Goal: Task Accomplishment & Management: Complete application form

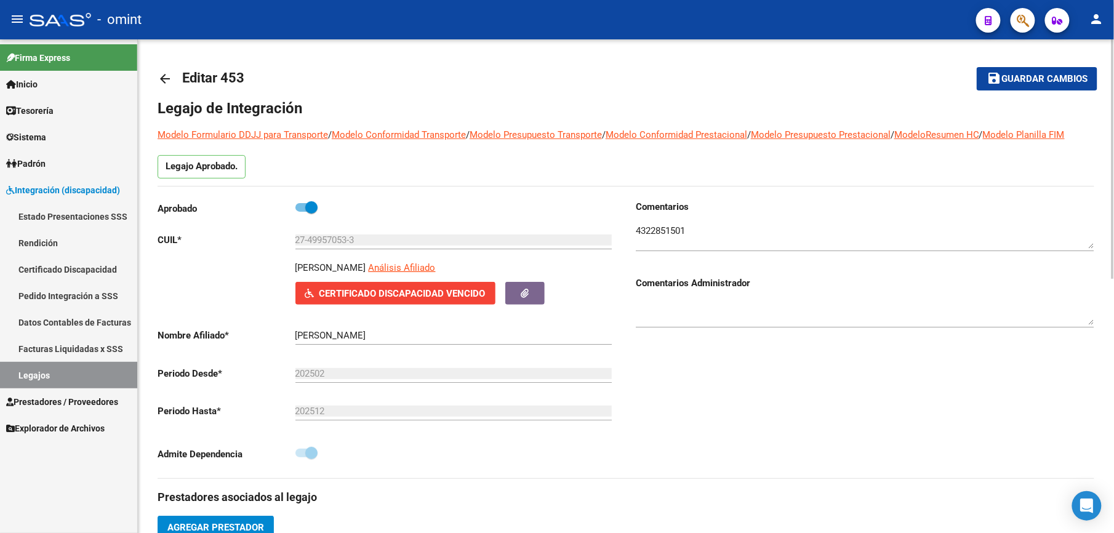
drag, startPoint x: 1050, startPoint y: 70, endPoint x: 954, endPoint y: 70, distance: 96.0
click at [1049, 70] on button "save Guardar cambios" at bounding box center [1036, 78] width 121 height 23
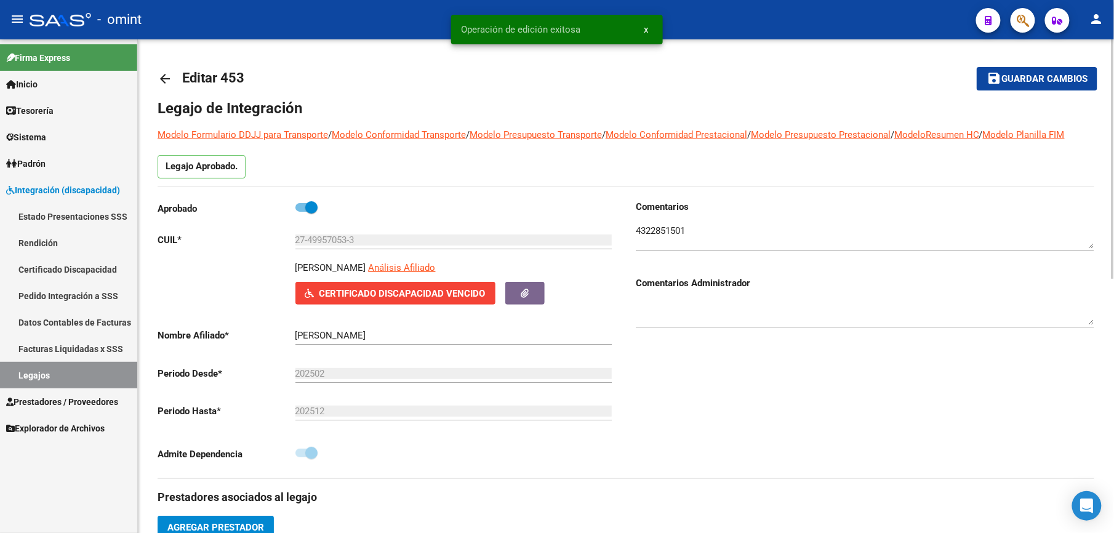
click at [166, 79] on mat-icon "arrow_back" at bounding box center [164, 78] width 15 height 15
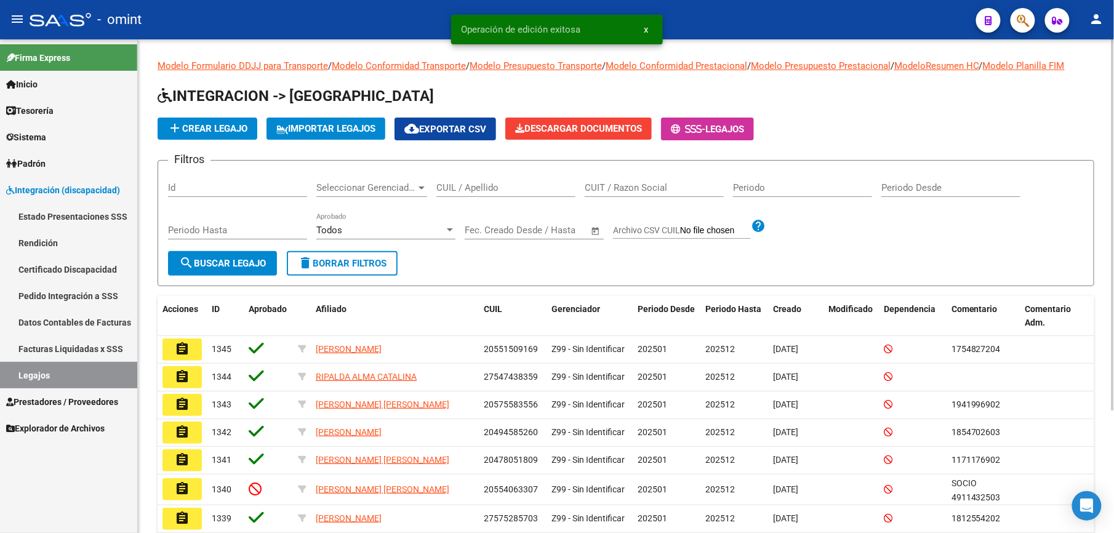
click at [486, 192] on input "CUIL / Apellido" at bounding box center [505, 187] width 139 height 11
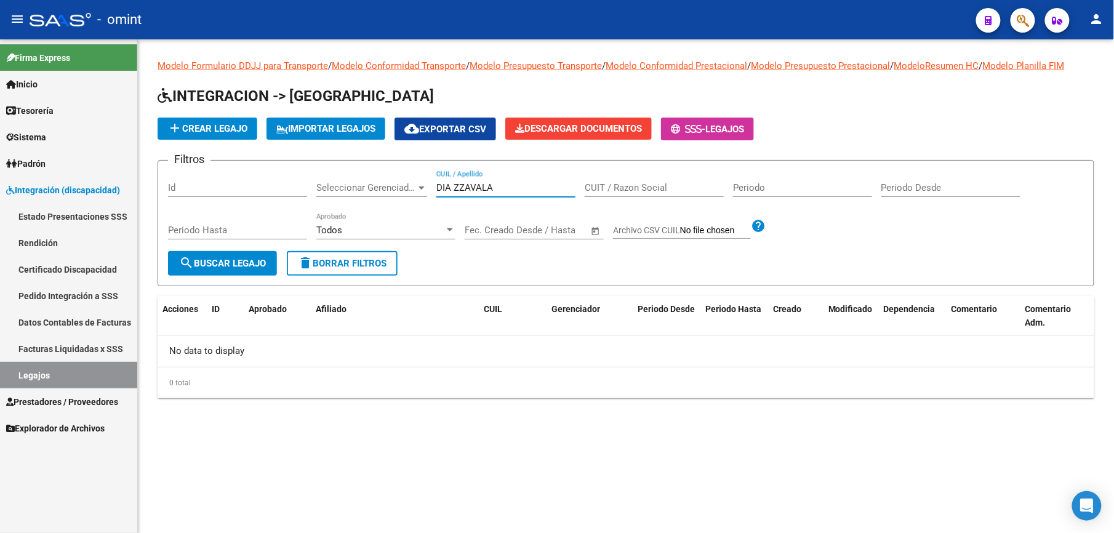
click at [465, 188] on input "DIA ZZAVALA" at bounding box center [505, 187] width 139 height 11
click at [450, 186] on input "DIA [PERSON_NAME]" at bounding box center [505, 187] width 139 height 11
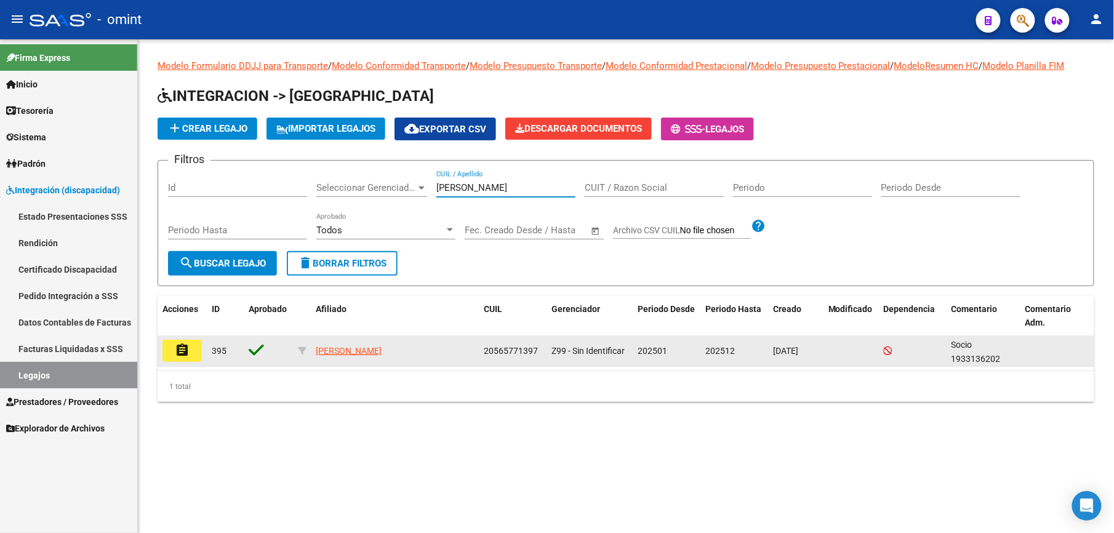
type input "[PERSON_NAME]"
click at [192, 352] on button "assignment" at bounding box center [181, 351] width 39 height 22
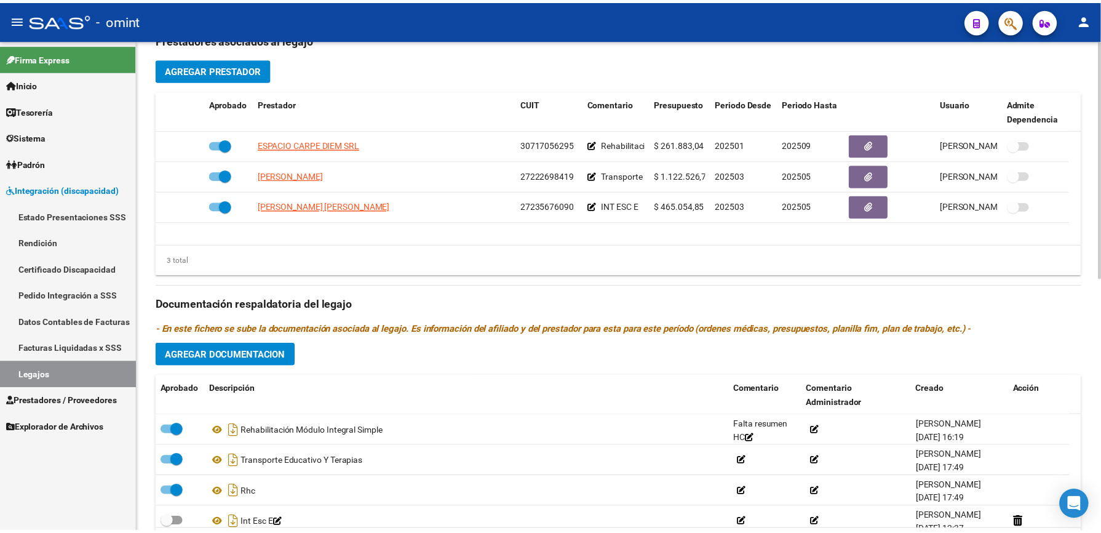
scroll to position [492, 0]
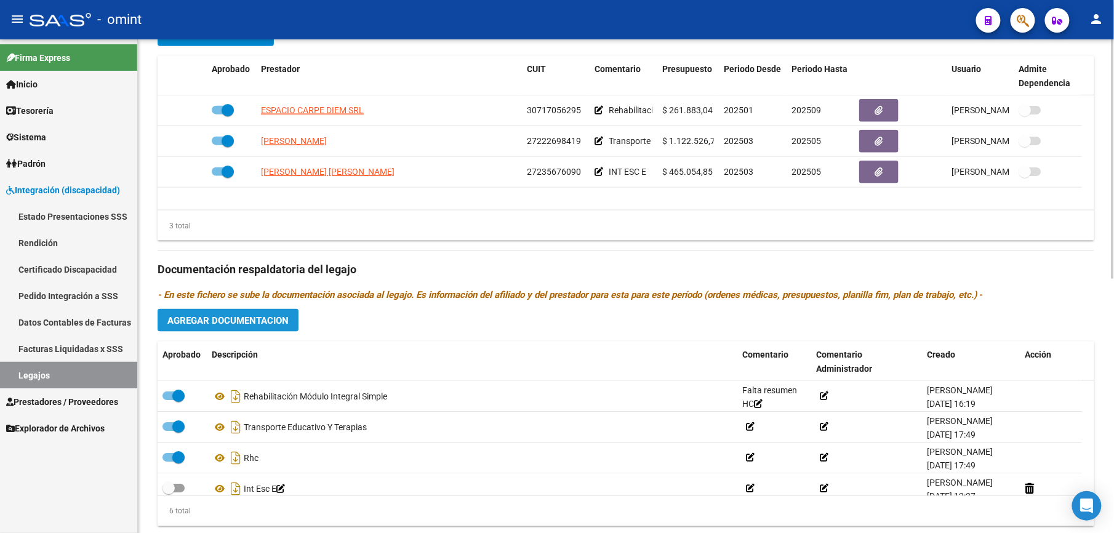
click at [269, 310] on button "Agregar Documentacion" at bounding box center [227, 320] width 141 height 23
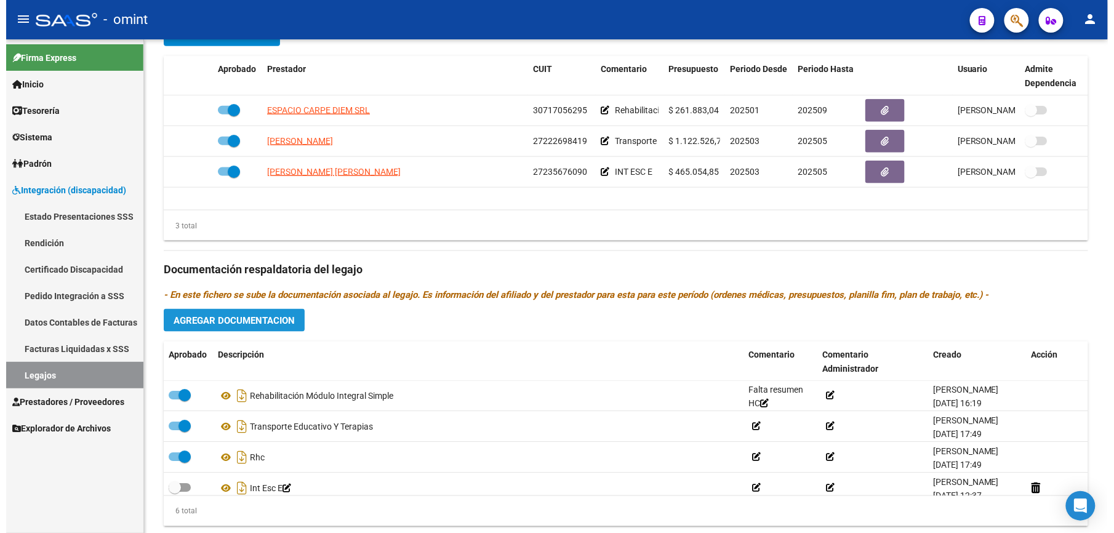
scroll to position [505, 0]
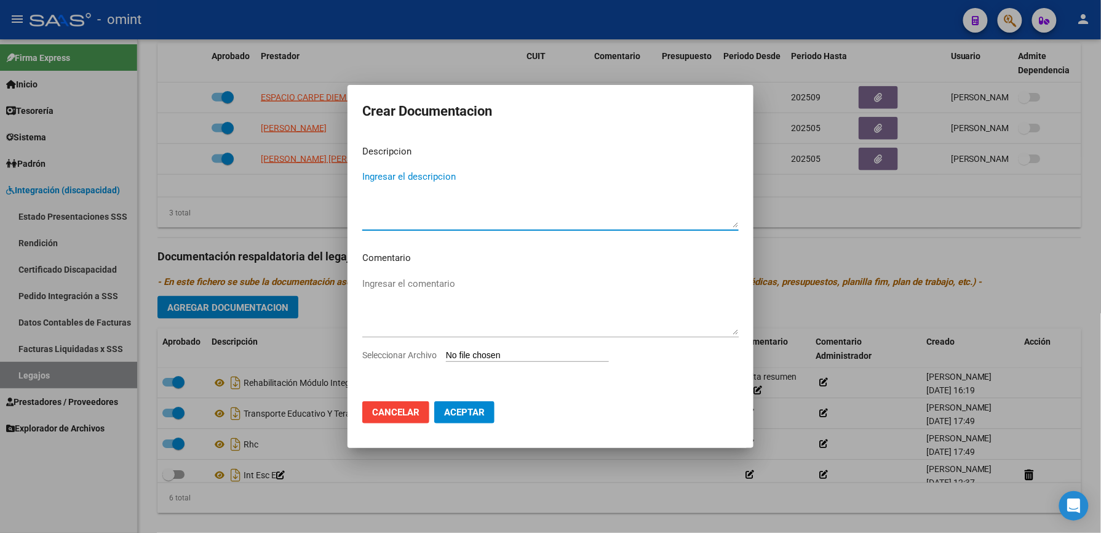
click at [394, 349] on app-file-uploader "Seleccionar Archivo" at bounding box center [490, 354] width 257 height 11
click at [475, 45] on div at bounding box center [550, 266] width 1101 height 533
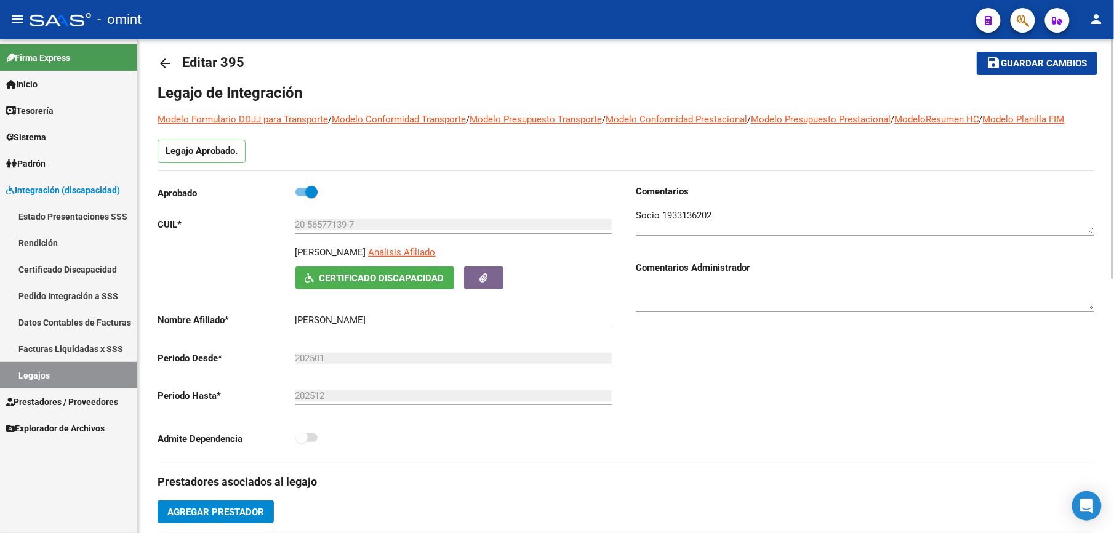
scroll to position [0, 0]
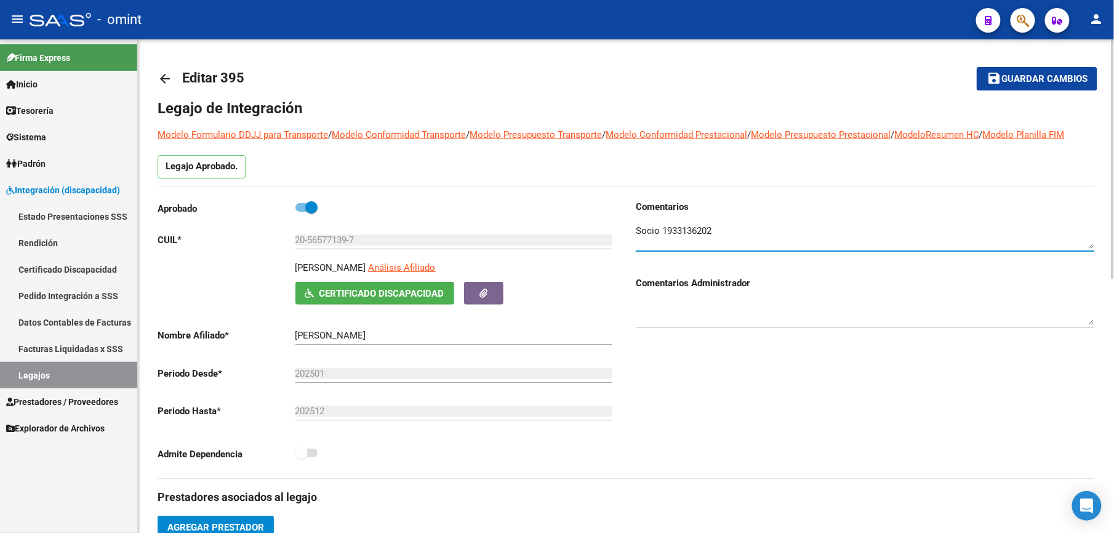
drag, startPoint x: 662, startPoint y: 228, endPoint x: 711, endPoint y: 228, distance: 49.2
click at [711, 228] on textarea at bounding box center [865, 236] width 458 height 25
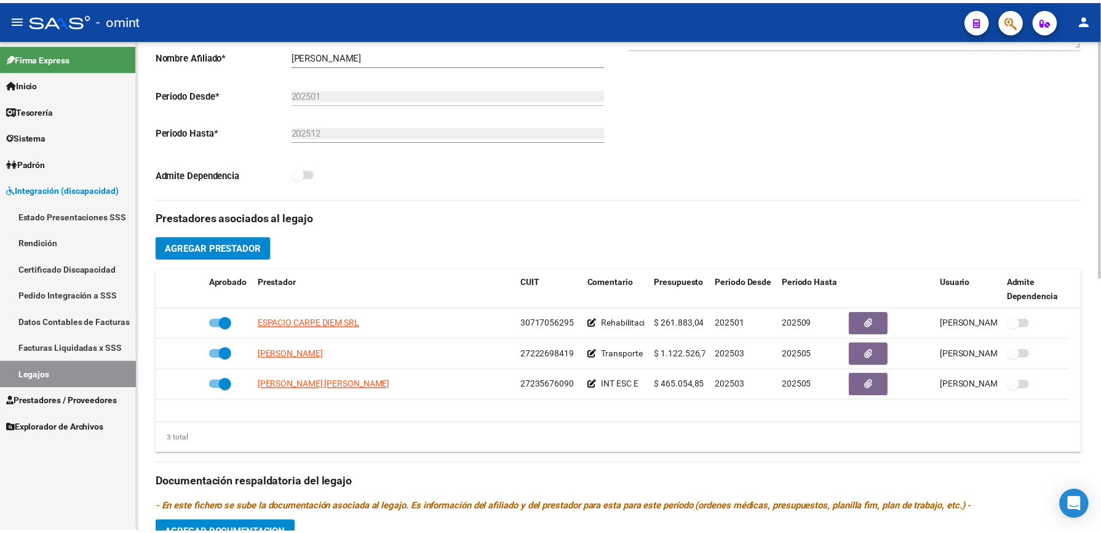
scroll to position [328, 0]
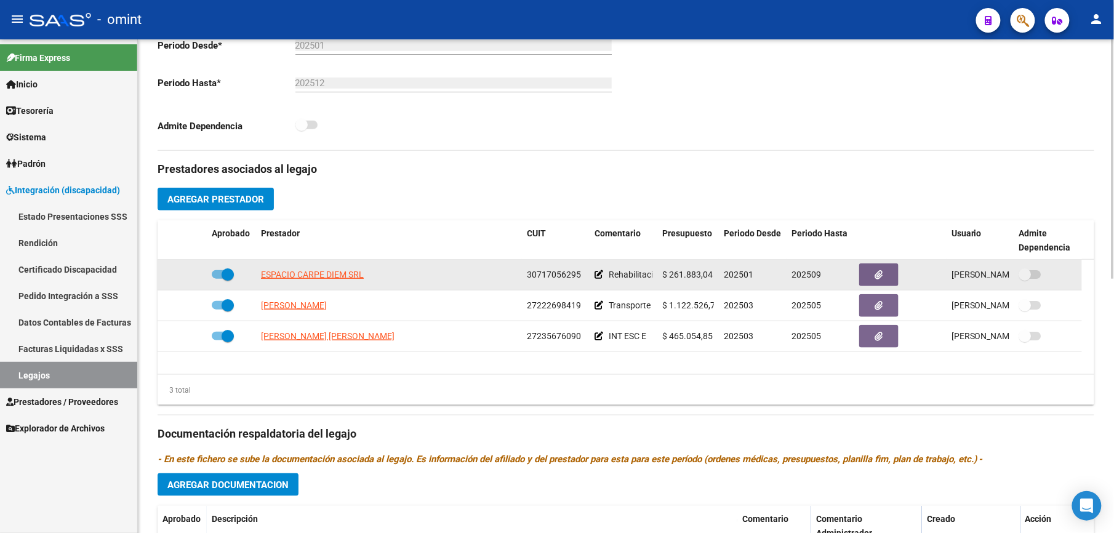
click at [222, 274] on span at bounding box center [227, 274] width 12 height 12
click at [218, 279] on input "checkbox" at bounding box center [217, 279] width 1 height 1
click at [189, 274] on icon at bounding box center [189, 274] width 9 height 9
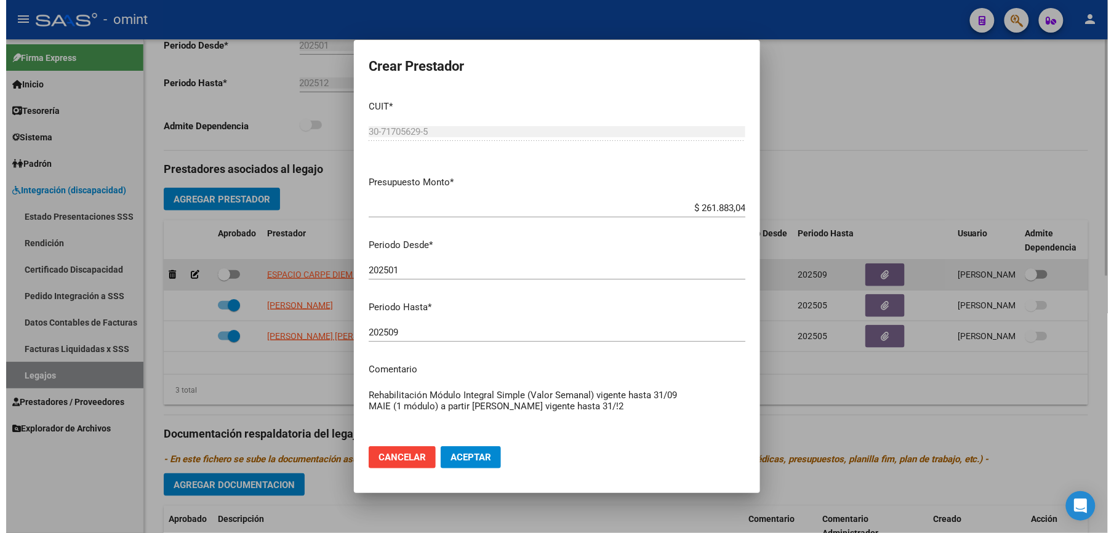
scroll to position [342, 0]
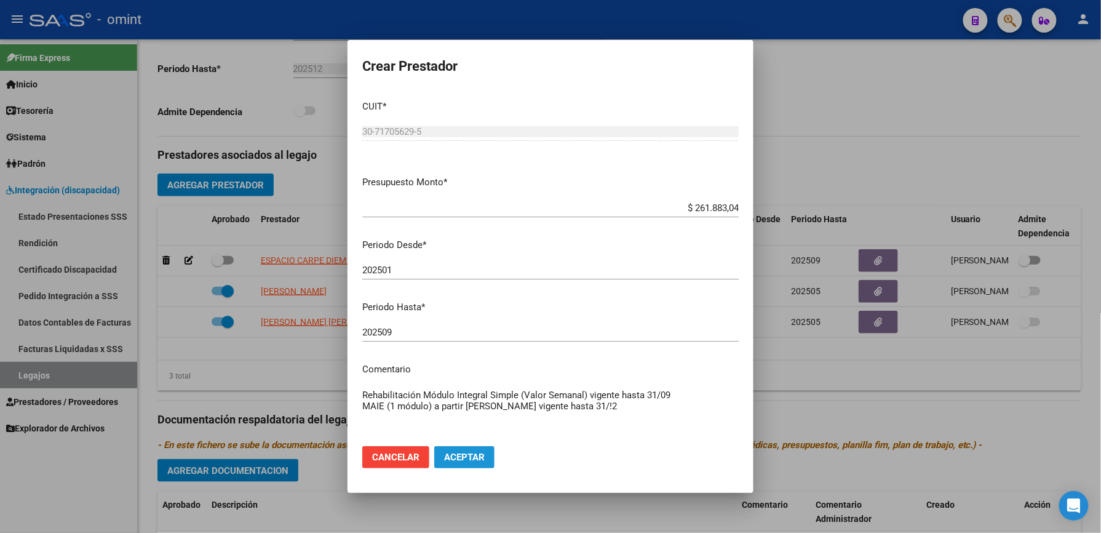
click at [481, 450] on button "Aceptar" at bounding box center [464, 457] width 60 height 22
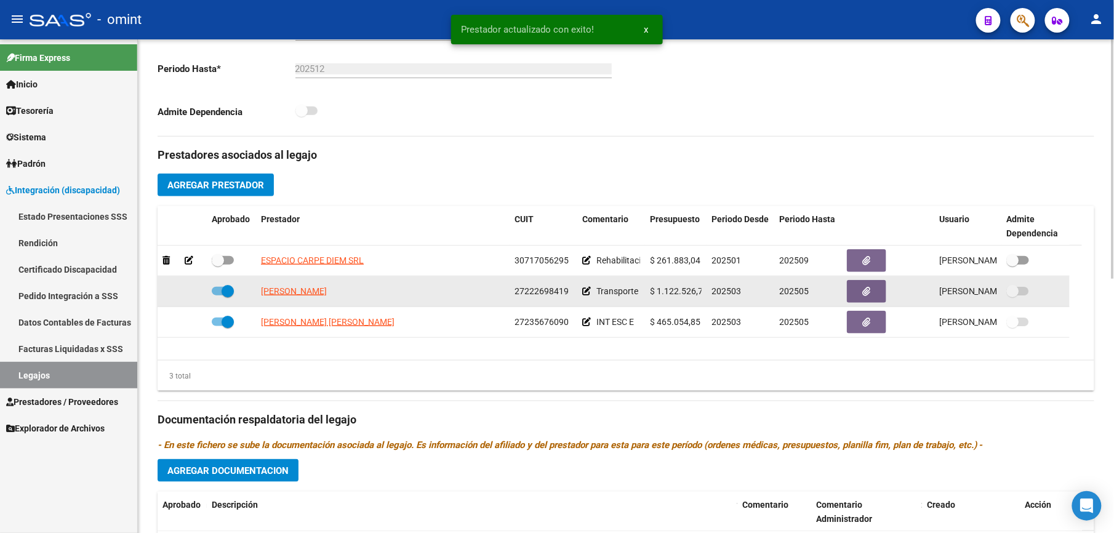
scroll to position [328, 0]
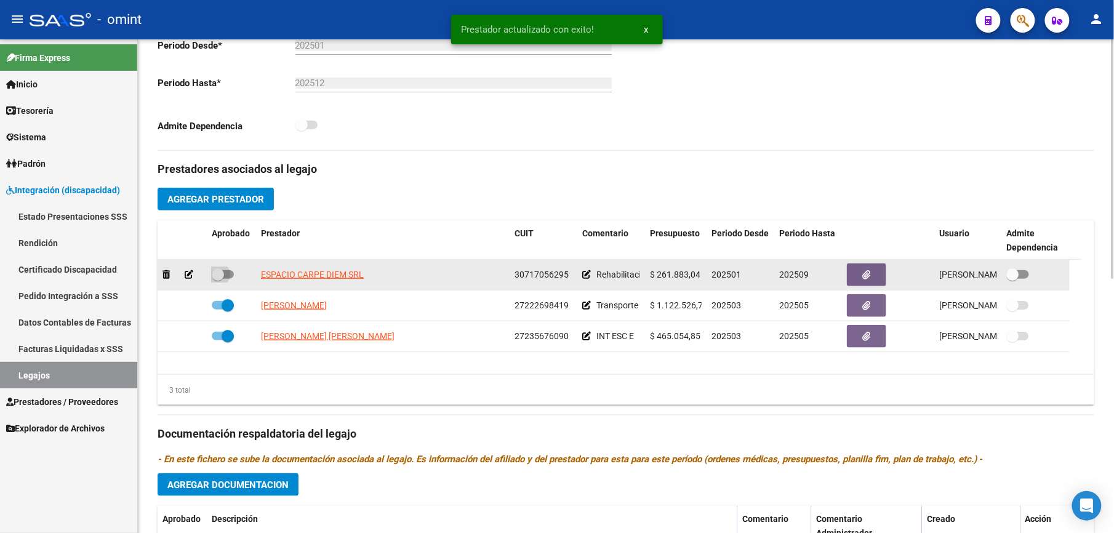
click at [226, 276] on span at bounding box center [223, 274] width 22 height 9
click at [218, 279] on input "checkbox" at bounding box center [217, 279] width 1 height 1
checkbox input "true"
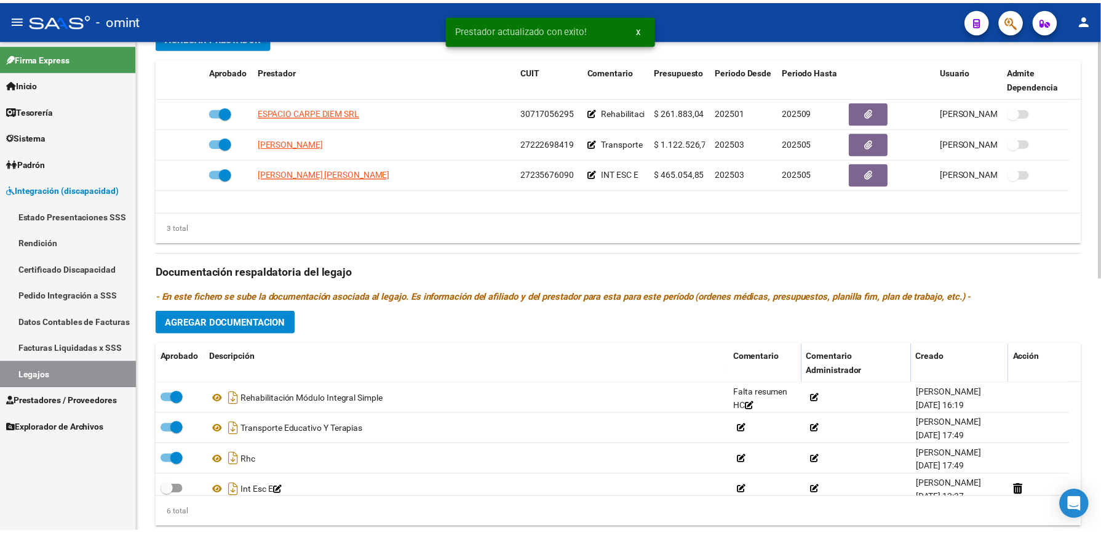
scroll to position [492, 0]
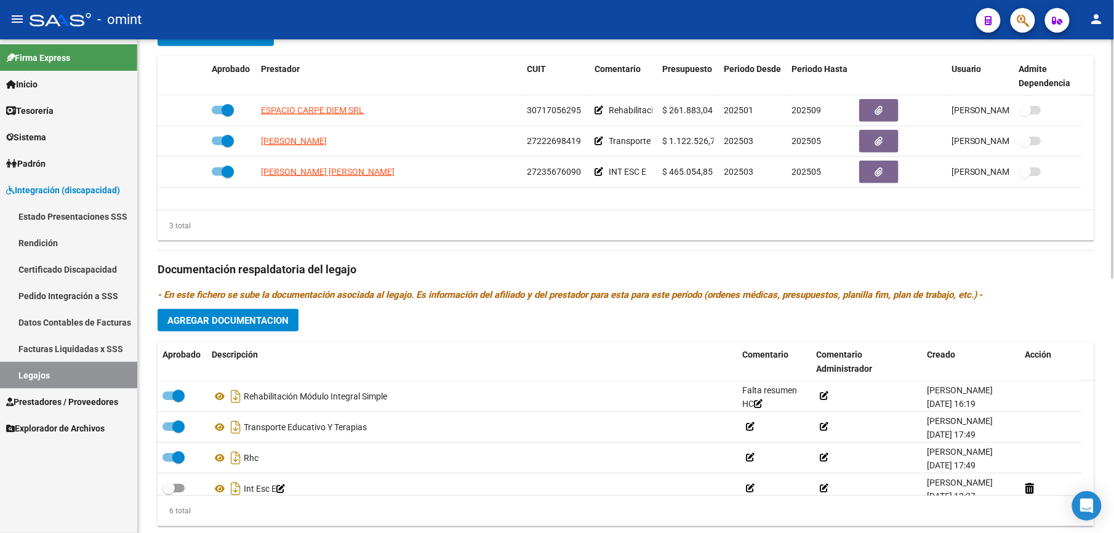
click at [260, 322] on span "Agregar Documentacion" at bounding box center [227, 320] width 121 height 11
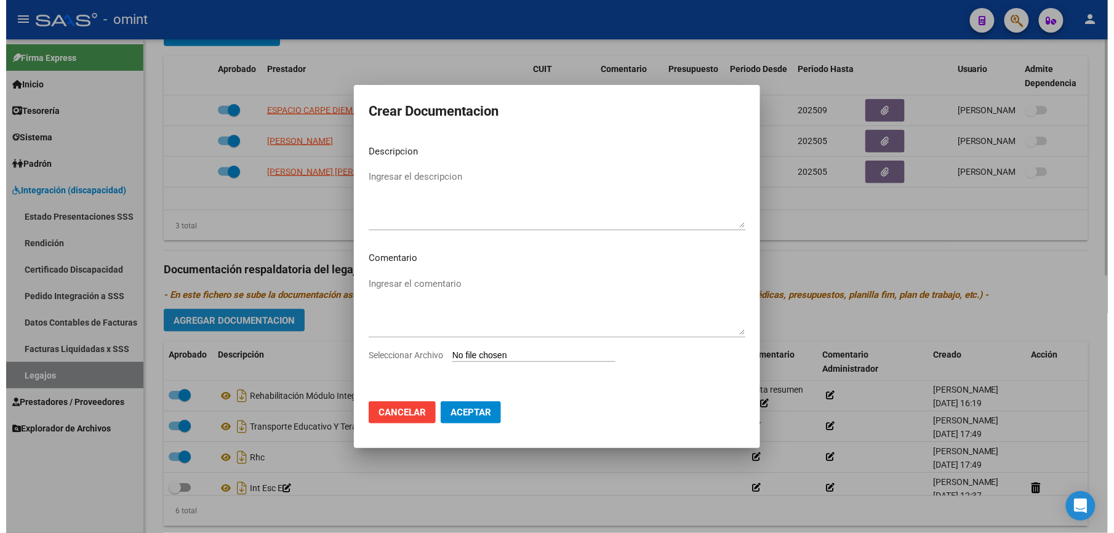
scroll to position [505, 0]
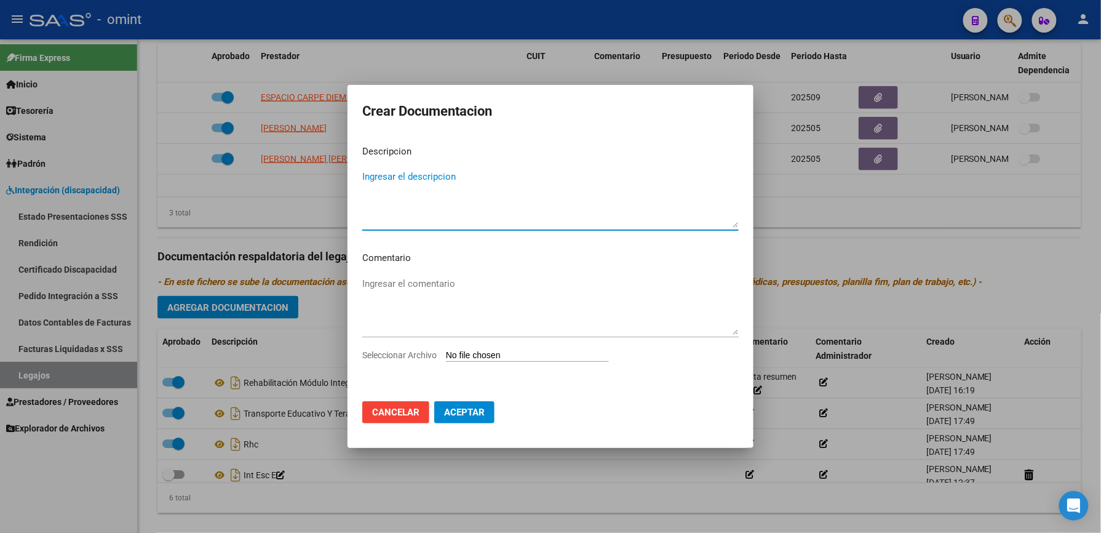
click at [466, 178] on textarea "Ingresar el descripcion" at bounding box center [550, 199] width 377 height 58
type textarea "REH M INT INT"
click at [402, 357] on span "Seleccionar Archivo" at bounding box center [399, 355] width 74 height 10
click at [446, 357] on input "Seleccionar Archivo" at bounding box center [527, 356] width 163 height 12
click at [420, 354] on span "Seleccionar Archivo" at bounding box center [399, 355] width 74 height 10
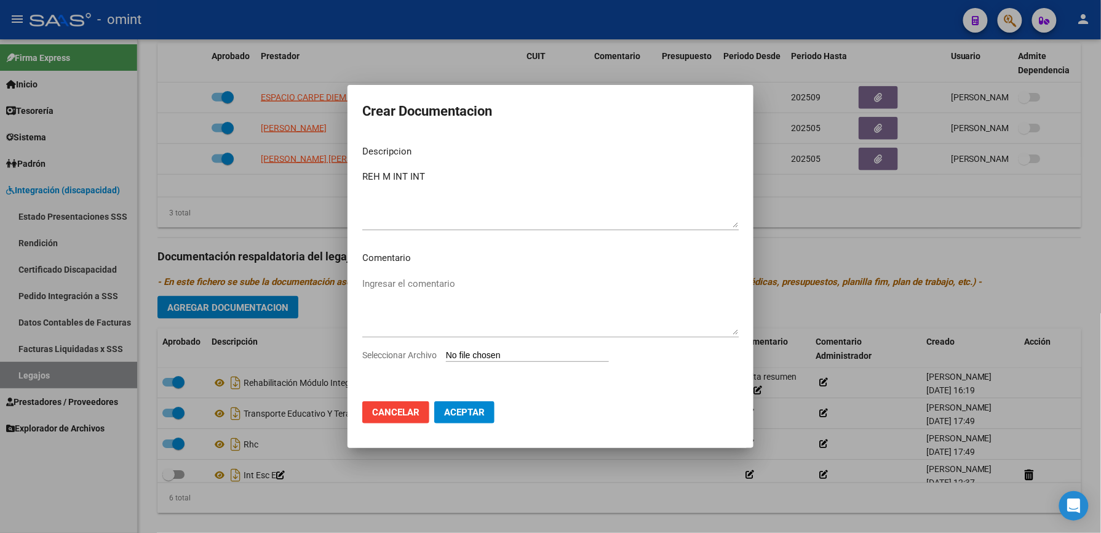
click at [446, 354] on input "Seleccionar Archivo" at bounding box center [527, 356] width 163 height 12
type input "C:\fakepath\MII.pdf"
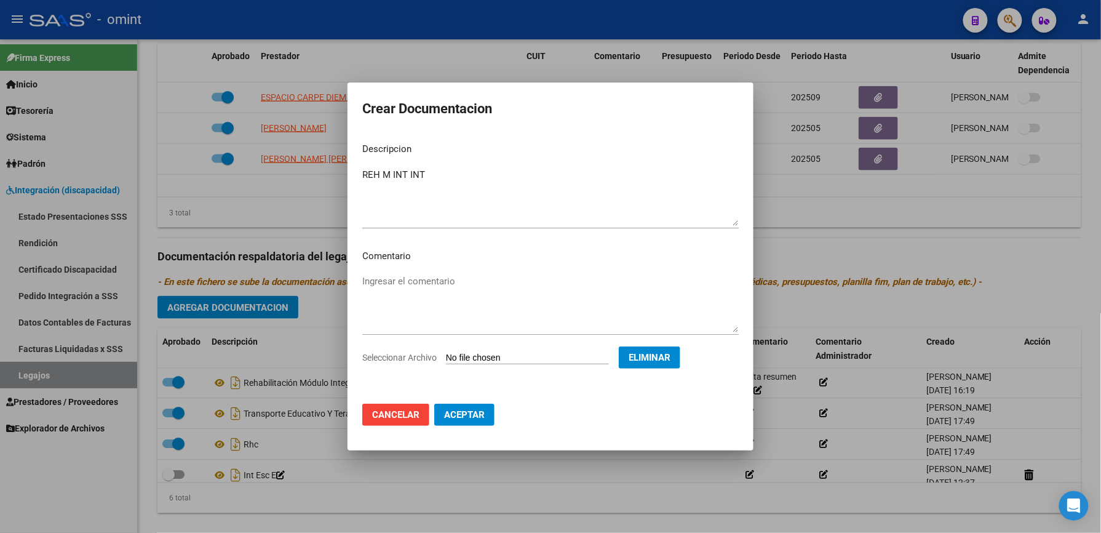
click at [453, 411] on span "Aceptar" at bounding box center [464, 414] width 41 height 11
checkbox input "false"
checkbox input "true"
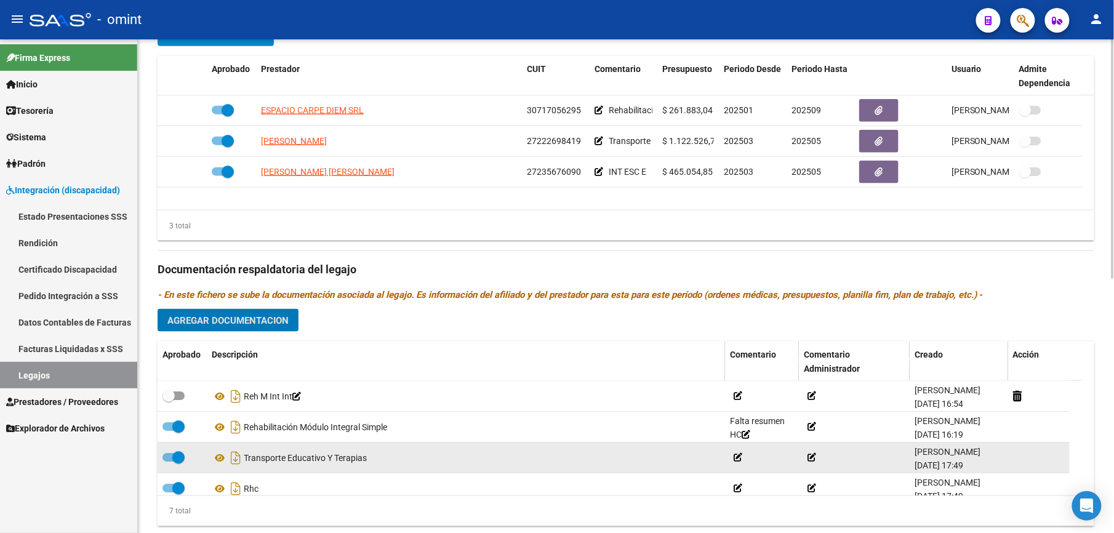
scroll to position [82, 0]
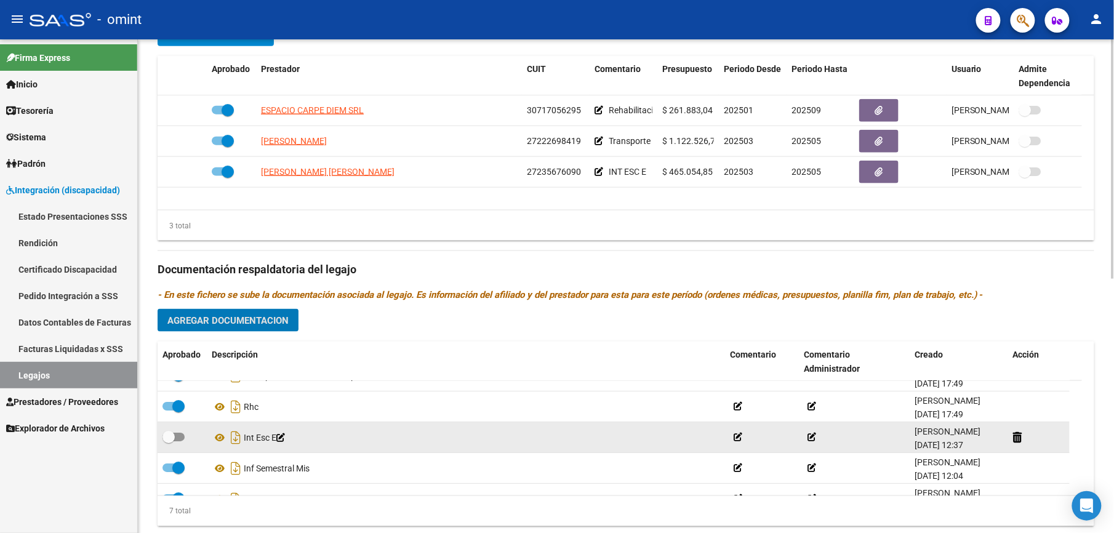
click at [171, 434] on span at bounding box center [168, 437] width 12 height 12
click at [169, 441] on input "checkbox" at bounding box center [168, 441] width 1 height 1
checkbox input "true"
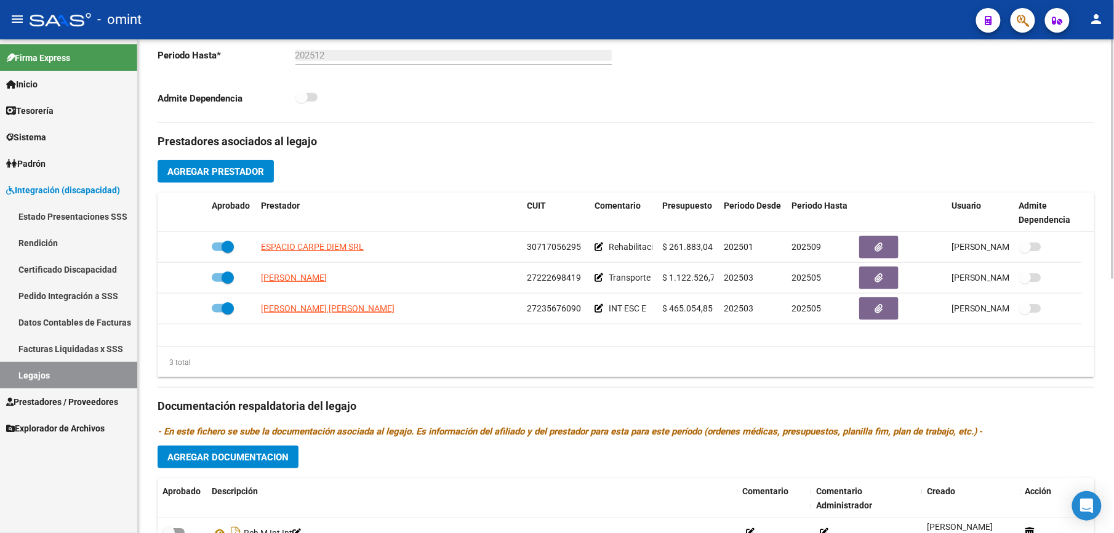
scroll to position [410, 0]
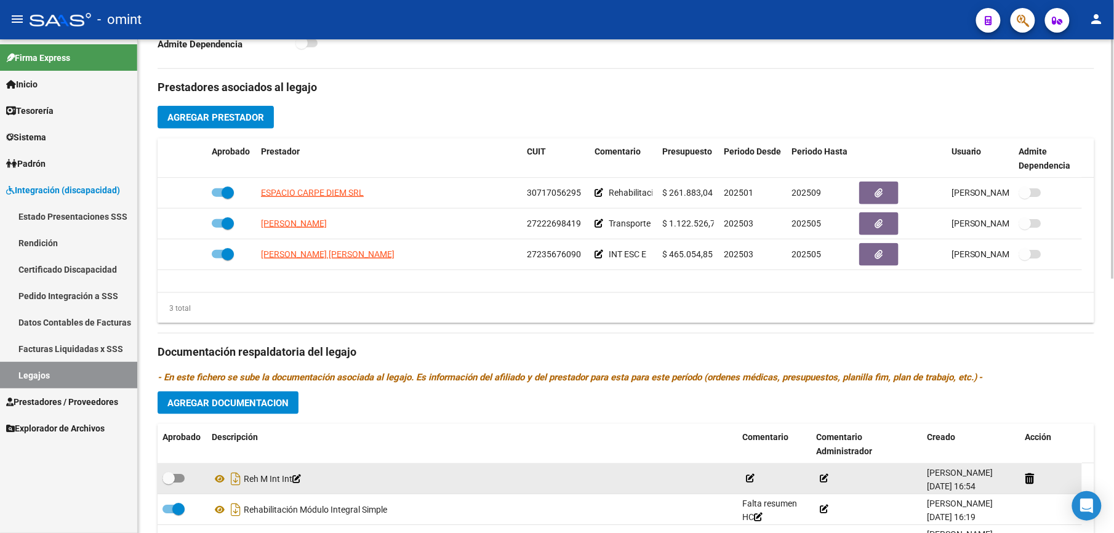
click at [178, 480] on span at bounding box center [173, 478] width 22 height 9
click at [169, 482] on input "checkbox" at bounding box center [168, 482] width 1 height 1
checkbox input "true"
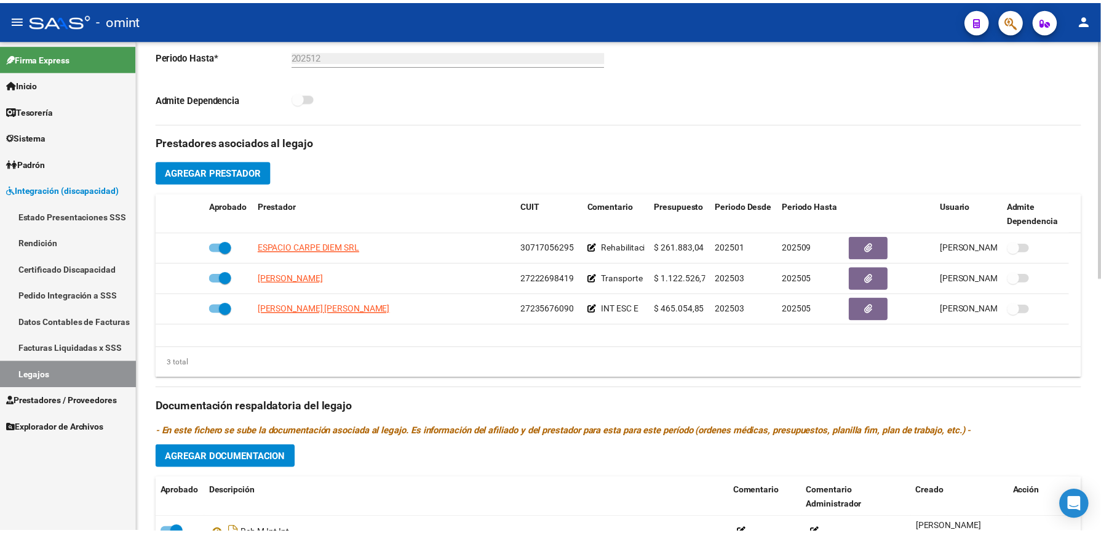
scroll to position [328, 0]
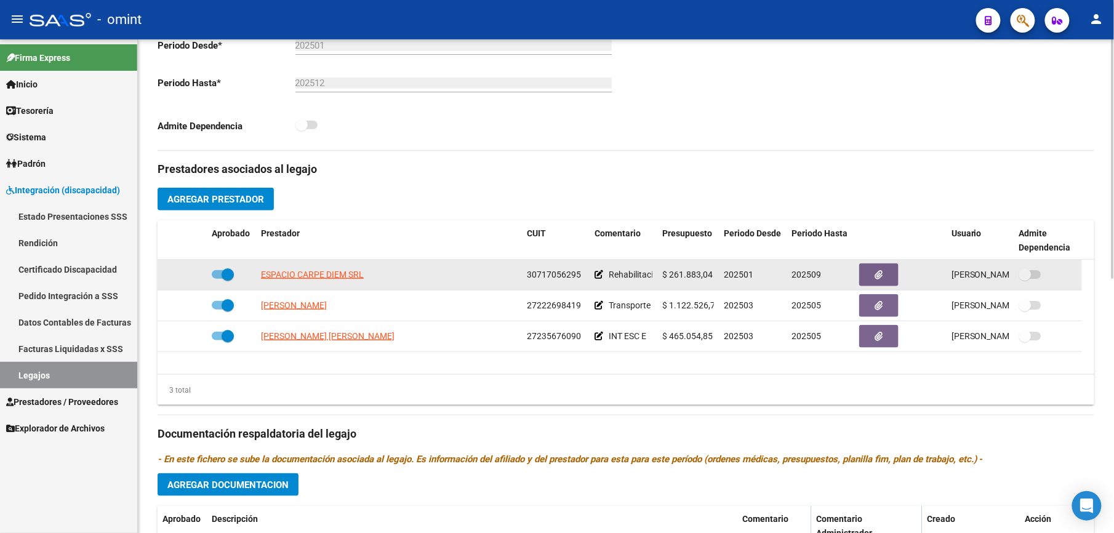
click at [596, 273] on icon at bounding box center [598, 274] width 9 height 9
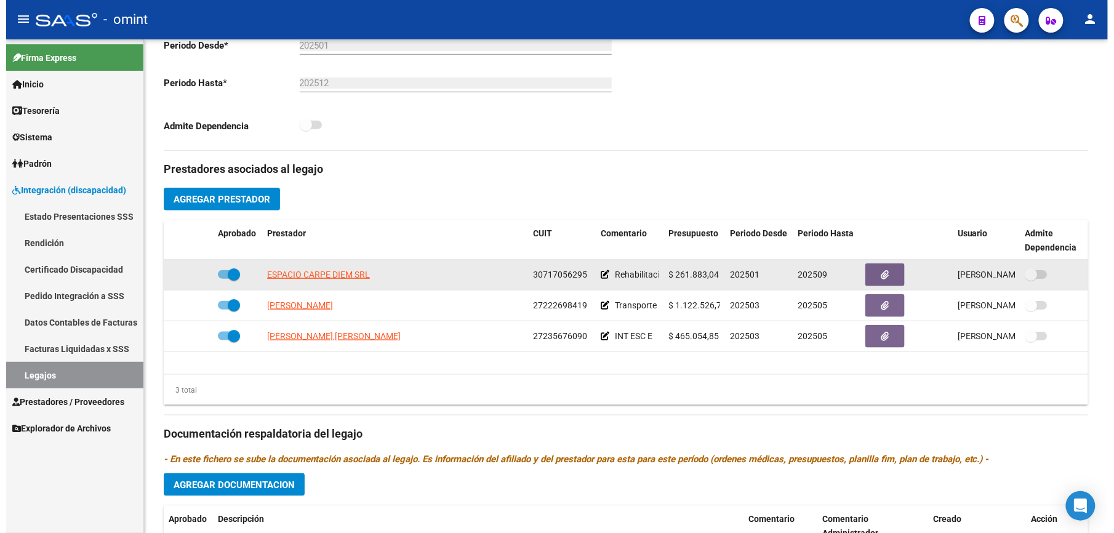
scroll to position [342, 0]
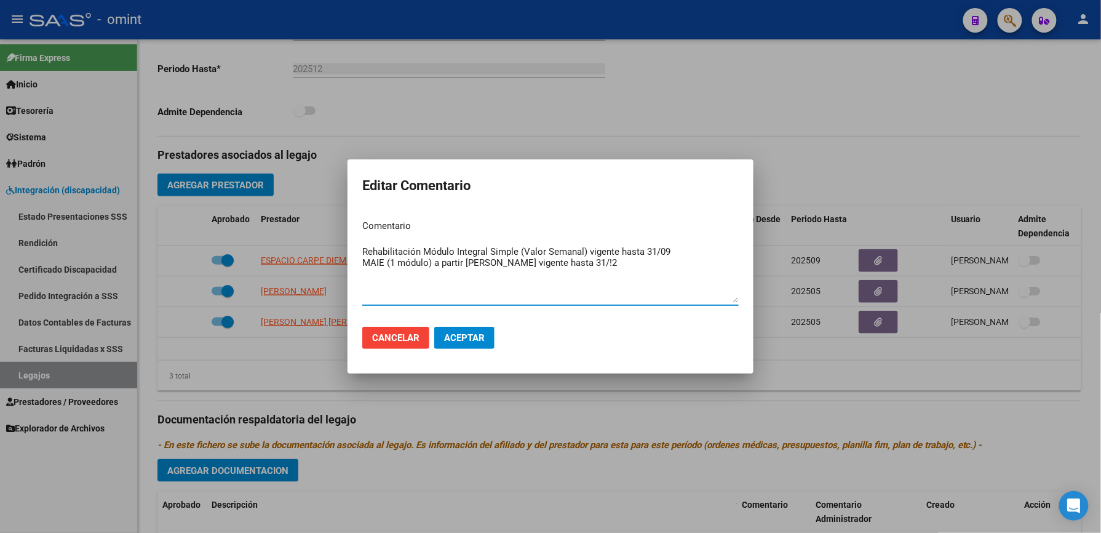
drag, startPoint x: 517, startPoint y: 252, endPoint x: 357, endPoint y: 253, distance: 160.0
click at [357, 253] on mat-dialog-content "Comentario Rehabilitación Módulo Integral Simple (Valor Semanal) vigente hasta …" at bounding box center [551, 263] width 406 height 106
drag, startPoint x: 587, startPoint y: 266, endPoint x: 385, endPoint y: 263, distance: 202.4
click at [385, 263] on textarea "R INT S hasta 31/08 REH INT INT DESDE 01/09 MAIE (1 módulo) a partir [PERSON_NA…" at bounding box center [550, 274] width 377 height 58
click at [369, 251] on textarea "R INT S hasta 31/08 REH INT INT DESDE 01/09 MAIE" at bounding box center [550, 274] width 377 height 58
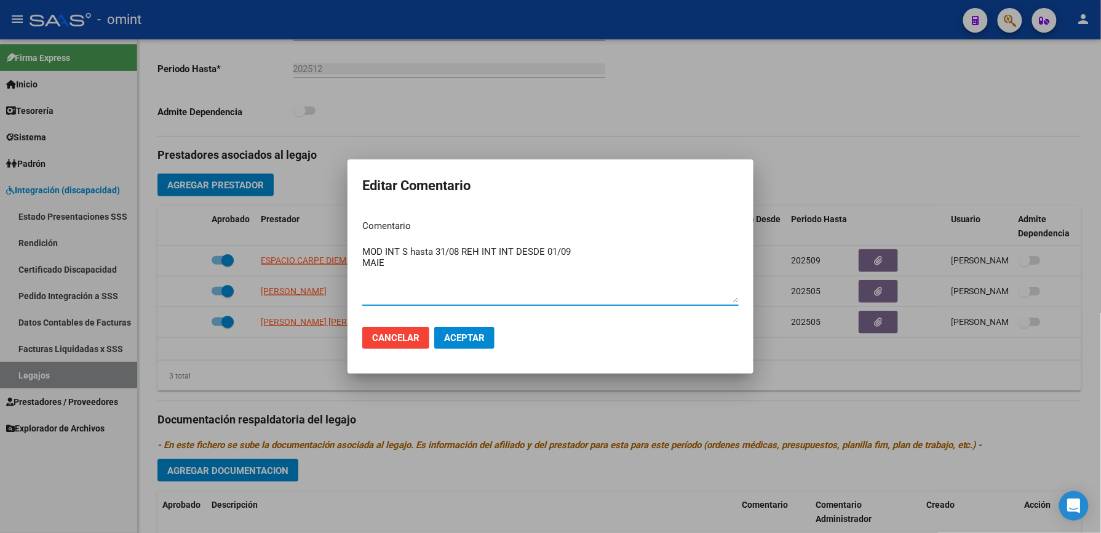
click at [397, 249] on textarea "MOD INT S hasta 31/08 REH INT INT DESDE 01/09 MAIE" at bounding box center [550, 274] width 377 height 58
click at [468, 252] on textarea "[DOMAIN_NAME] S hasta 31/08 REH INT INT DESDE 01/09 MAIE" at bounding box center [550, 274] width 377 height 58
click at [448, 249] on textarea "[DOMAIN_NAME] S hasta 31/08 MOD INT INT DESDE 01/09 MAIE" at bounding box center [550, 274] width 377 height 58
type textarea "[DOMAIN_NAME] S hasta 31/08 - MOD INT INT DESDE 01/09 MAIE"
click at [469, 340] on span "Aceptar" at bounding box center [464, 337] width 41 height 11
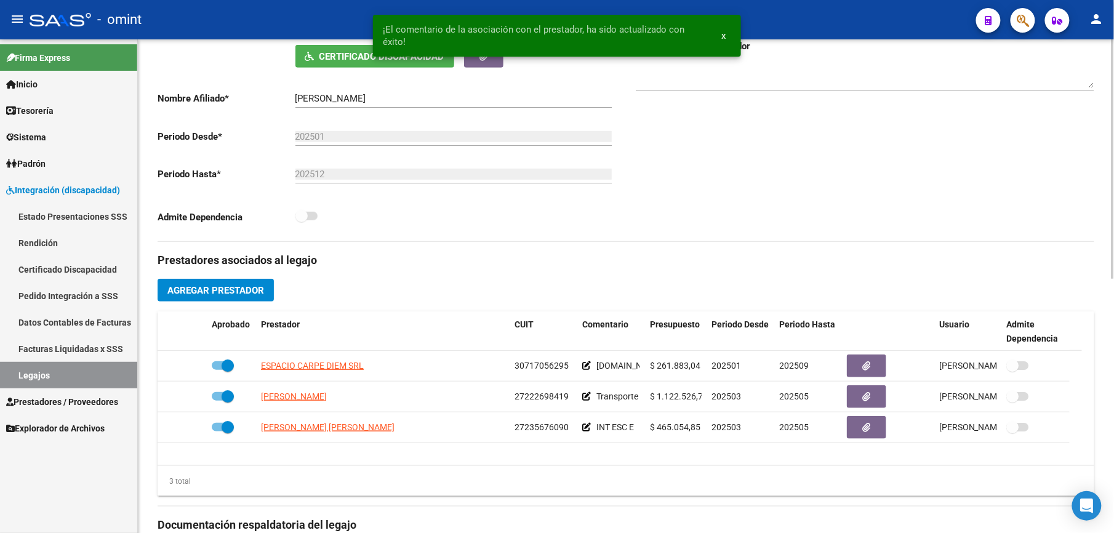
scroll to position [0, 0]
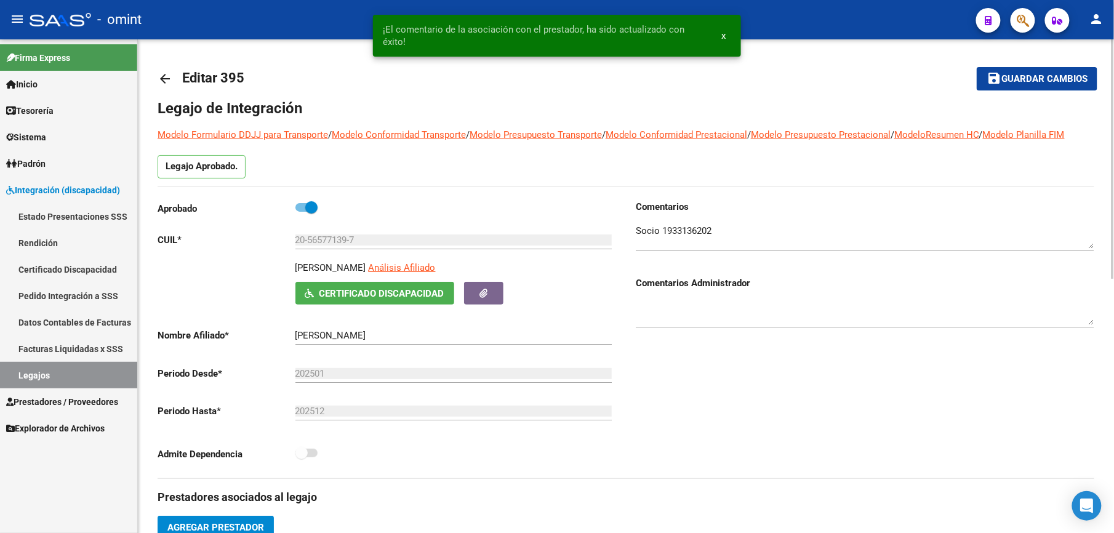
drag, startPoint x: 1018, startPoint y: 79, endPoint x: 1006, endPoint y: 77, distance: 11.2
click at [1018, 79] on span "Guardar cambios" at bounding box center [1044, 79] width 86 height 11
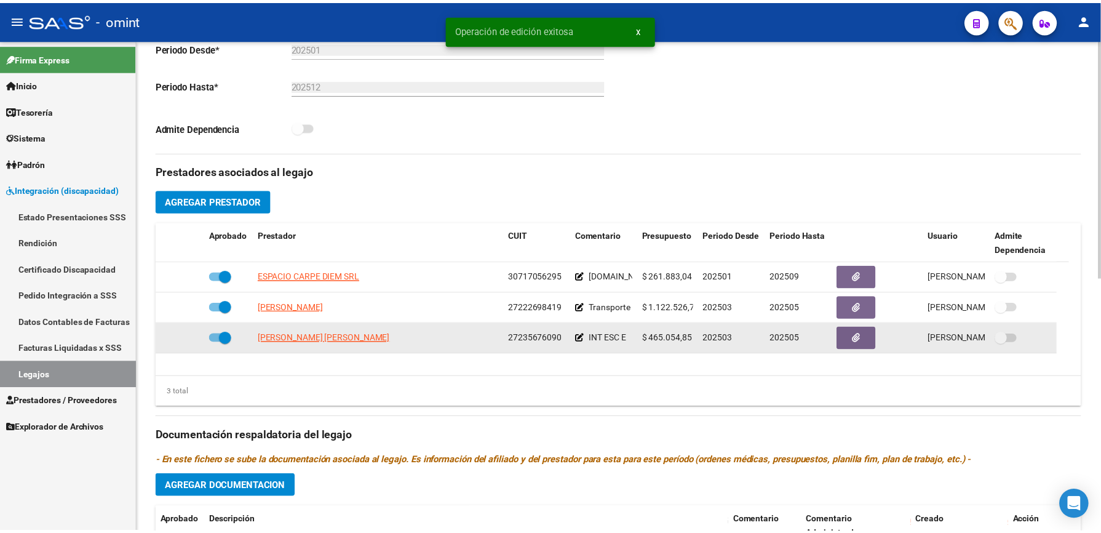
scroll to position [328, 0]
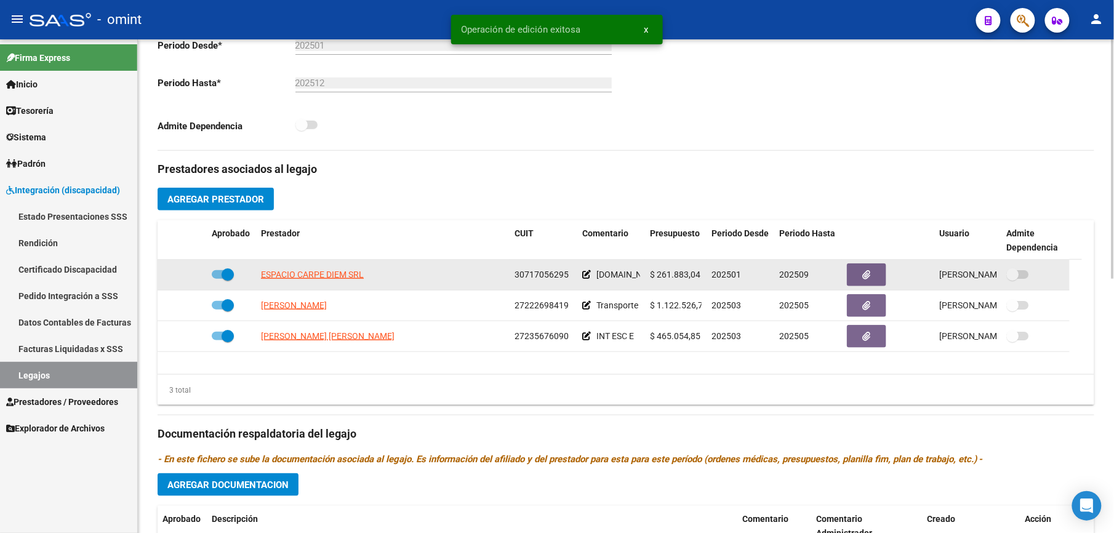
click at [322, 269] on app-link-go-to "ESPACIO CARPE DIEM SRL" at bounding box center [312, 275] width 103 height 14
click at [325, 279] on span "ESPACIO CARPE DIEM SRL" at bounding box center [312, 274] width 103 height 10
type textarea "30717056295"
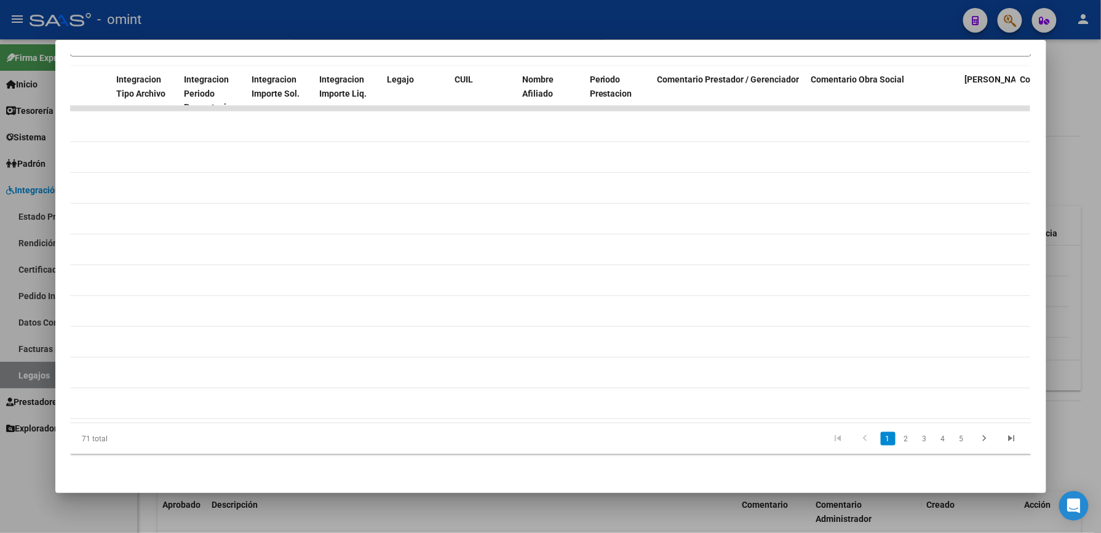
scroll to position [0, 0]
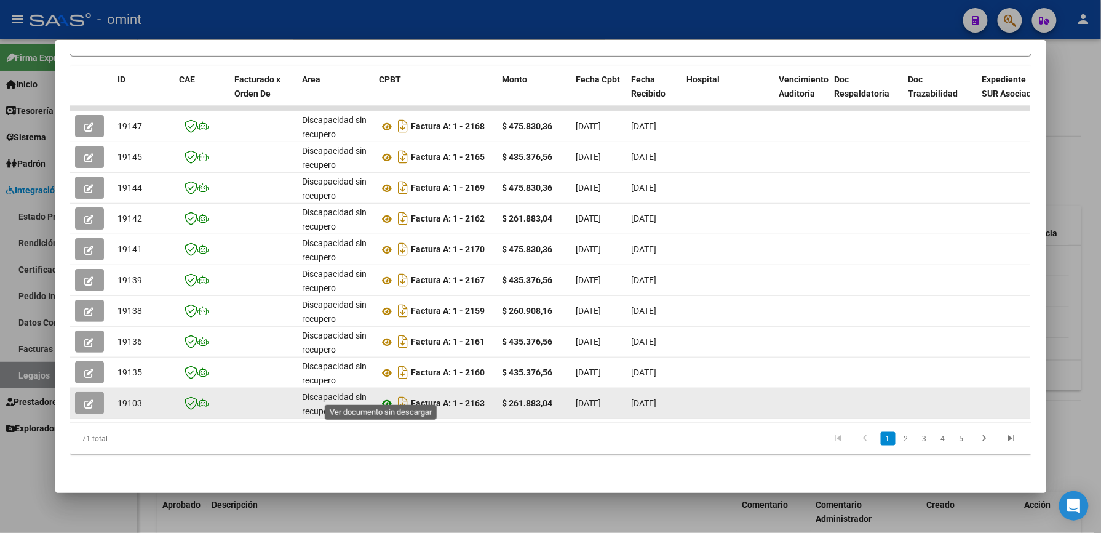
click at [383, 396] on icon at bounding box center [388, 403] width 16 height 15
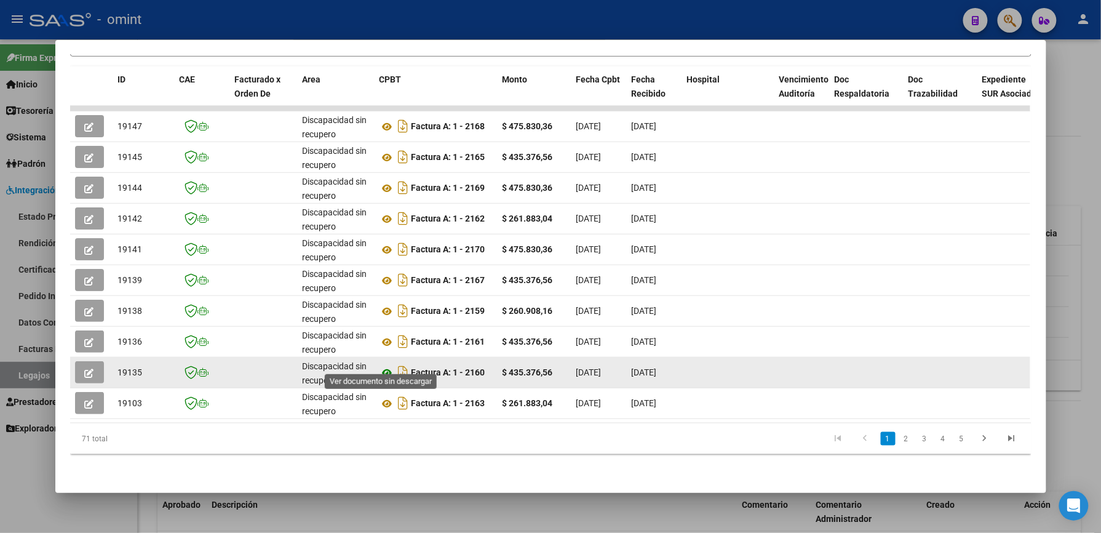
click at [380, 365] on icon at bounding box center [388, 372] width 16 height 15
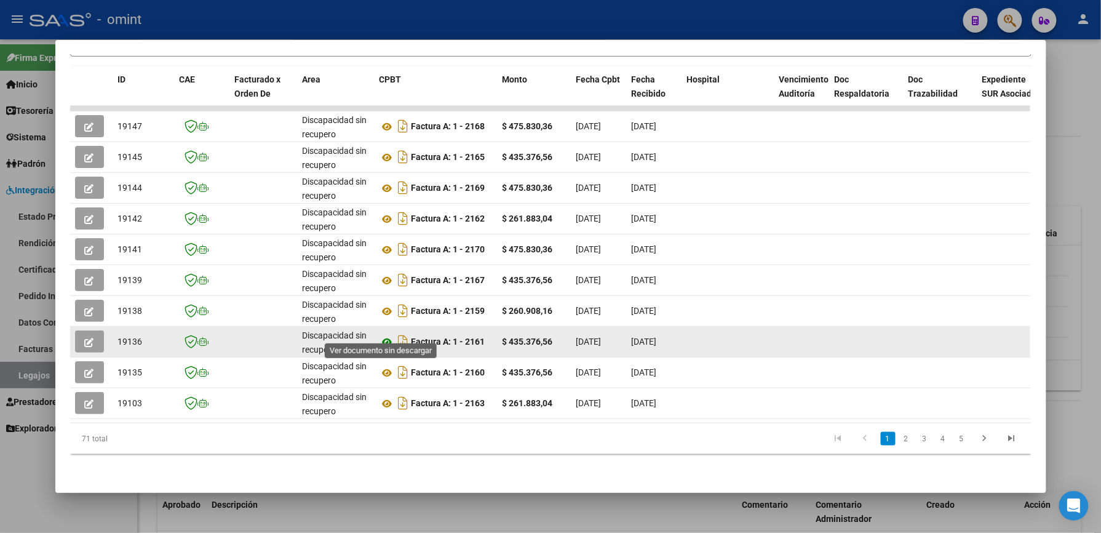
click at [385, 335] on icon at bounding box center [388, 342] width 16 height 15
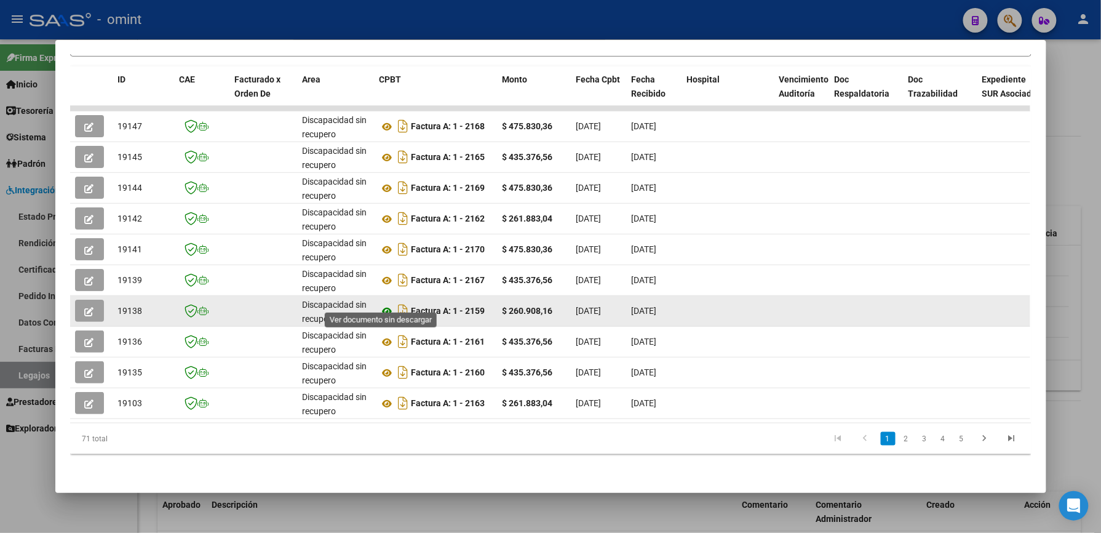
click at [387, 304] on icon at bounding box center [388, 311] width 16 height 15
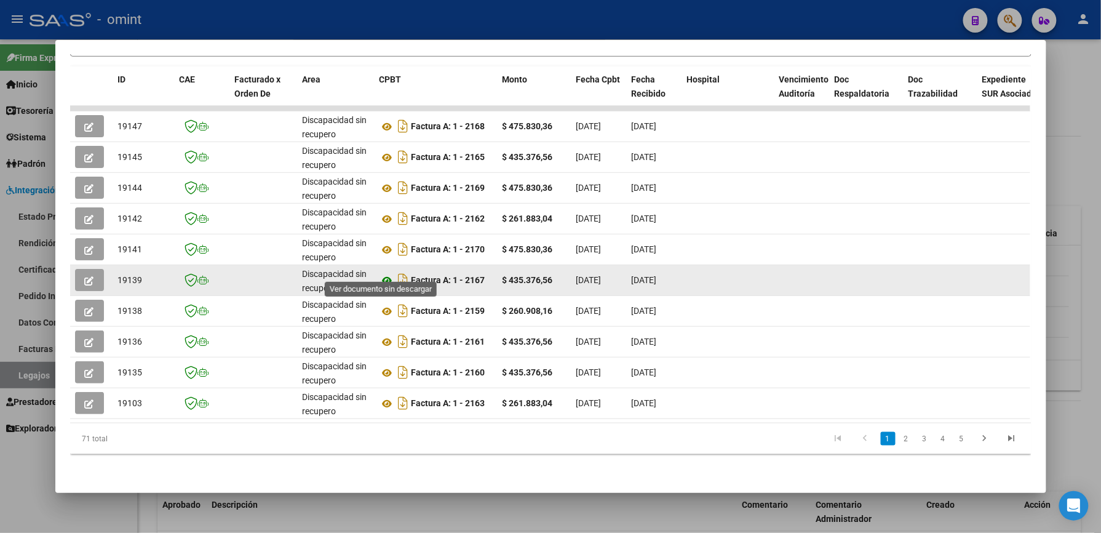
click at [385, 273] on icon at bounding box center [388, 280] width 16 height 15
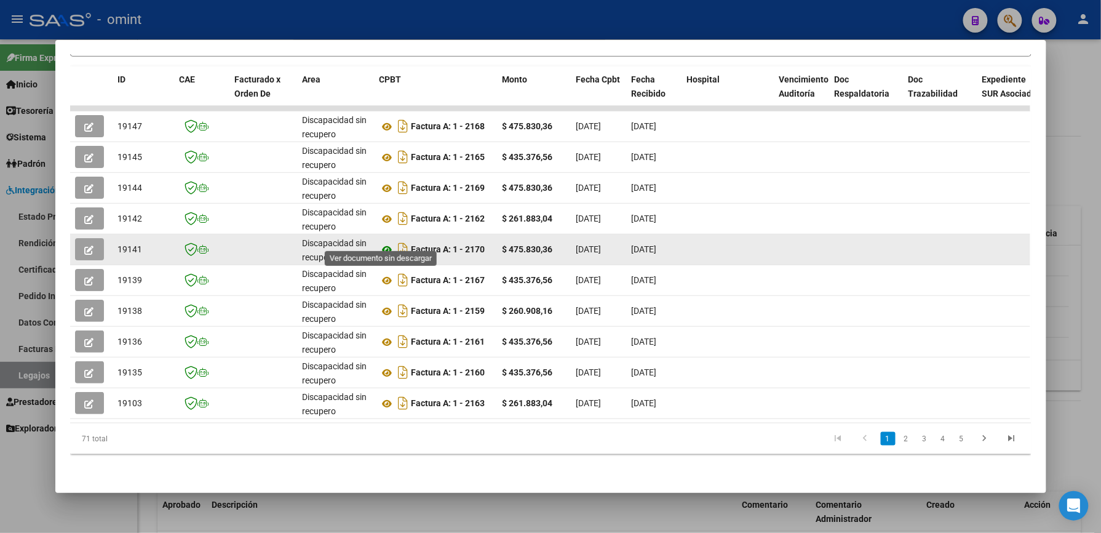
click at [381, 242] on icon at bounding box center [388, 249] width 16 height 15
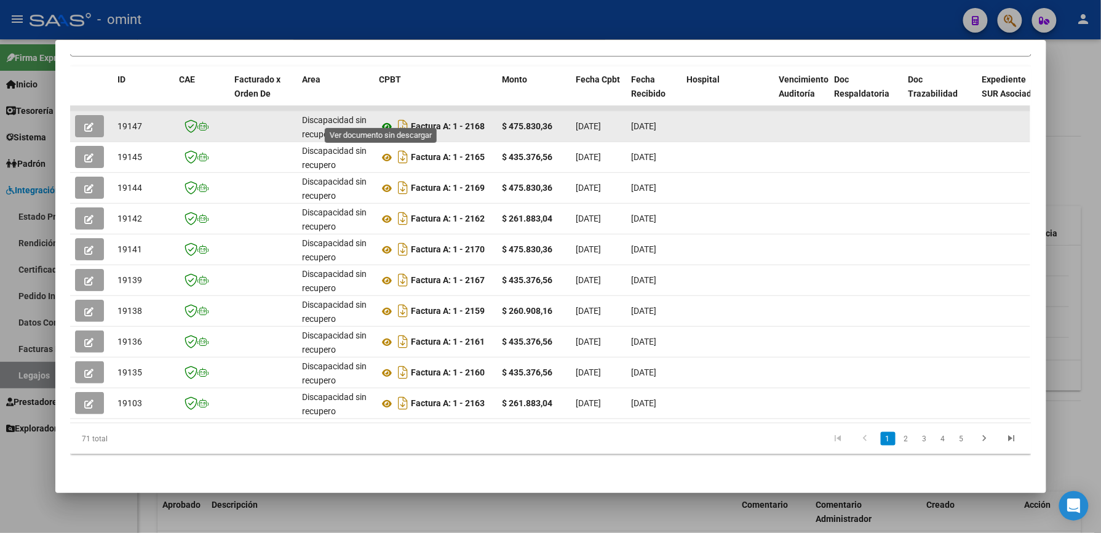
click at [381, 119] on icon at bounding box center [388, 126] width 16 height 15
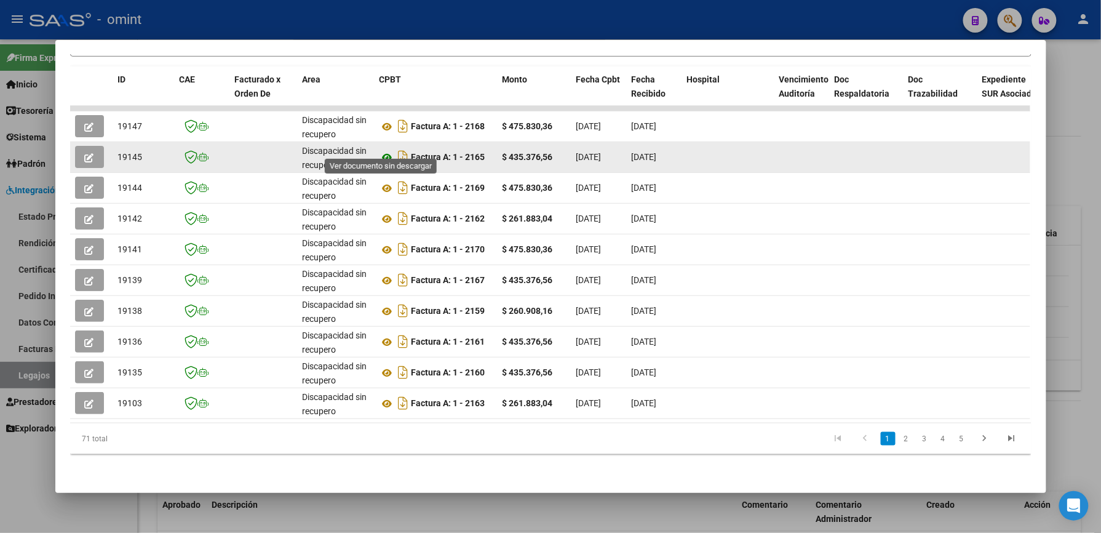
click at [384, 150] on icon at bounding box center [388, 157] width 16 height 15
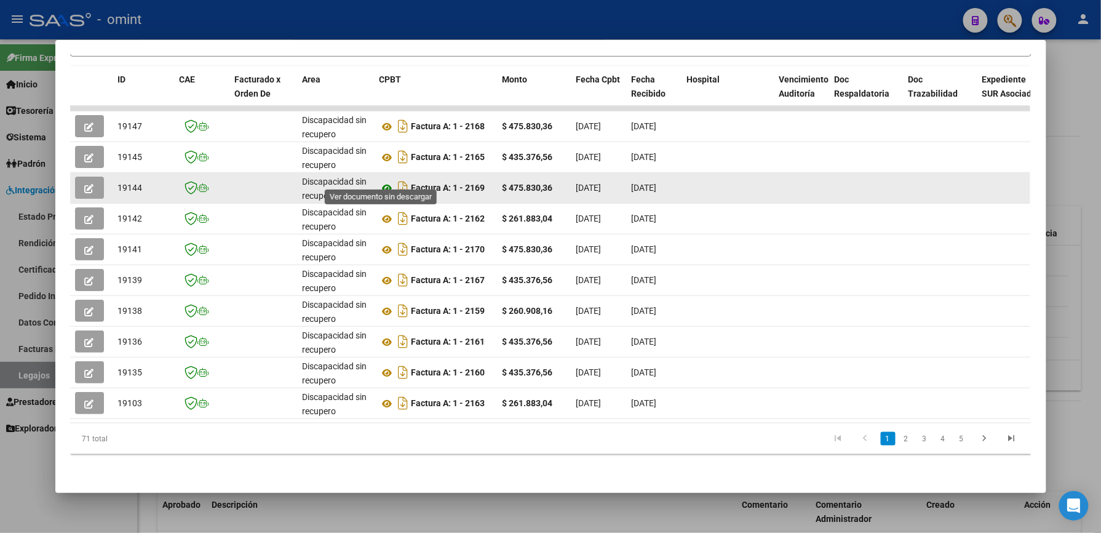
click at [380, 182] on icon at bounding box center [388, 188] width 16 height 15
click at [87, 184] on icon "button" at bounding box center [89, 188] width 9 height 9
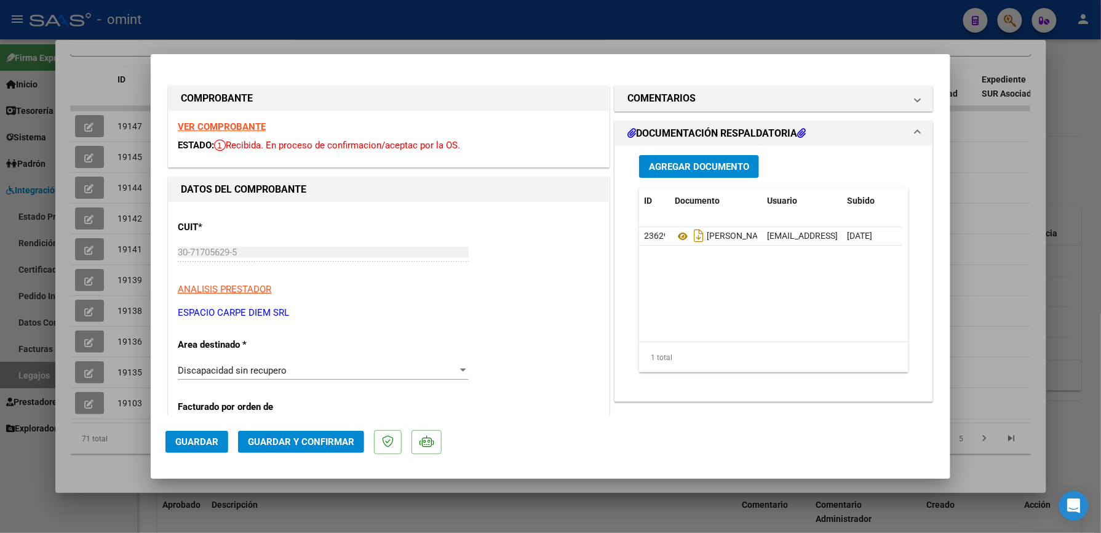
scroll to position [82, 0]
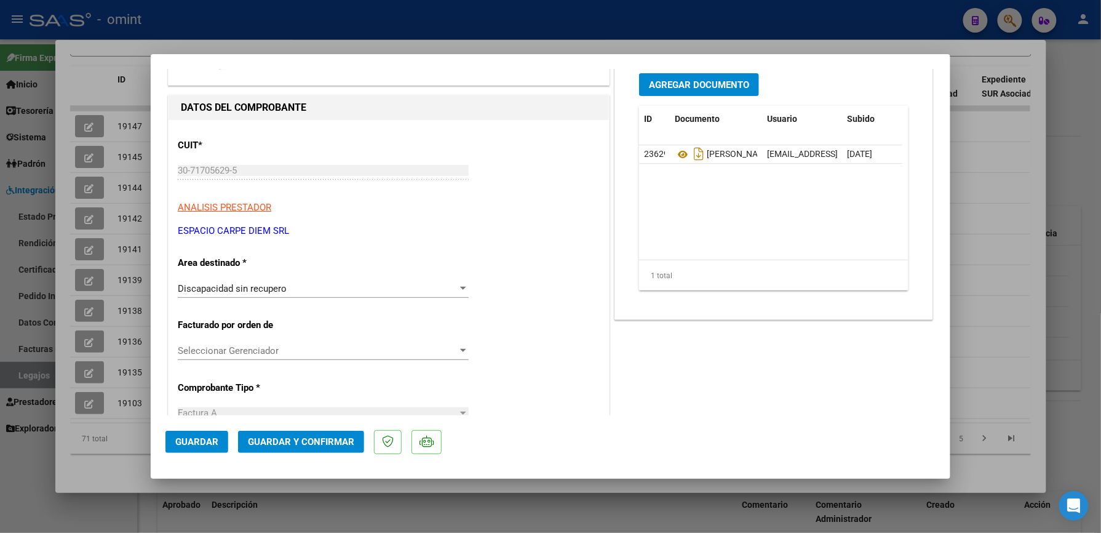
click at [460, 287] on div at bounding box center [463, 288] width 6 height 3
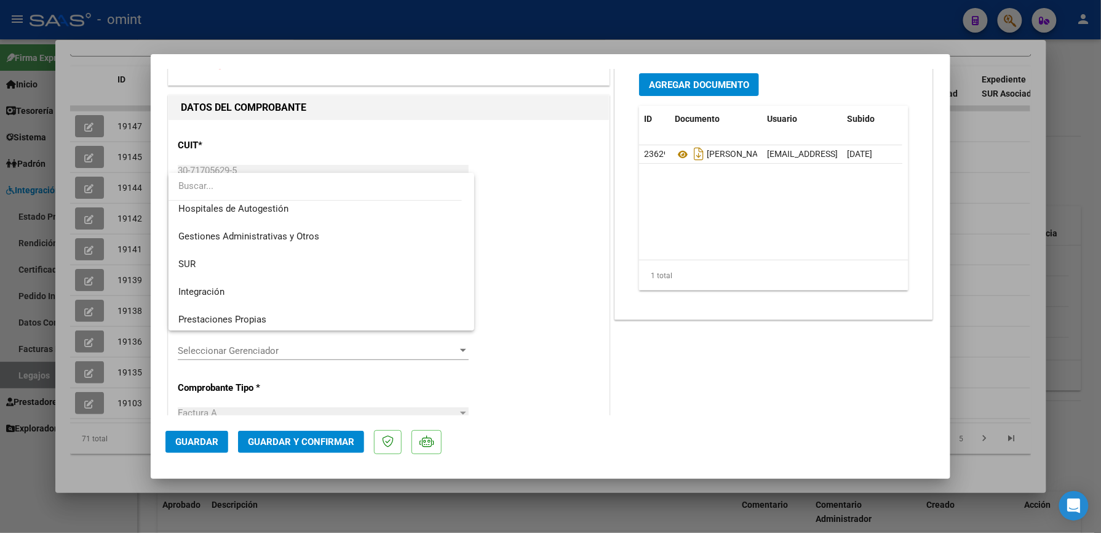
scroll to position [0, 0]
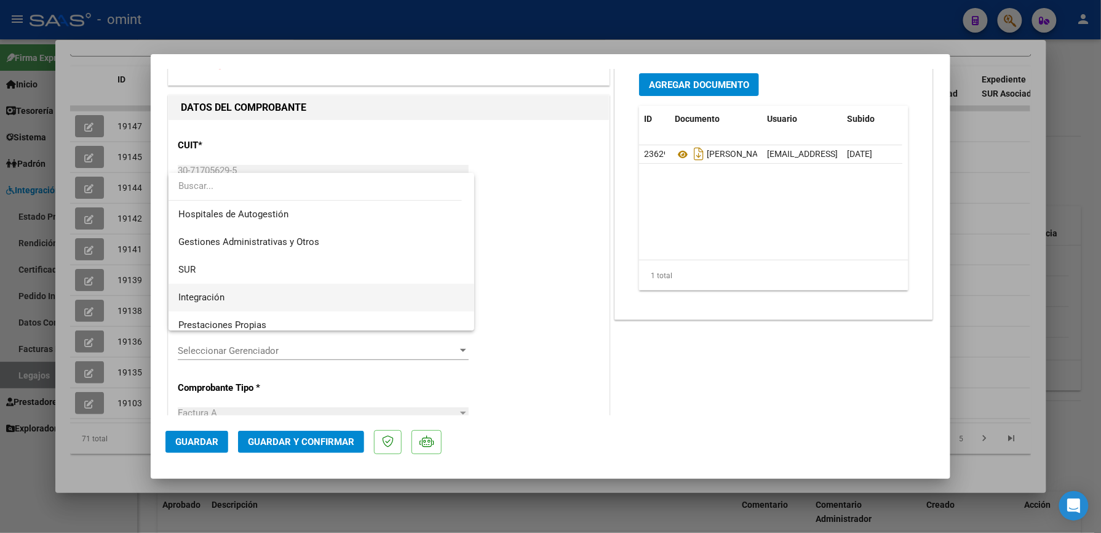
click at [310, 298] on span "Integración" at bounding box center [321, 298] width 286 height 28
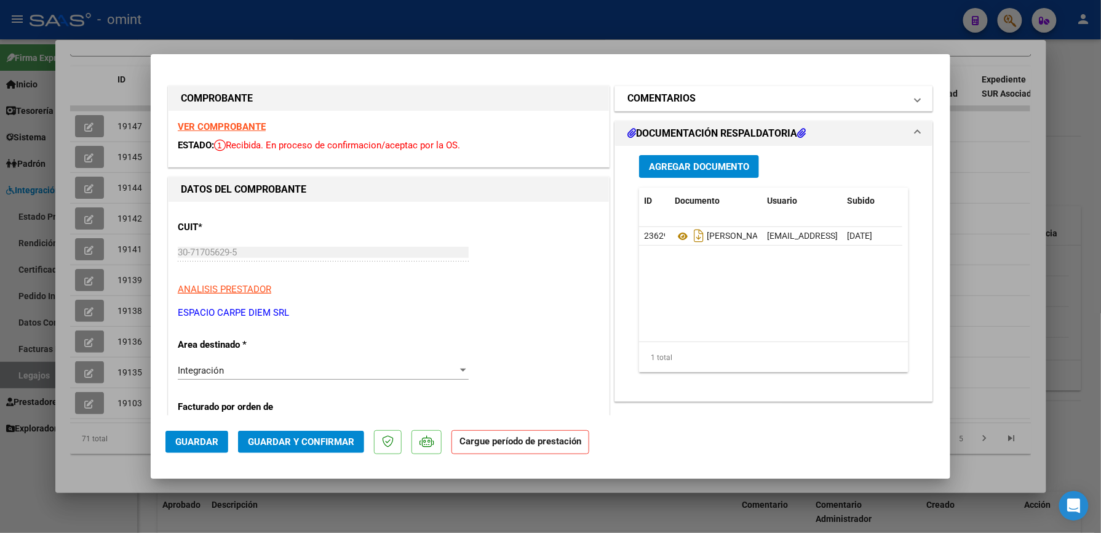
click at [914, 98] on mat-expansion-panel-header "COMENTARIOS" at bounding box center [773, 98] width 317 height 25
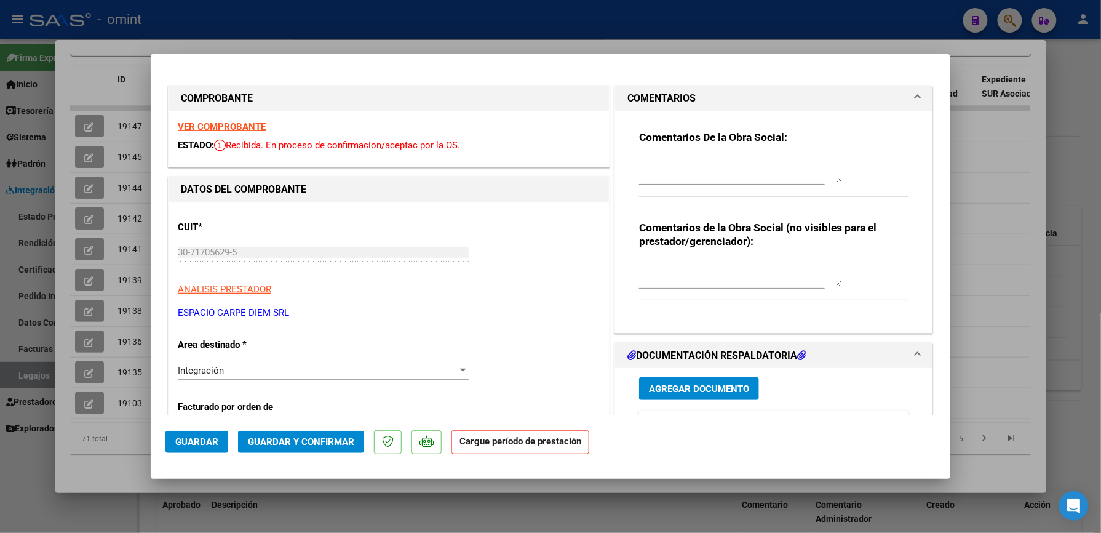
click at [783, 170] on textarea at bounding box center [740, 169] width 203 height 25
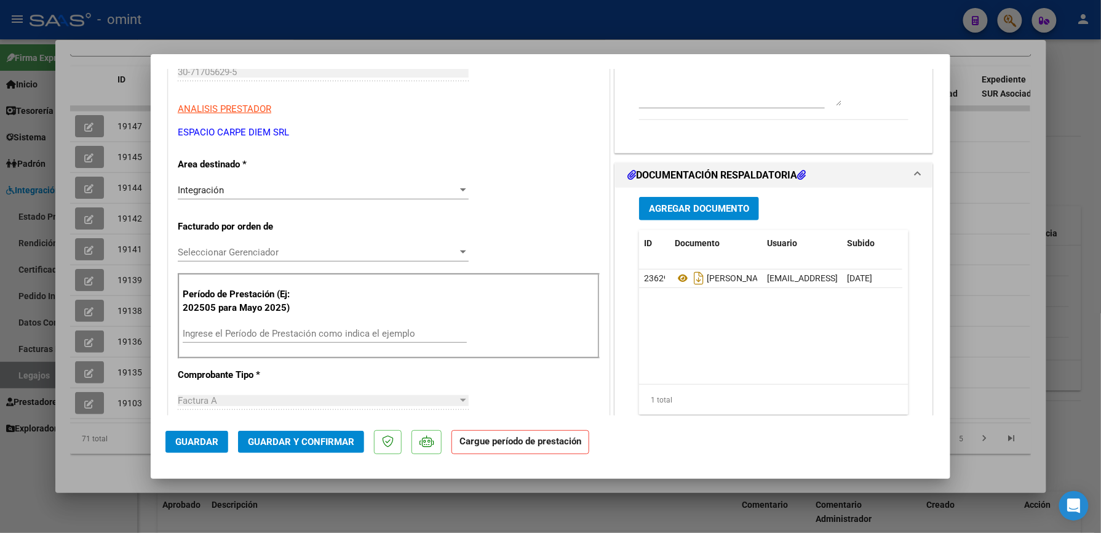
scroll to position [246, 0]
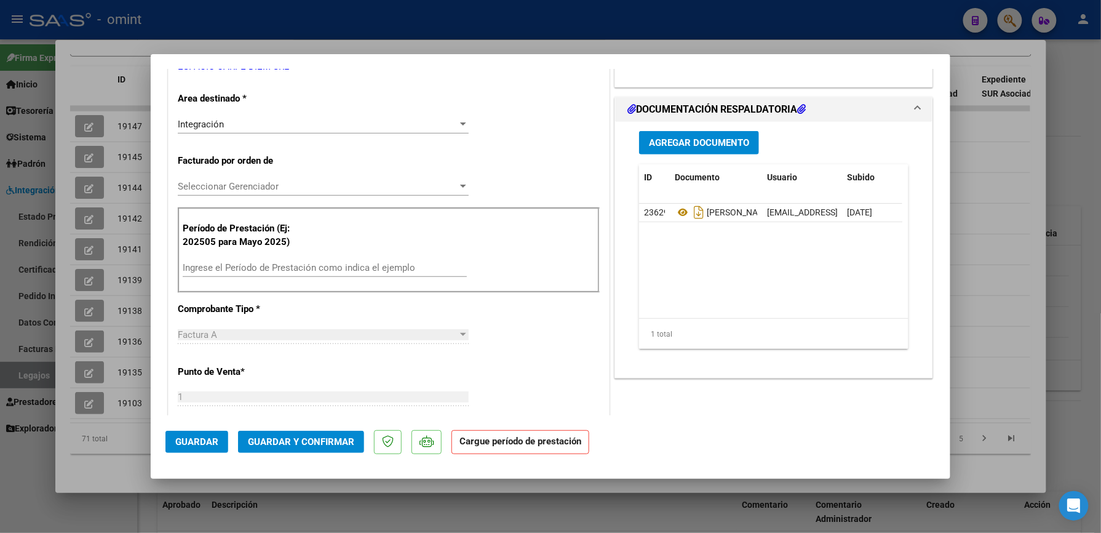
type textarea "EL AREA DEBE SER INTEGRACION"
click at [182, 440] on span "Guardar" at bounding box center [196, 441] width 43 height 11
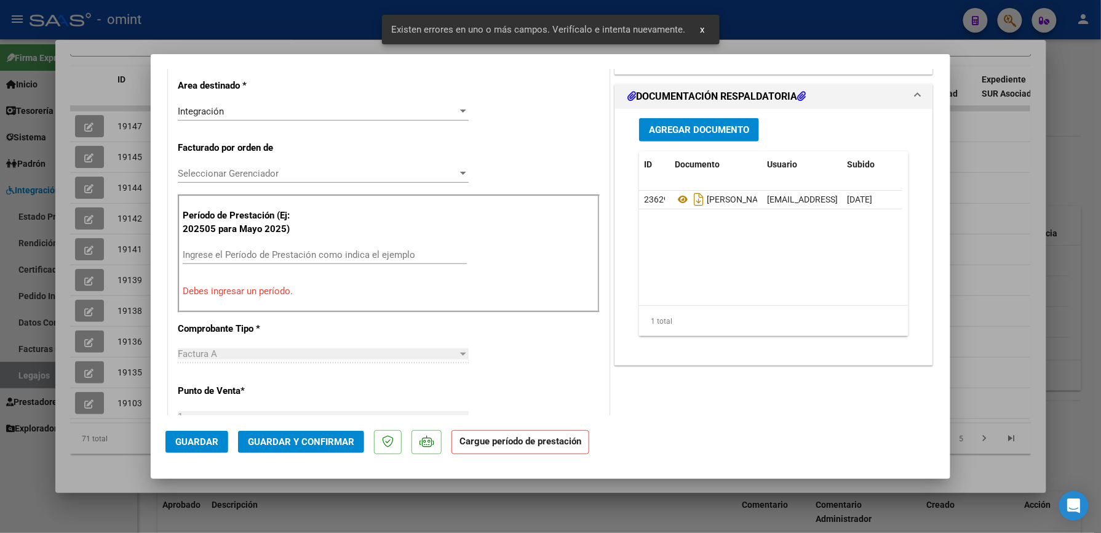
scroll to position [177, 0]
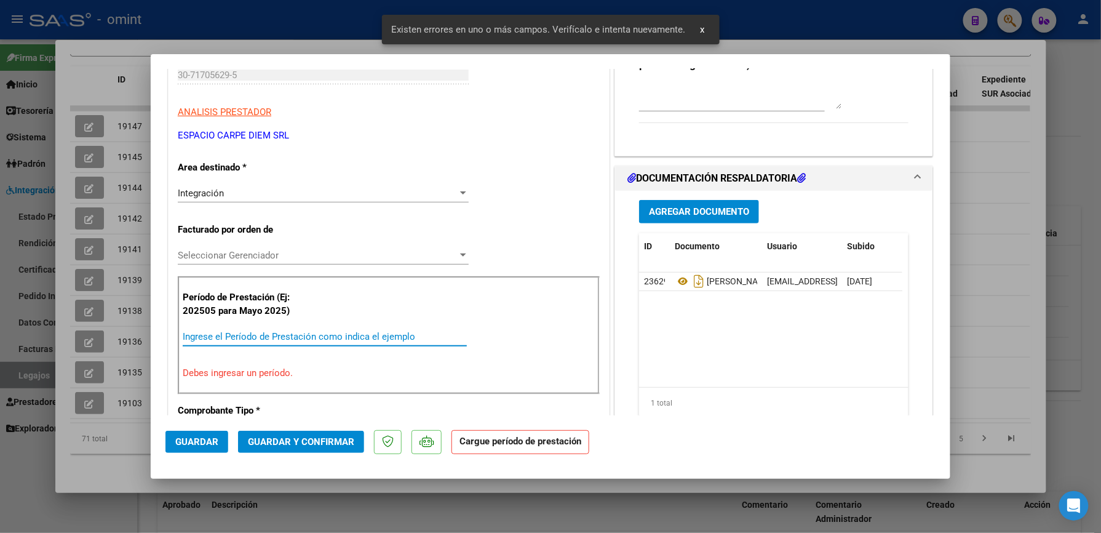
click at [232, 332] on input "Ingrese el Período de Prestación como indica el ejemplo" at bounding box center [325, 336] width 284 height 11
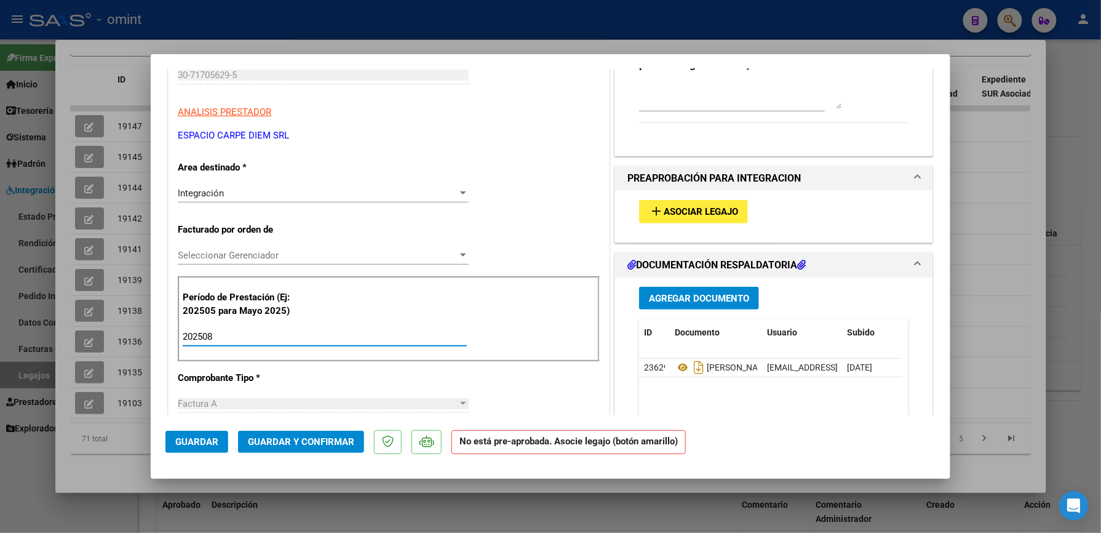
type input "202508"
click at [682, 209] on span "Asociar Legajo" at bounding box center [701, 212] width 74 height 11
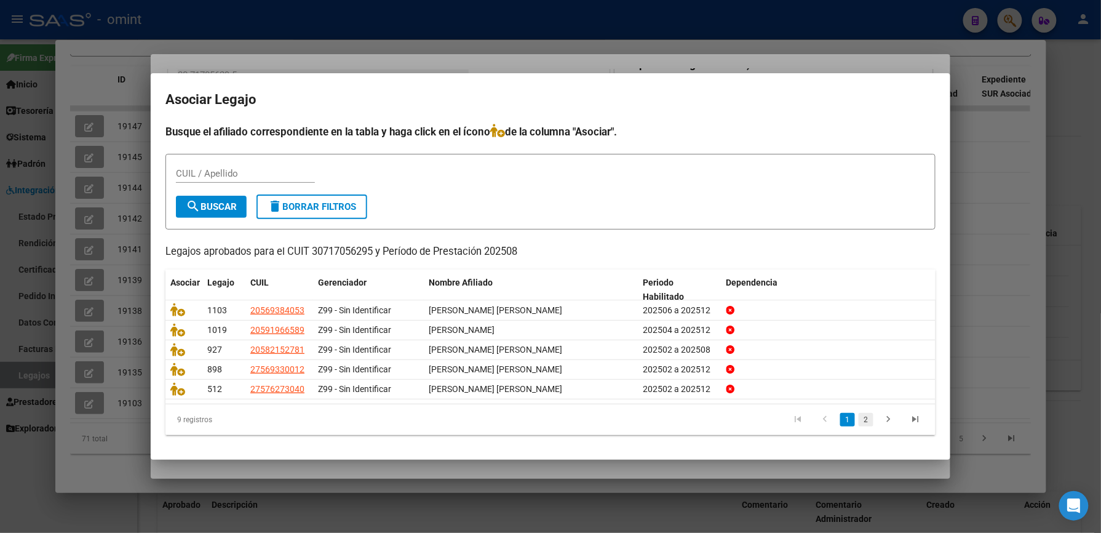
click at [865, 420] on link "2" at bounding box center [866, 420] width 15 height 14
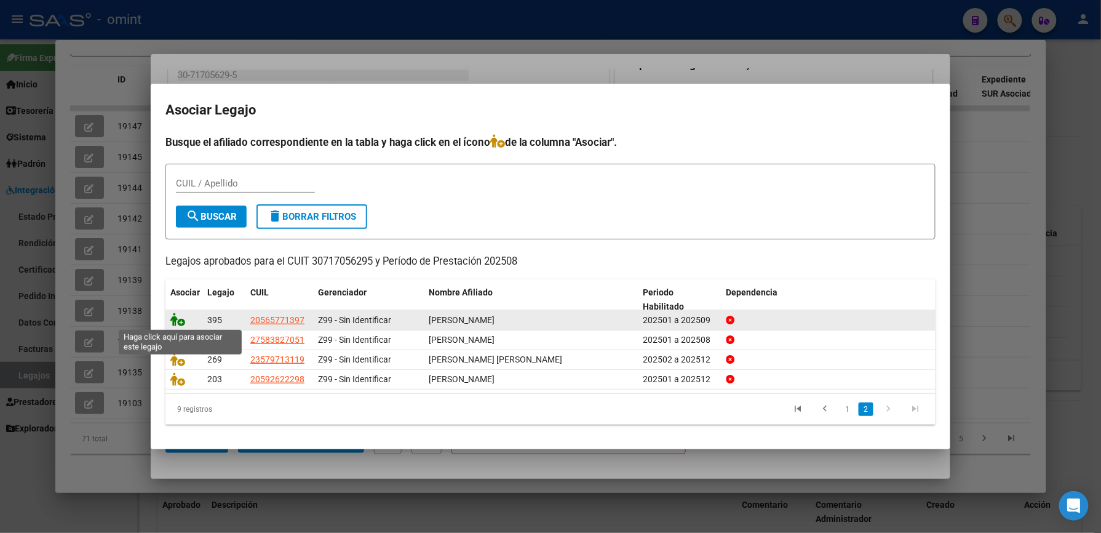
click at [176, 320] on icon at bounding box center [177, 320] width 15 height 14
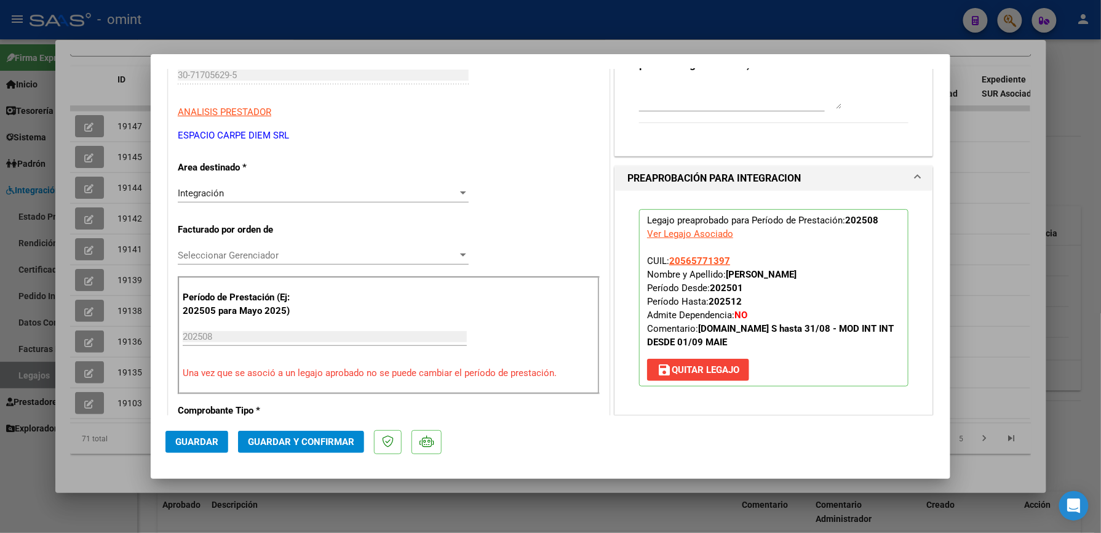
click at [329, 438] on span "Guardar y Confirmar" at bounding box center [301, 441] width 106 height 11
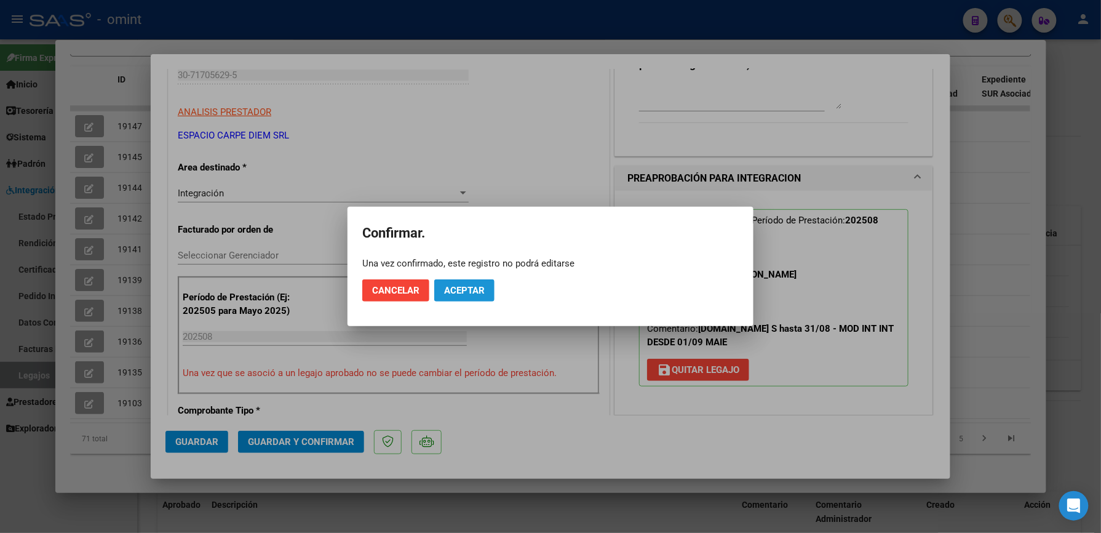
click at [476, 292] on span "Aceptar" at bounding box center [464, 290] width 41 height 11
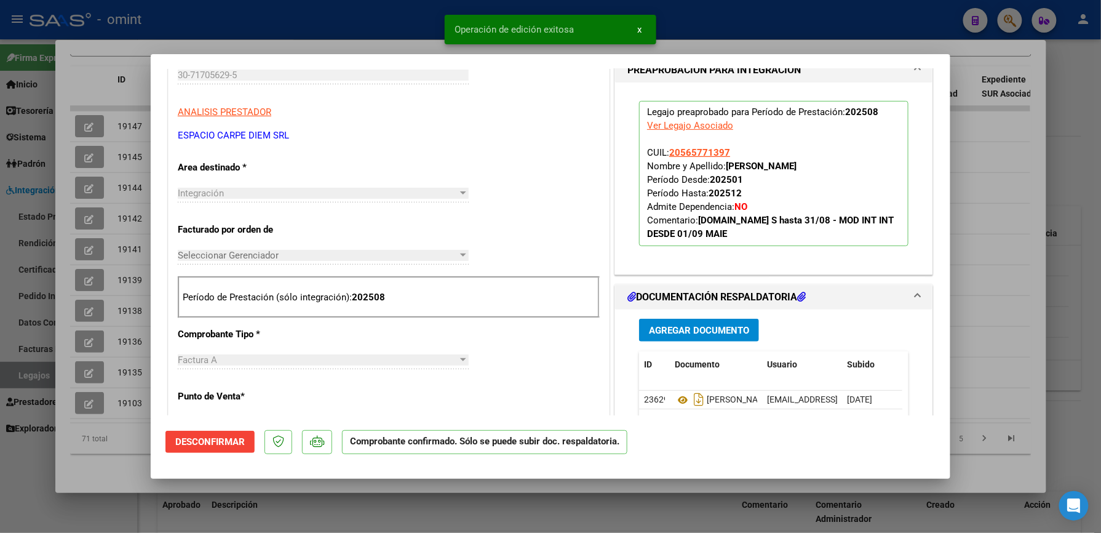
click at [729, 23] on div at bounding box center [550, 266] width 1101 height 533
type input "$ 0,00"
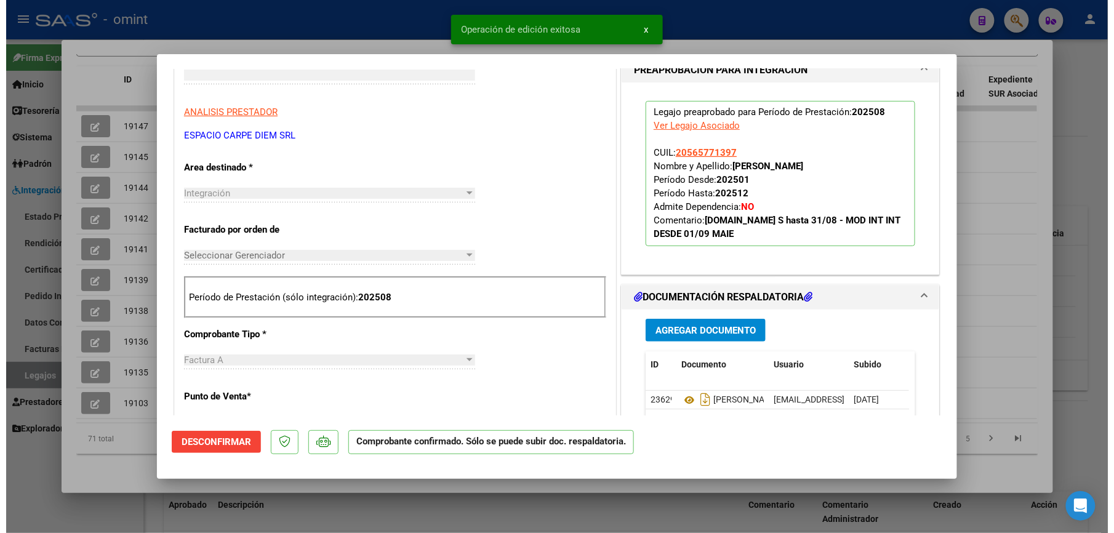
scroll to position [0, 0]
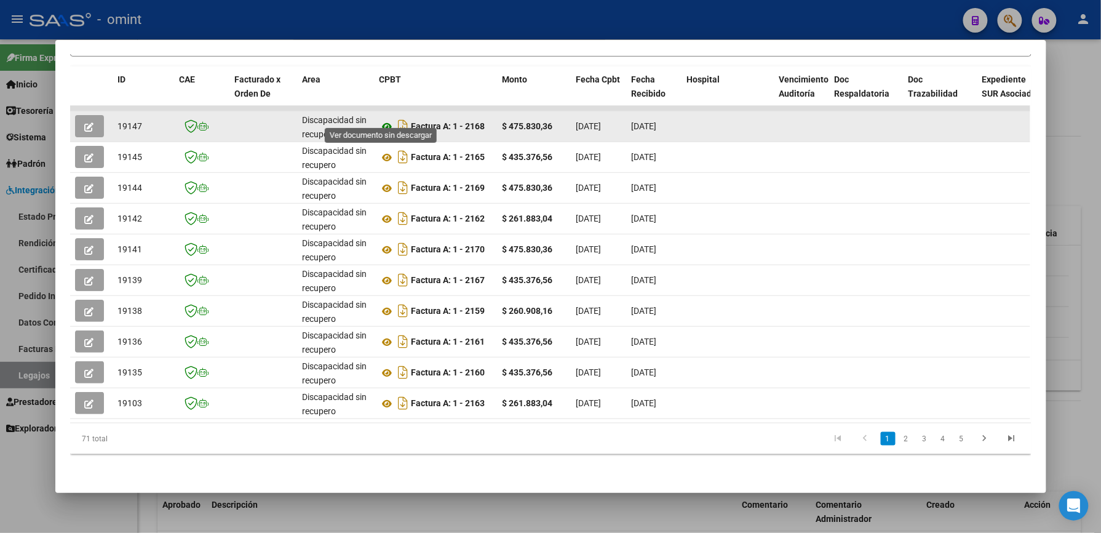
click at [384, 119] on icon at bounding box center [388, 126] width 16 height 15
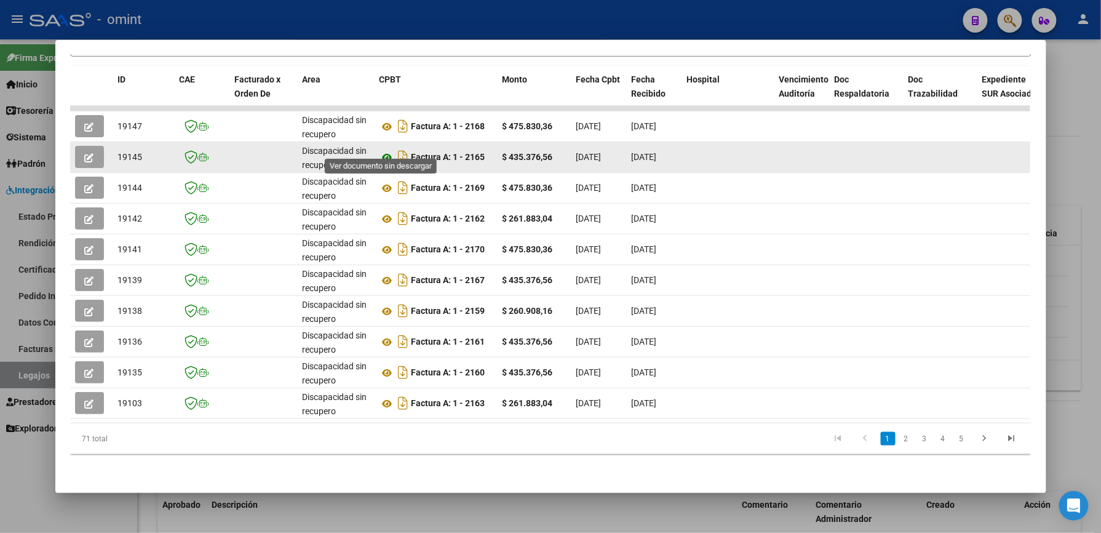
click at [381, 150] on icon at bounding box center [388, 157] width 16 height 15
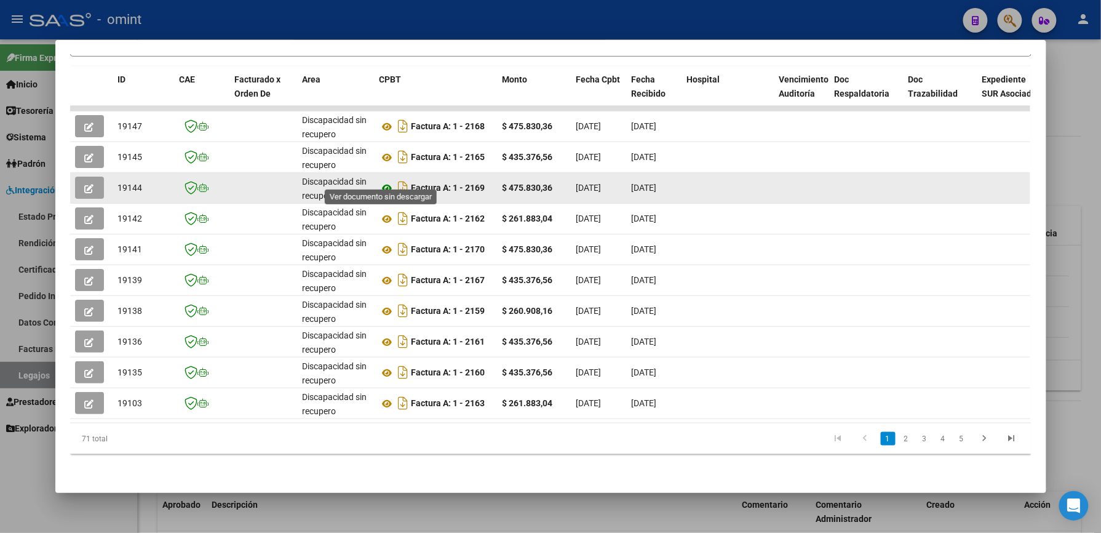
click at [384, 181] on icon at bounding box center [388, 188] width 16 height 15
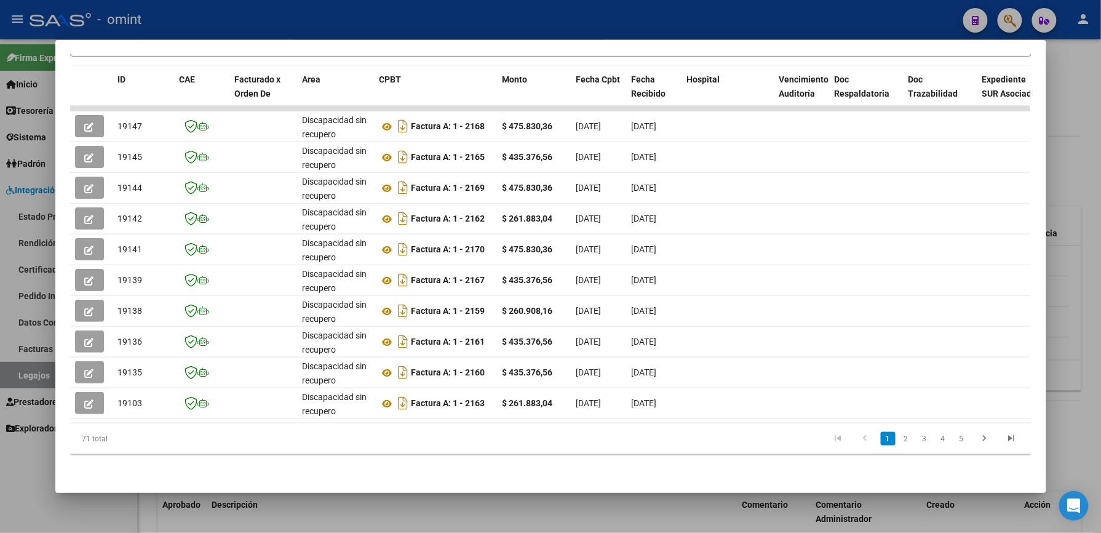
click at [391, 8] on div at bounding box center [550, 266] width 1101 height 533
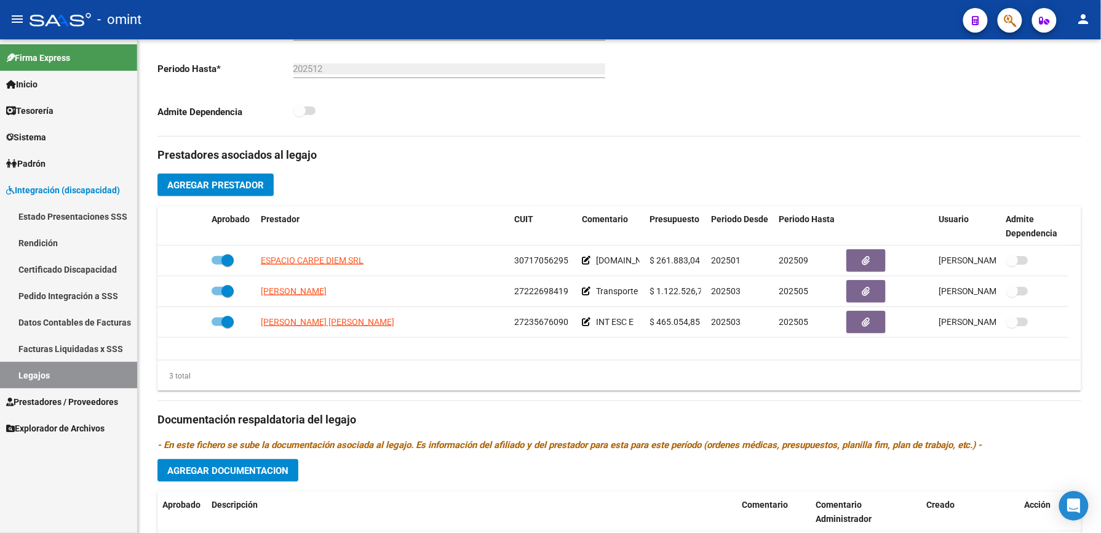
scroll to position [328, 0]
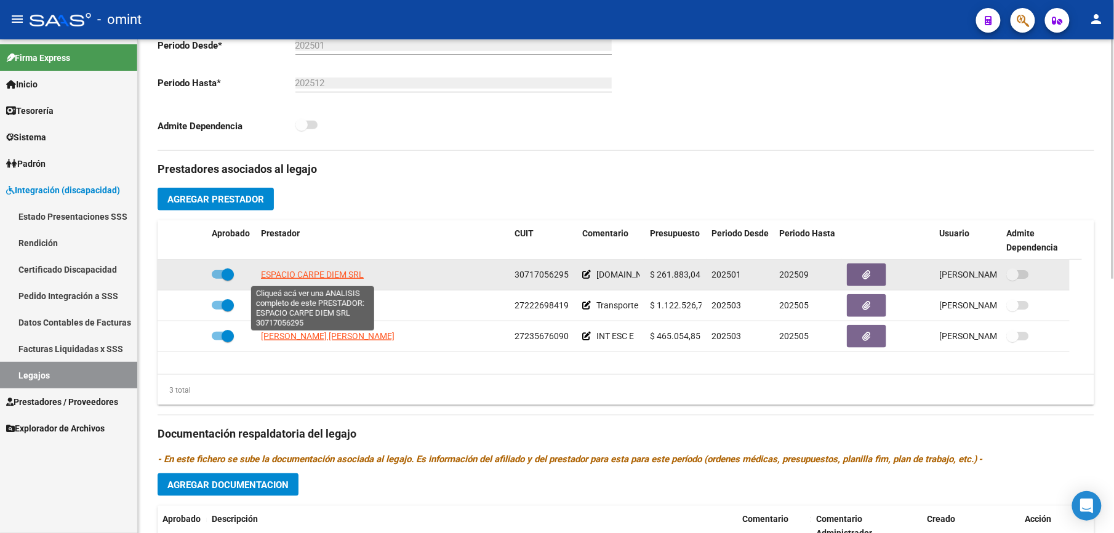
click at [341, 271] on span "ESPACIO CARPE DIEM SRL" at bounding box center [312, 274] width 103 height 10
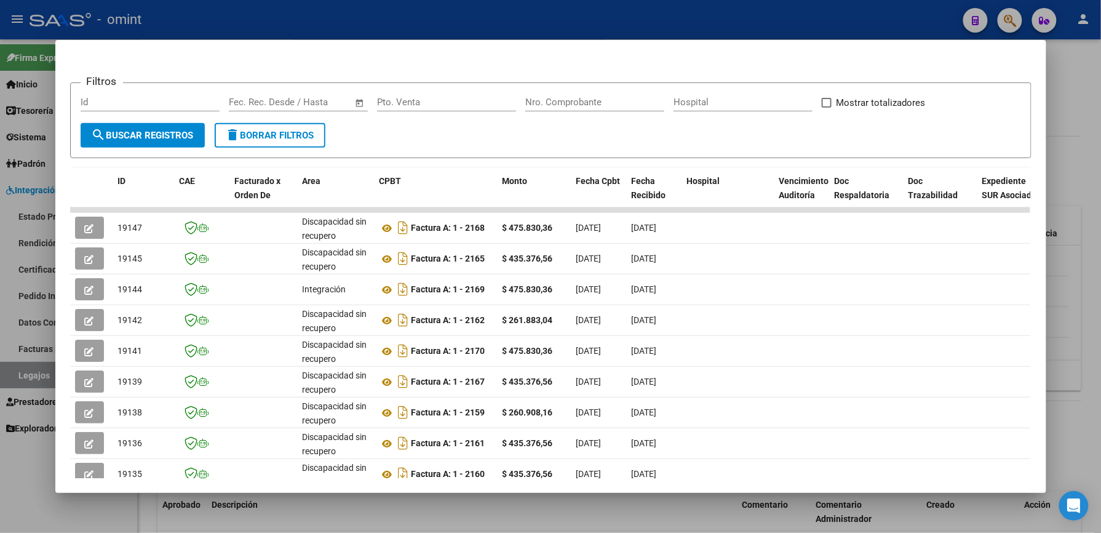
scroll to position [164, 0]
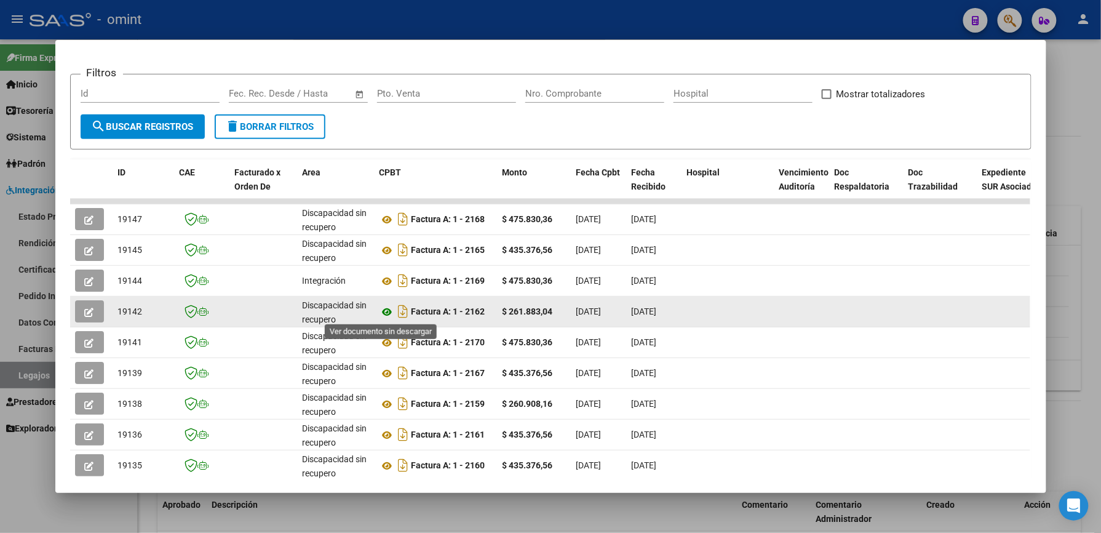
click at [383, 306] on icon at bounding box center [388, 312] width 16 height 15
click at [89, 310] on button "button" at bounding box center [89, 311] width 29 height 22
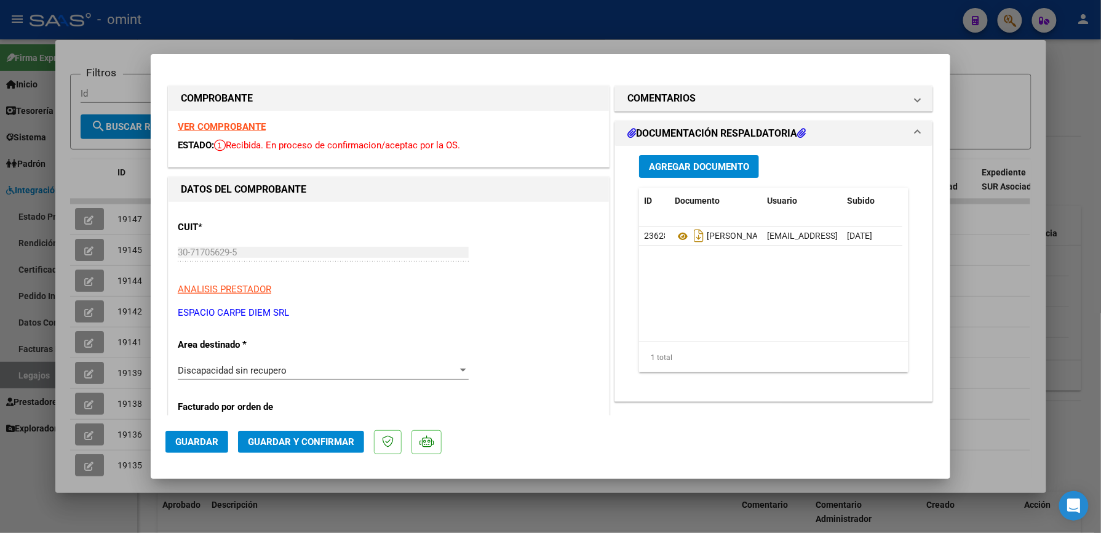
scroll to position [82, 0]
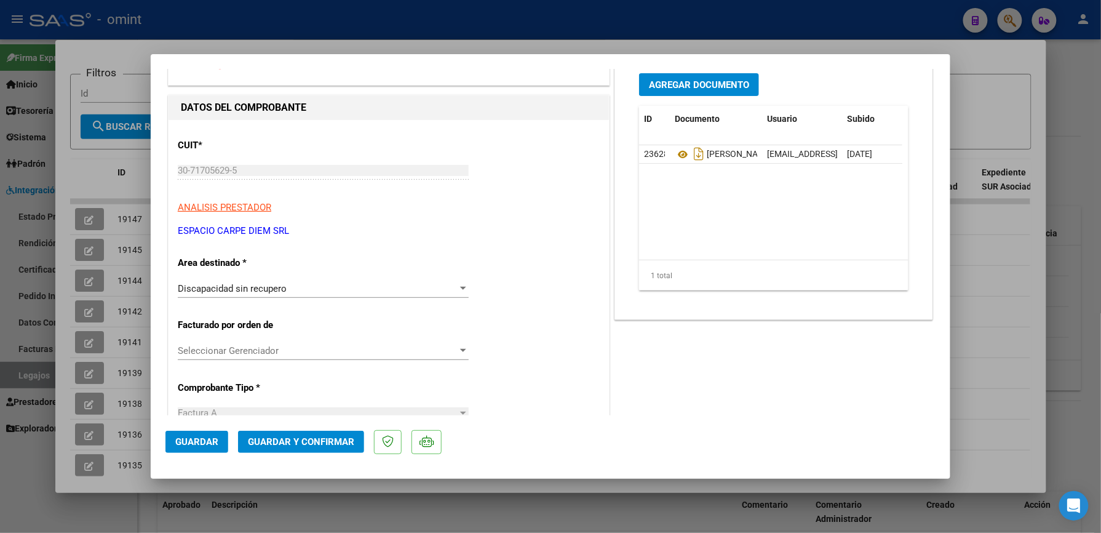
click at [460, 289] on div at bounding box center [463, 288] width 6 height 3
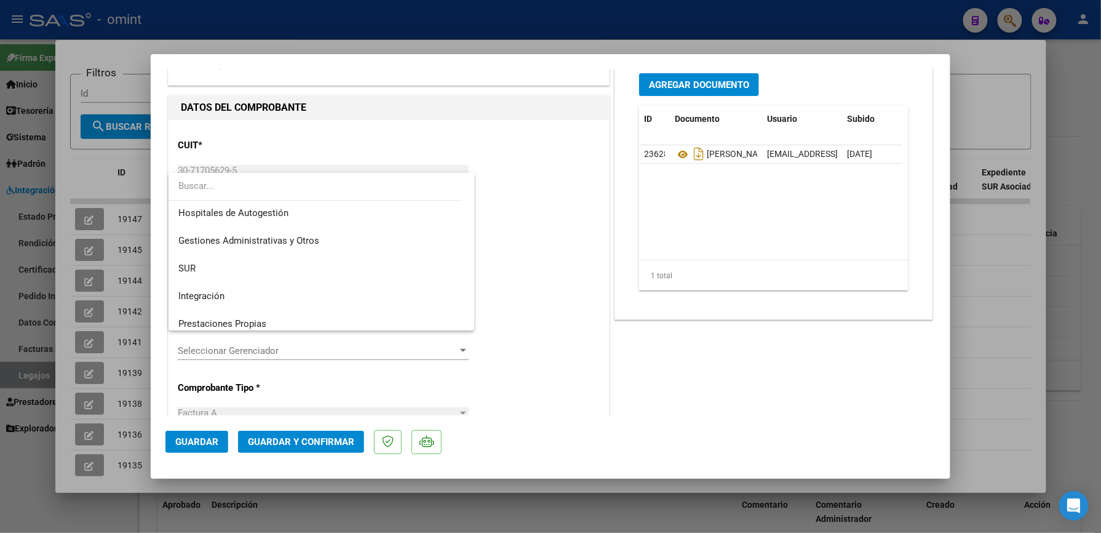
scroll to position [0, 0]
click at [353, 296] on span "Integración" at bounding box center [321, 298] width 286 height 28
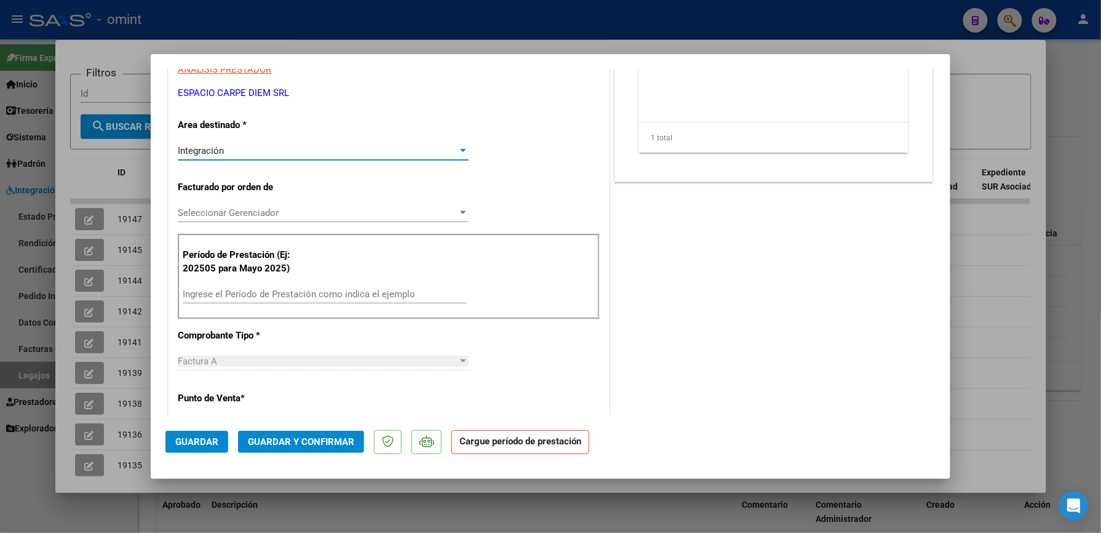
scroll to position [246, 0]
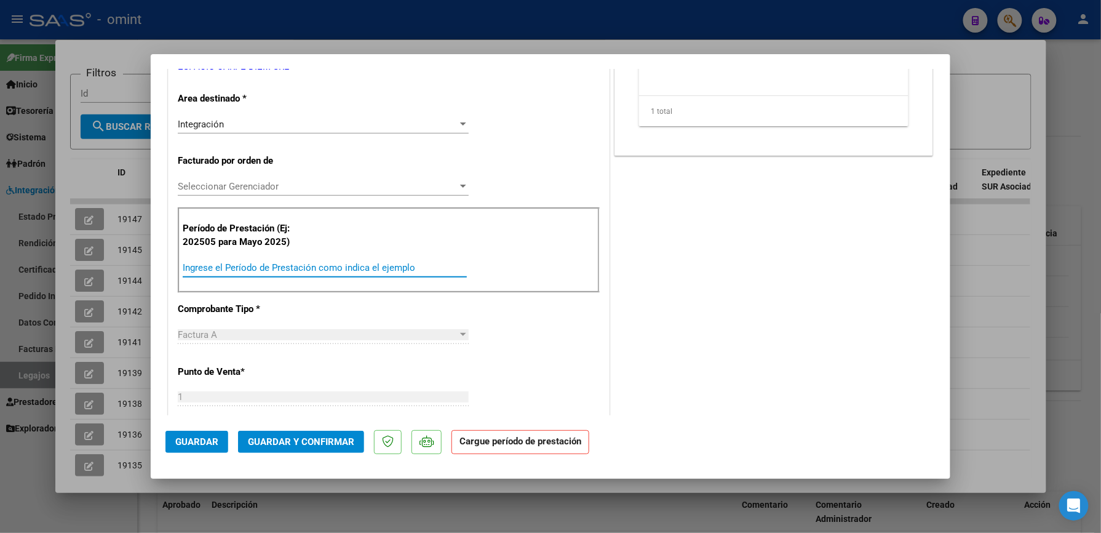
click at [318, 265] on input "Ingrese el Período de Prestación como indica el ejemplo" at bounding box center [325, 267] width 284 height 11
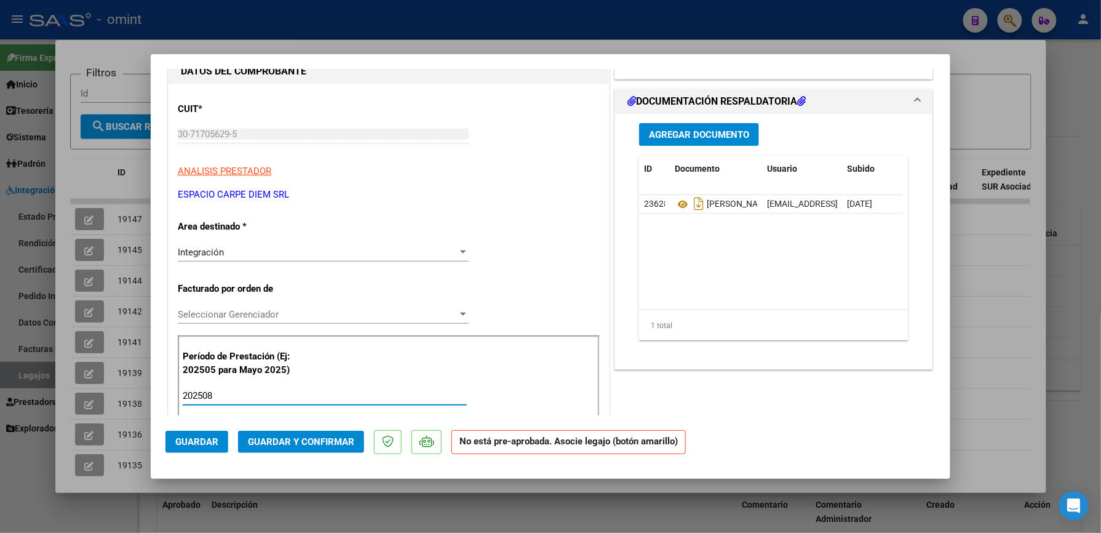
scroll to position [0, 0]
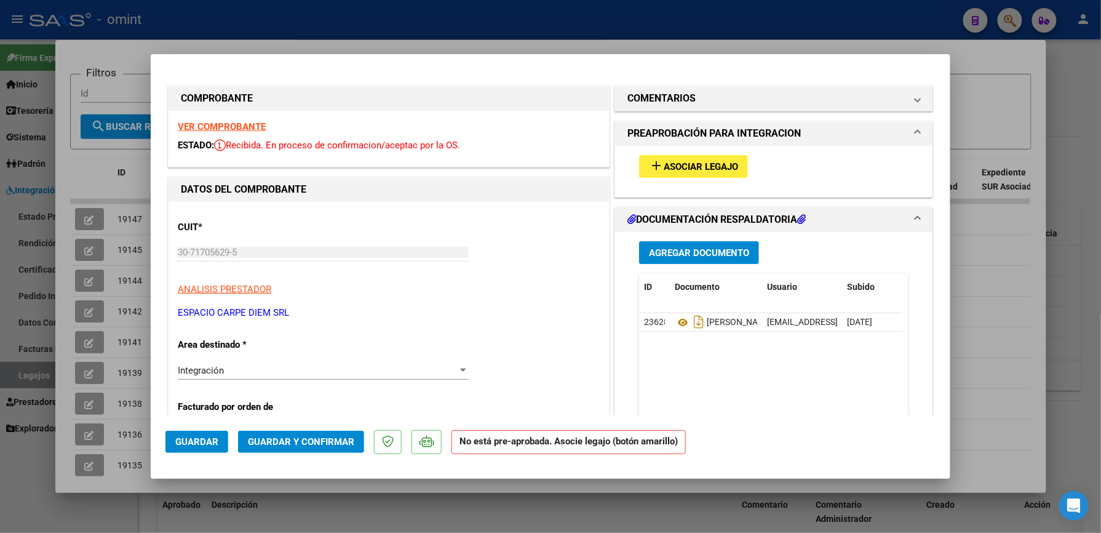
type input "202508"
click at [689, 168] on span "Asociar Legajo" at bounding box center [701, 166] width 74 height 11
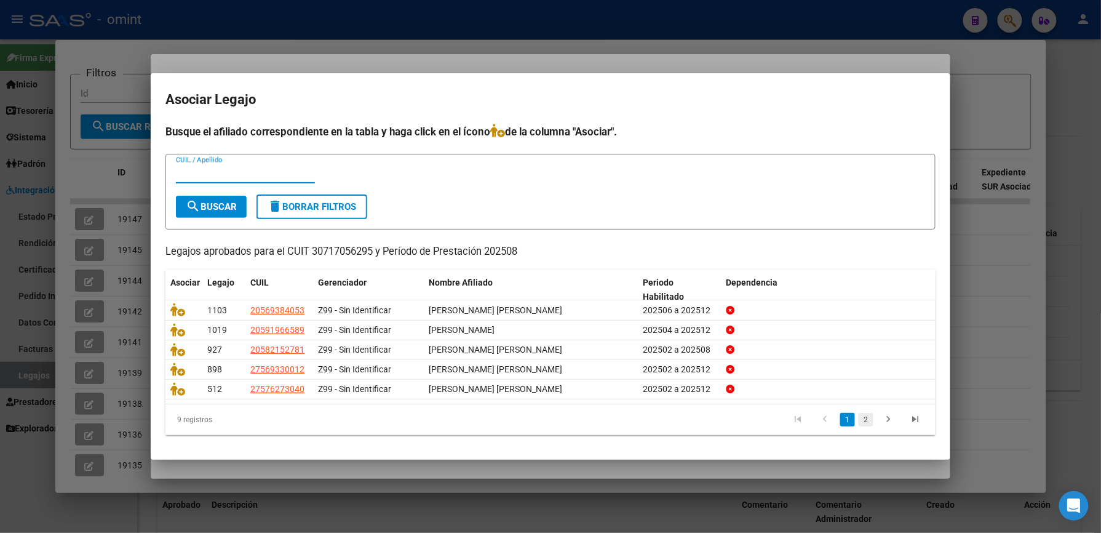
click at [866, 421] on link "2" at bounding box center [866, 420] width 15 height 14
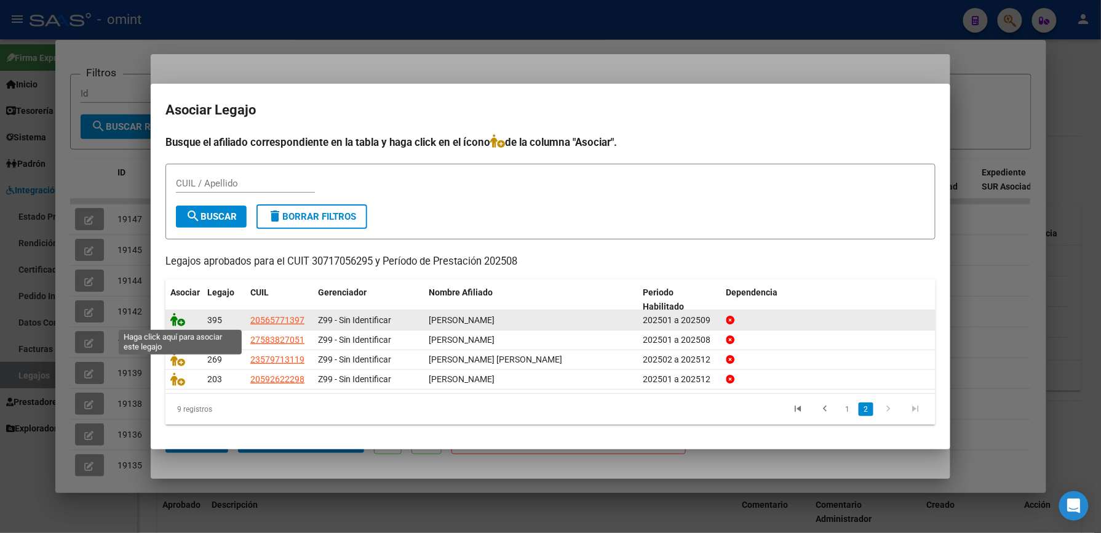
click at [172, 322] on icon at bounding box center [177, 320] width 15 height 14
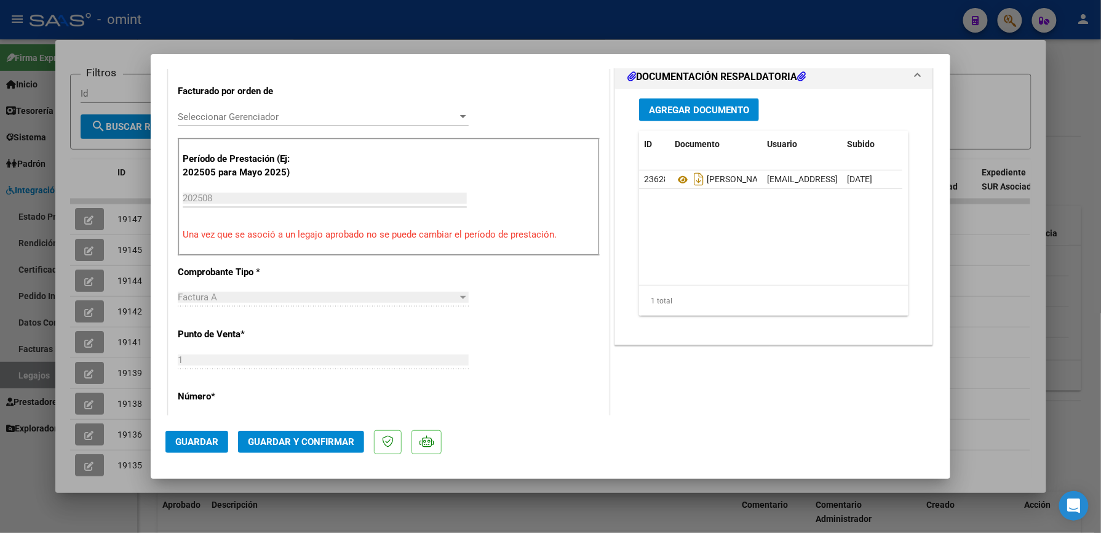
scroll to position [328, 0]
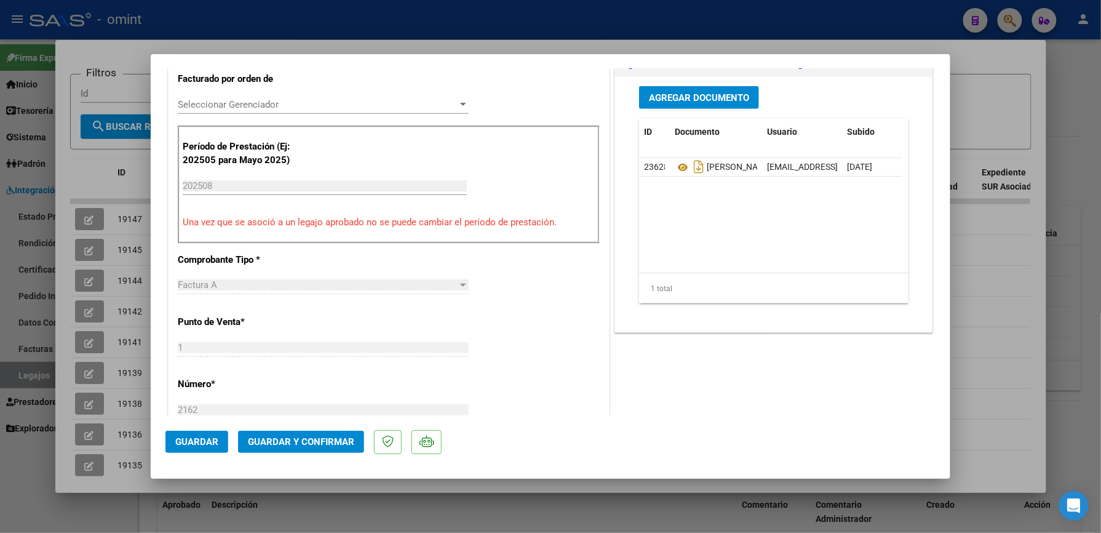
click at [300, 440] on span "Guardar y Confirmar" at bounding box center [301, 441] width 106 height 11
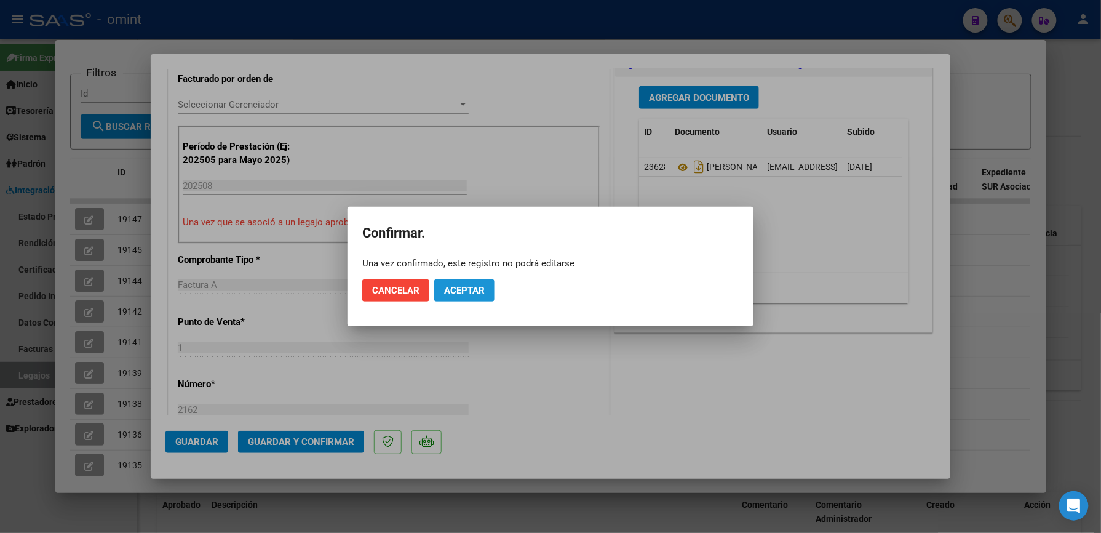
click at [460, 289] on span "Aceptar" at bounding box center [464, 290] width 41 height 11
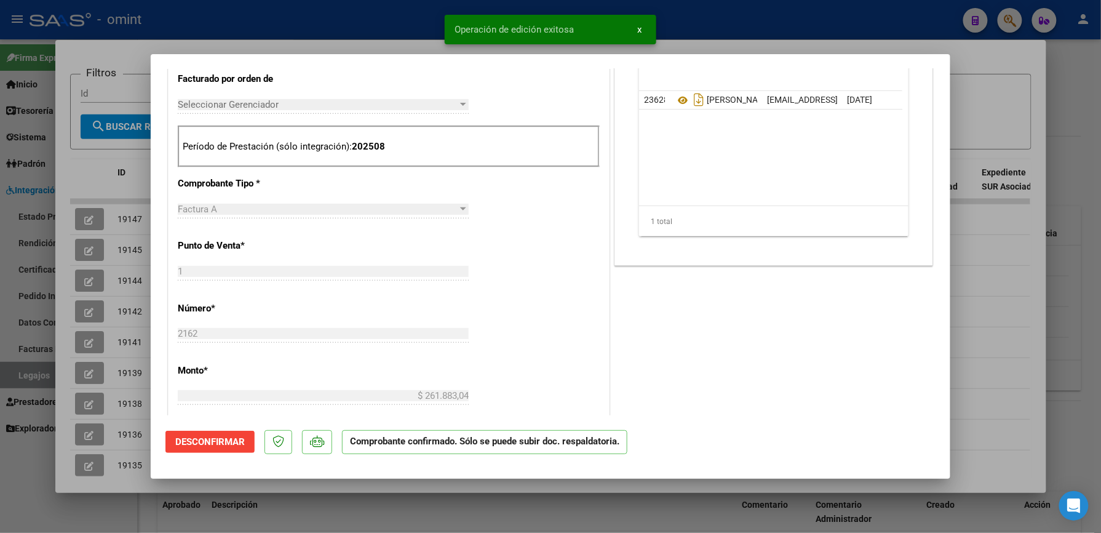
click at [826, 20] on div at bounding box center [550, 266] width 1101 height 533
type input "$ 0,00"
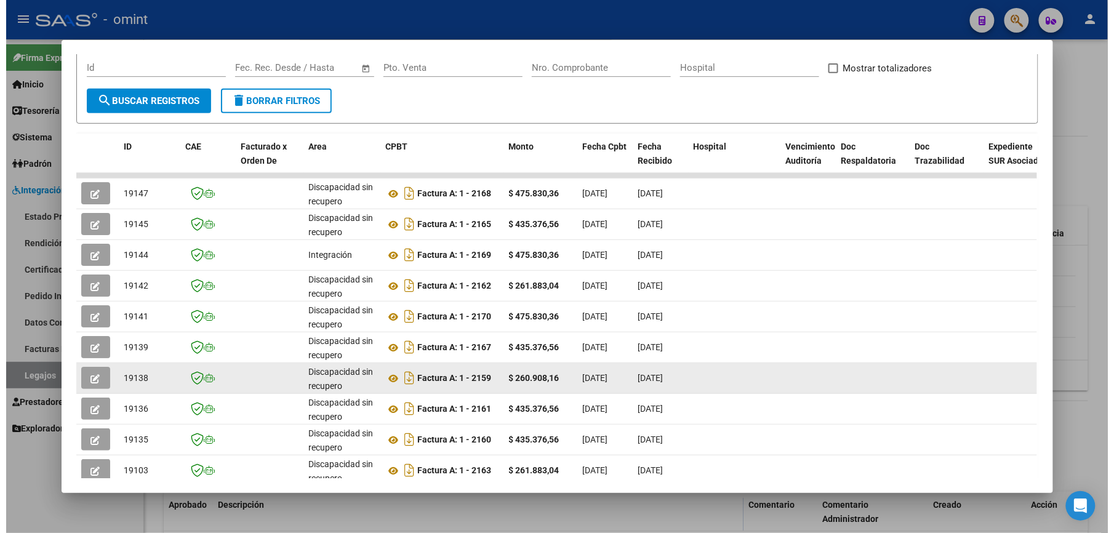
scroll to position [164, 0]
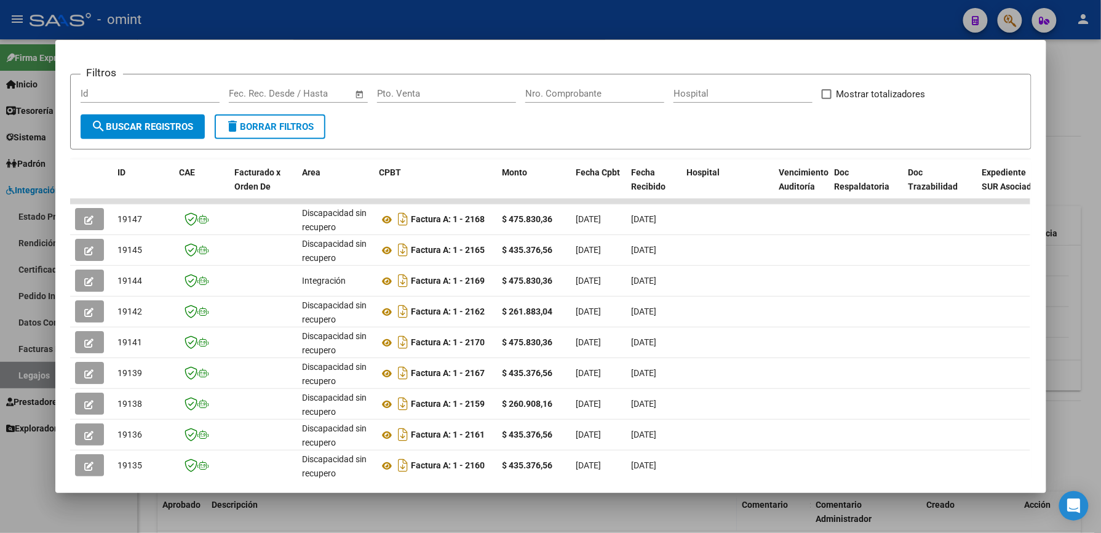
click at [522, 15] on div at bounding box center [550, 266] width 1101 height 533
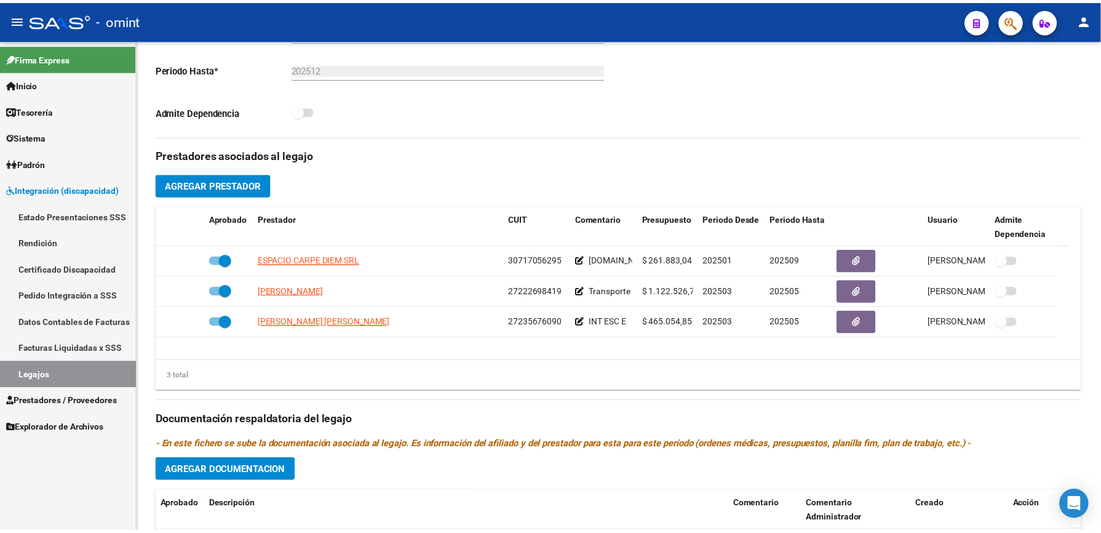
scroll to position [328, 0]
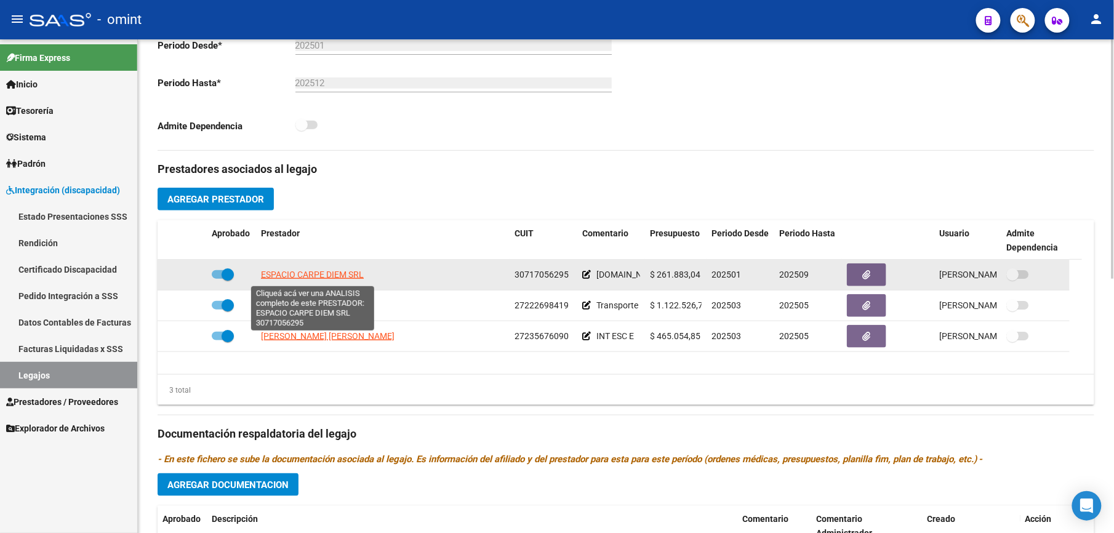
click at [321, 277] on span "ESPACIO CARPE DIEM SRL" at bounding box center [312, 274] width 103 height 10
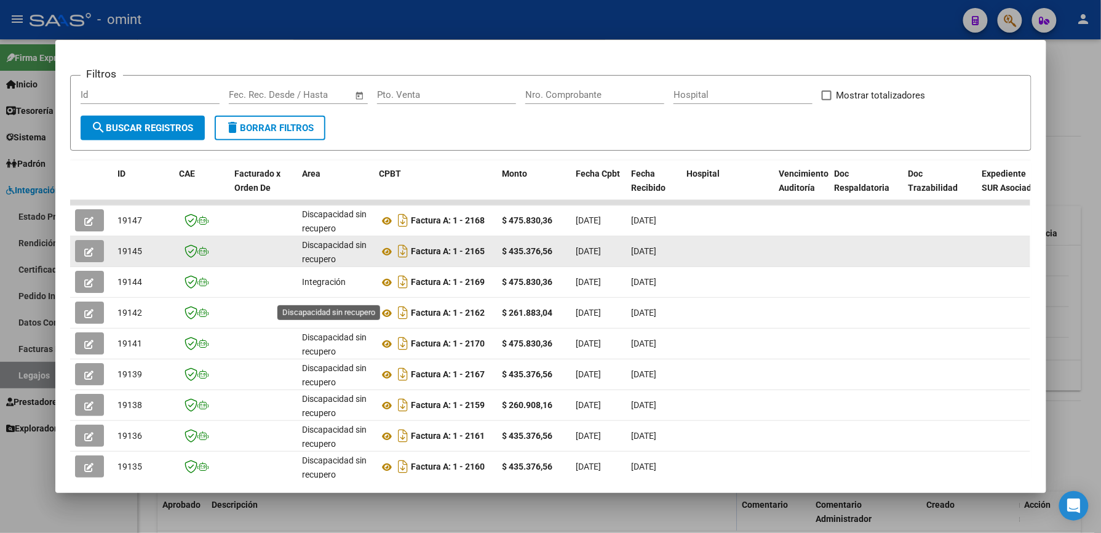
scroll to position [246, 0]
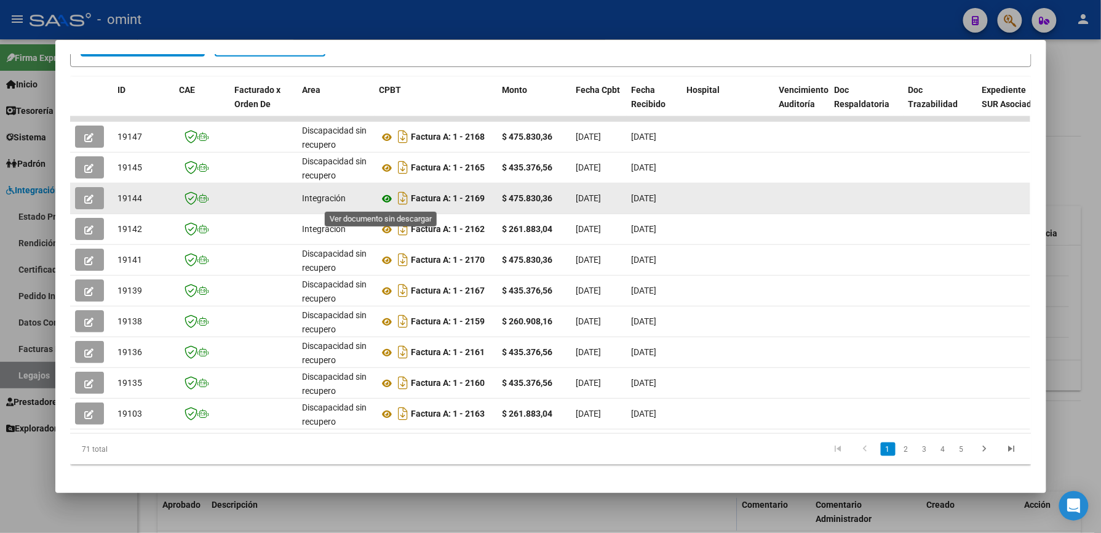
click at [384, 200] on icon at bounding box center [388, 198] width 16 height 15
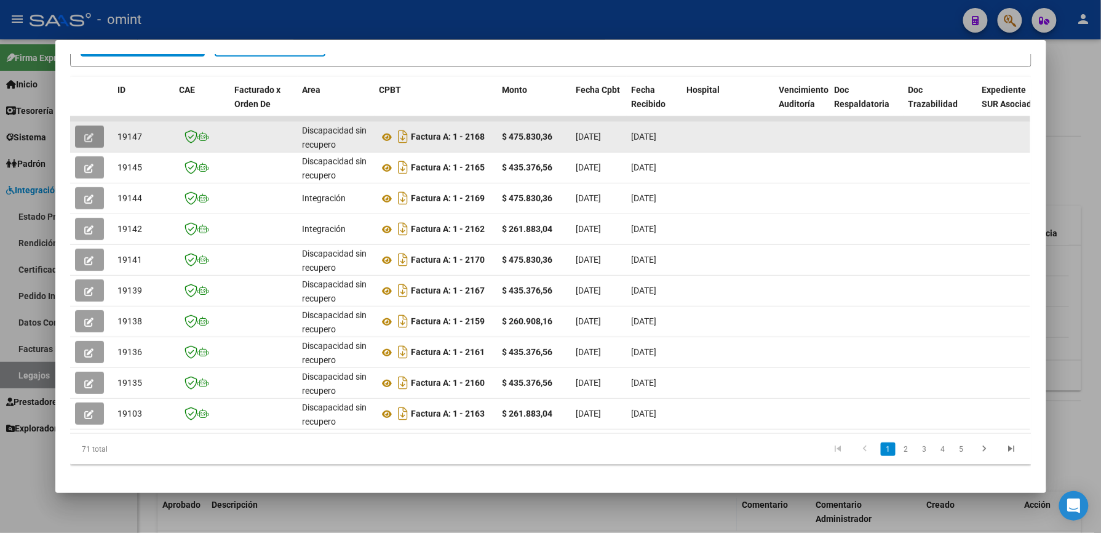
click at [92, 138] on button "button" at bounding box center [89, 137] width 29 height 22
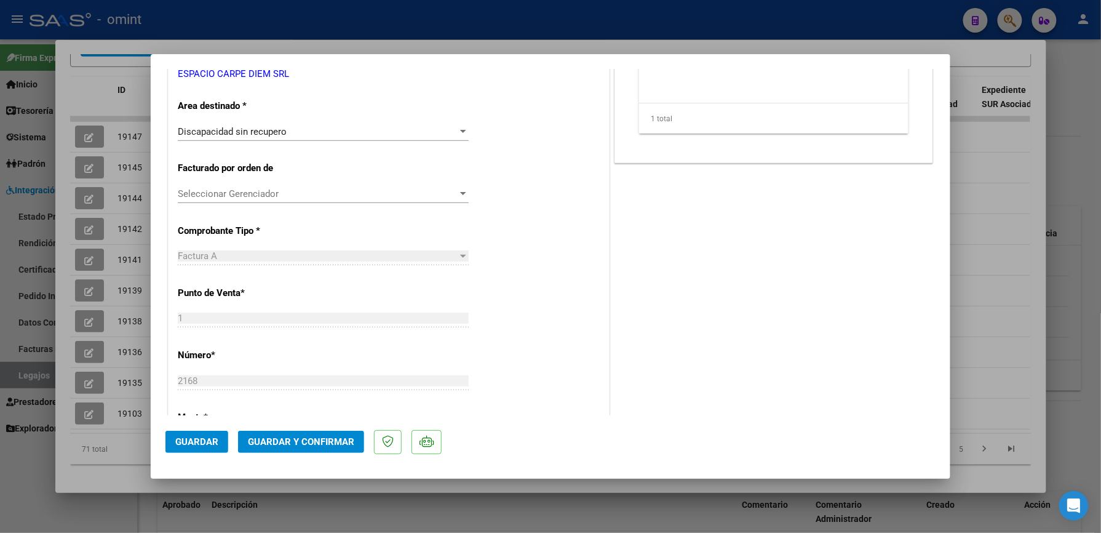
scroll to position [82, 0]
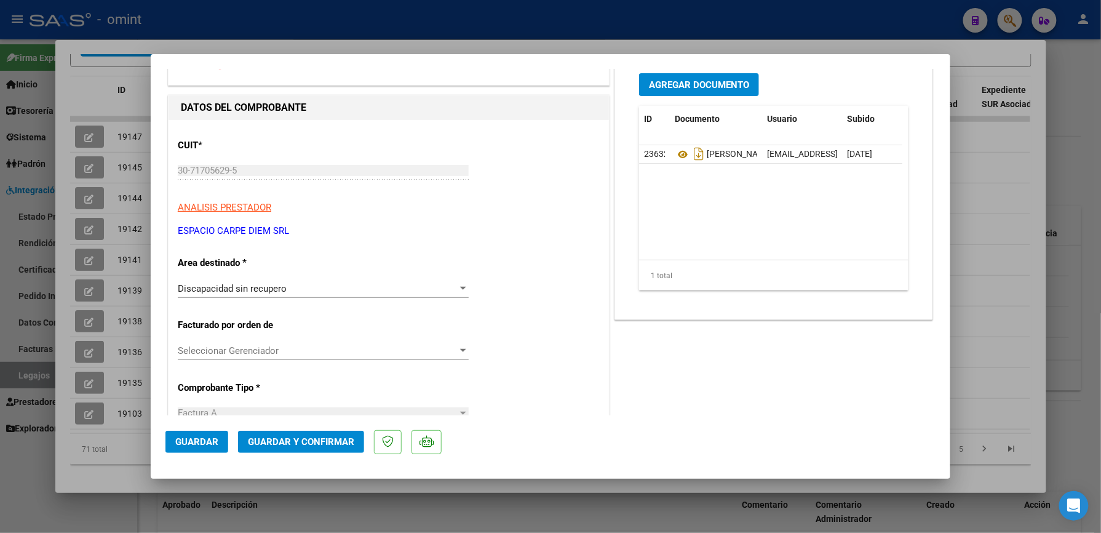
click at [670, 47] on div at bounding box center [550, 266] width 1101 height 533
type input "$ 0,00"
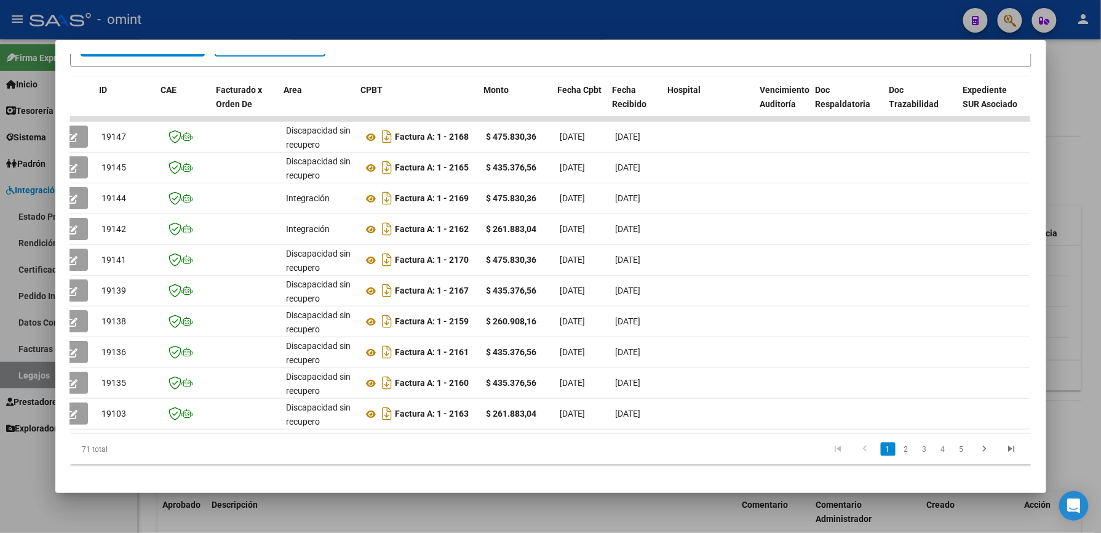
scroll to position [0, 23]
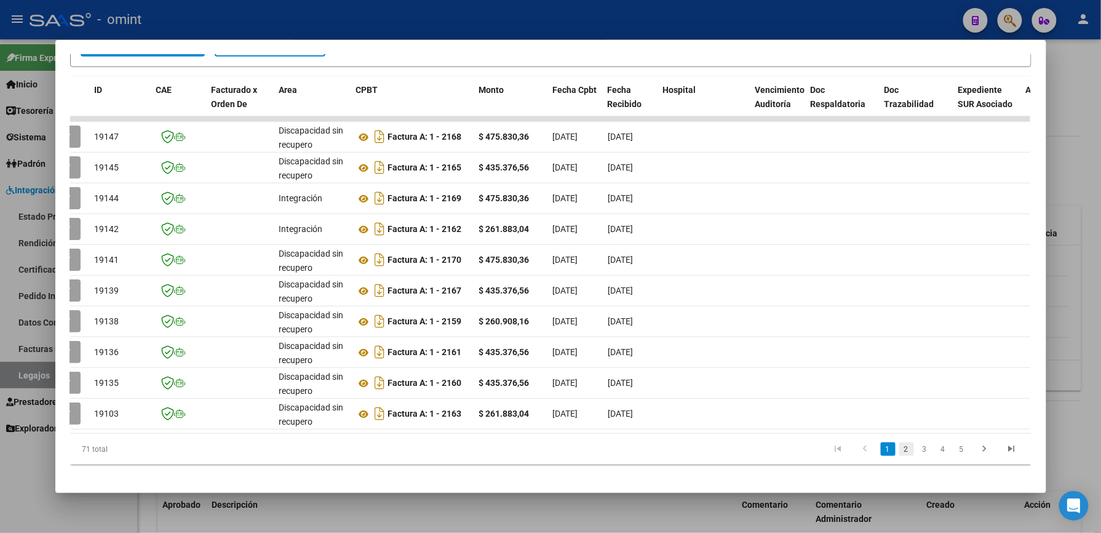
click at [899, 456] on link "2" at bounding box center [906, 449] width 15 height 14
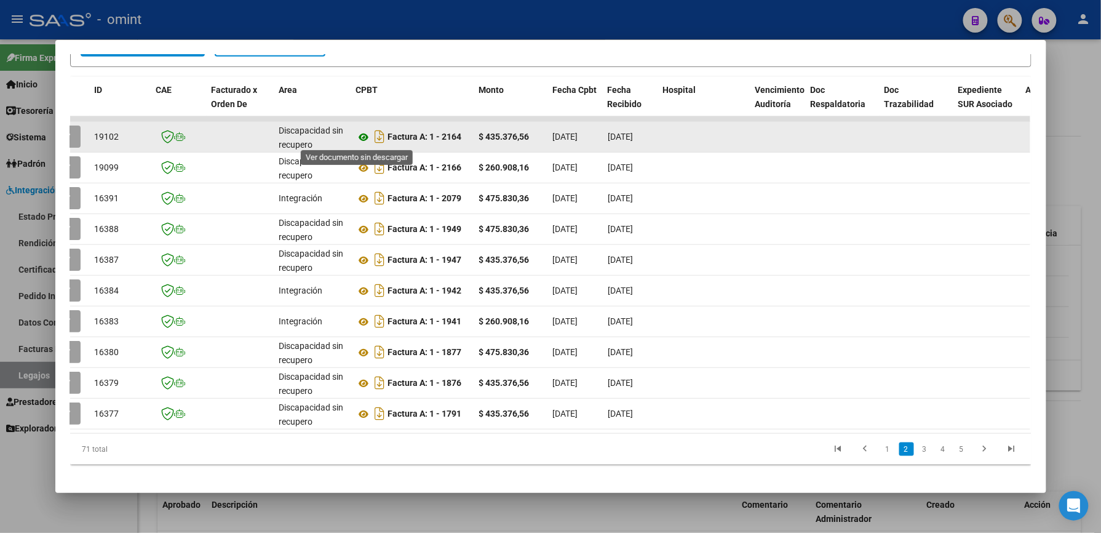
click at [357, 135] on icon at bounding box center [364, 137] width 16 height 15
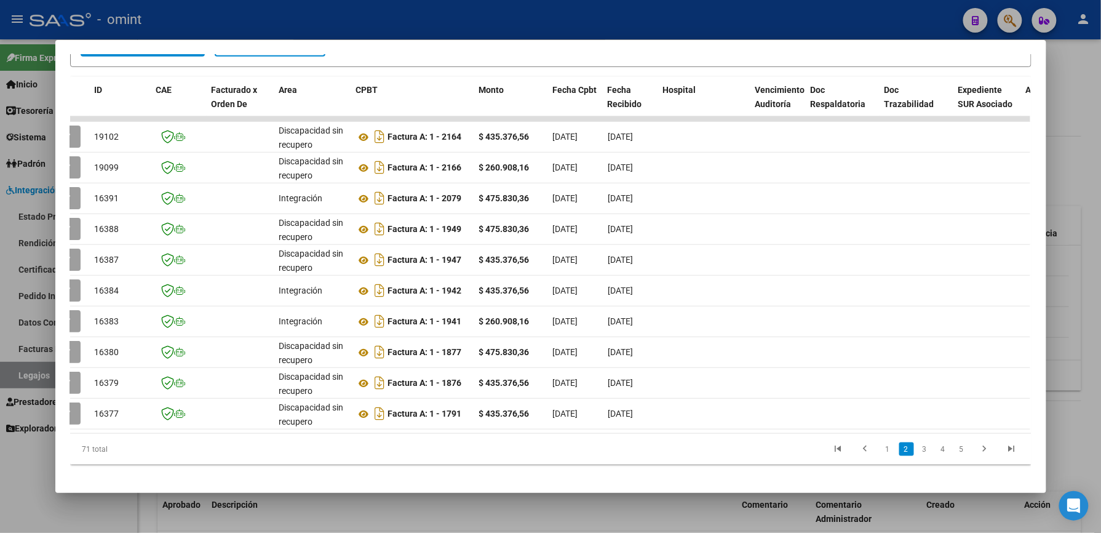
click at [59, 136] on mat-dialog-content "Análisis Prestador - CUIT: 30717056295 cloud_download Exportar CSV ABM ARCA Imp…" at bounding box center [550, 266] width 991 height 423
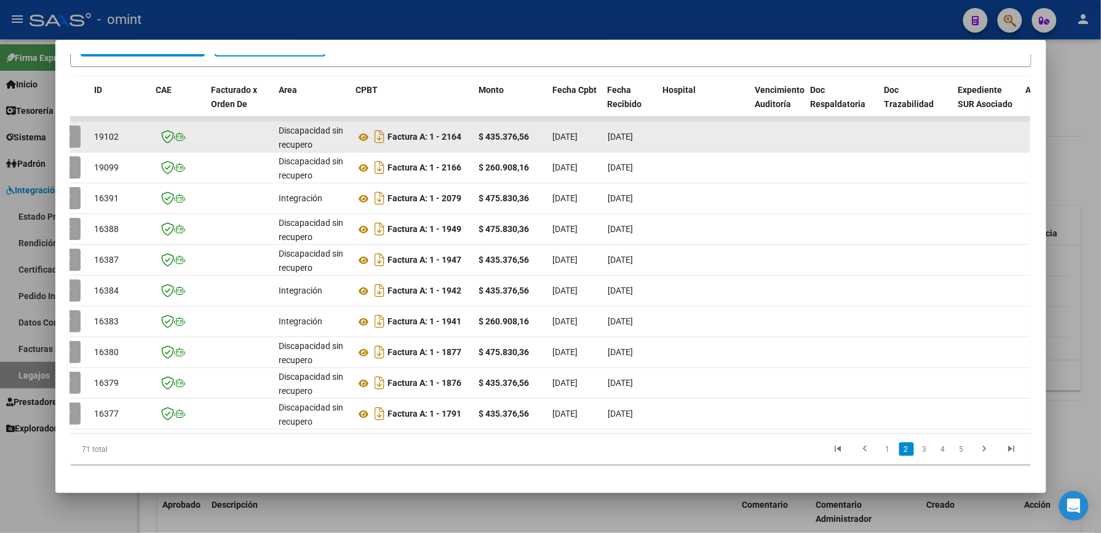
click at [73, 138] on button "button" at bounding box center [66, 137] width 29 height 22
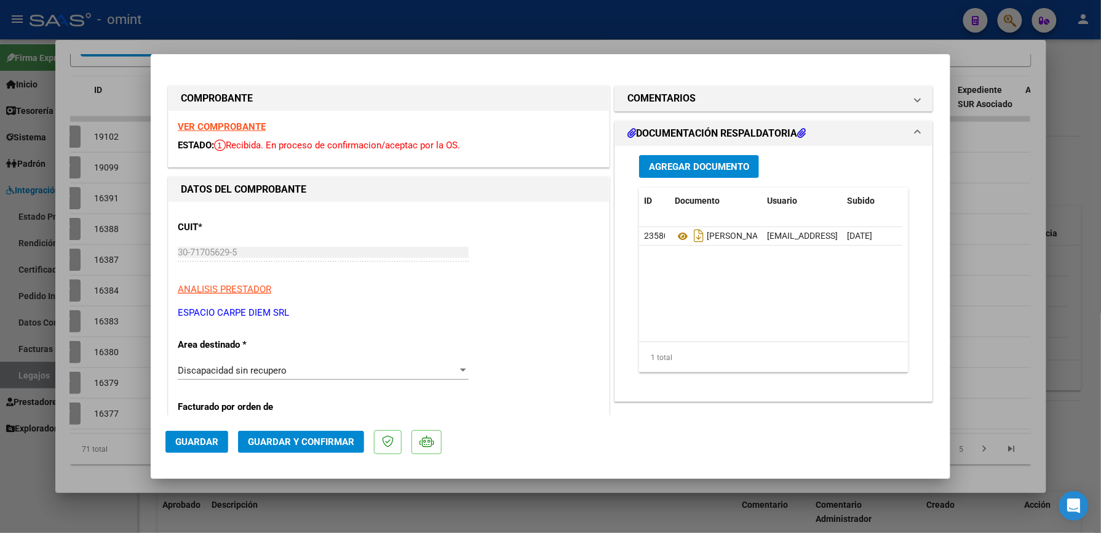
scroll to position [82, 0]
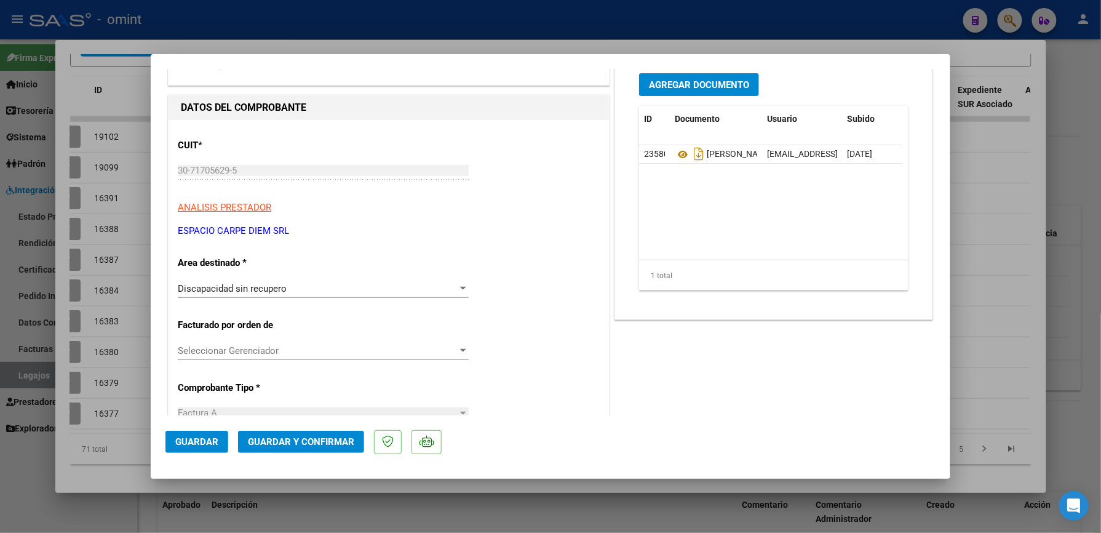
click at [390, 284] on div "Discapacidad sin recupero" at bounding box center [318, 288] width 280 height 11
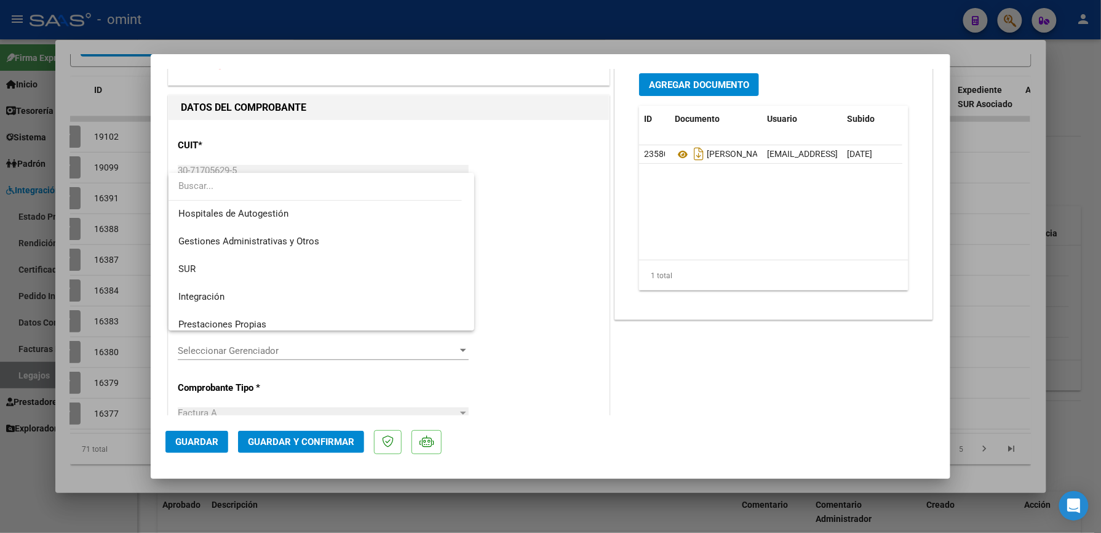
scroll to position [0, 0]
click at [321, 293] on span "Integración" at bounding box center [321, 298] width 286 height 28
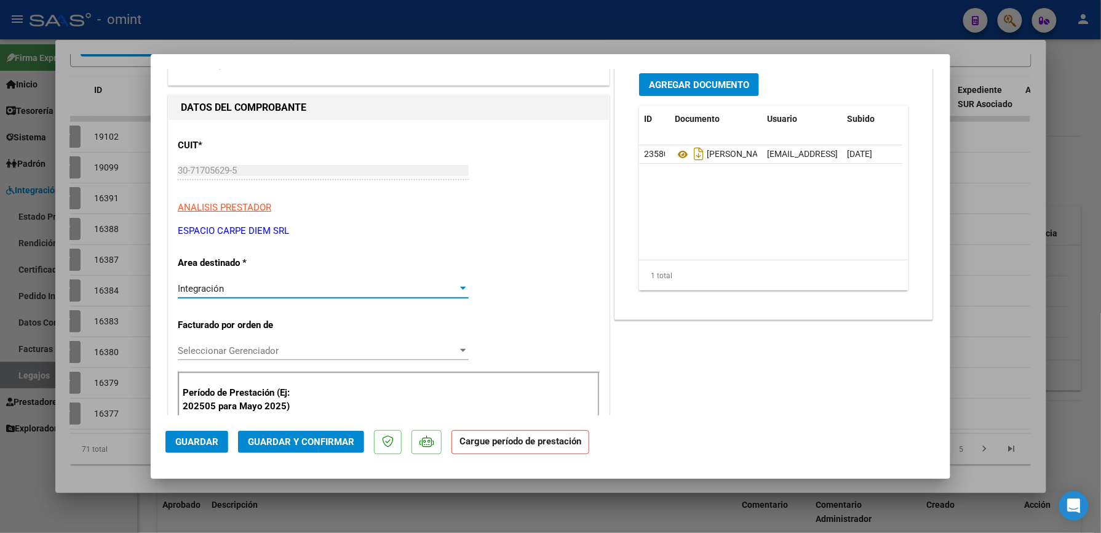
scroll to position [164, 0]
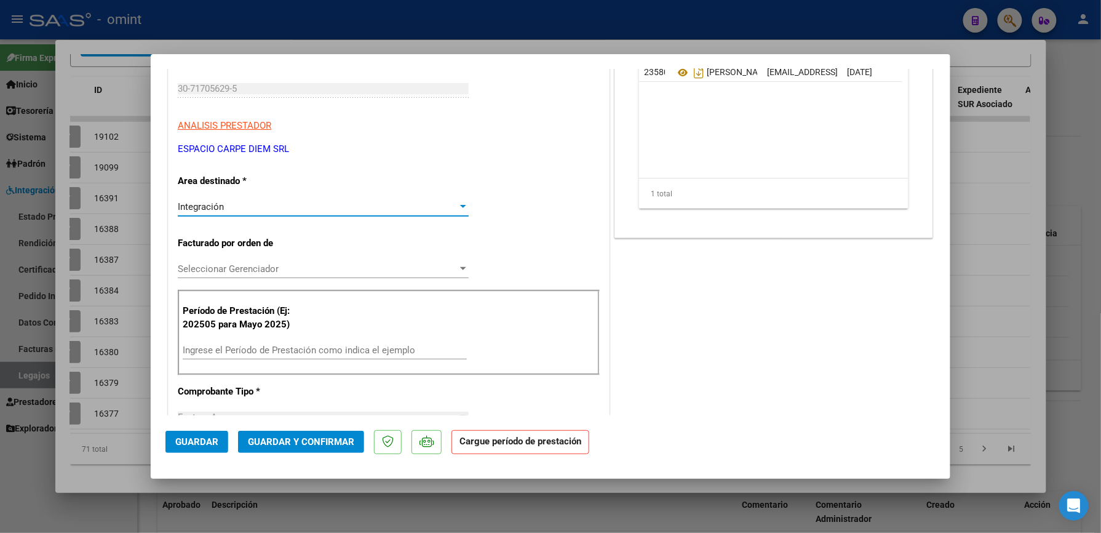
click at [220, 439] on button "Guardar" at bounding box center [196, 442] width 63 height 22
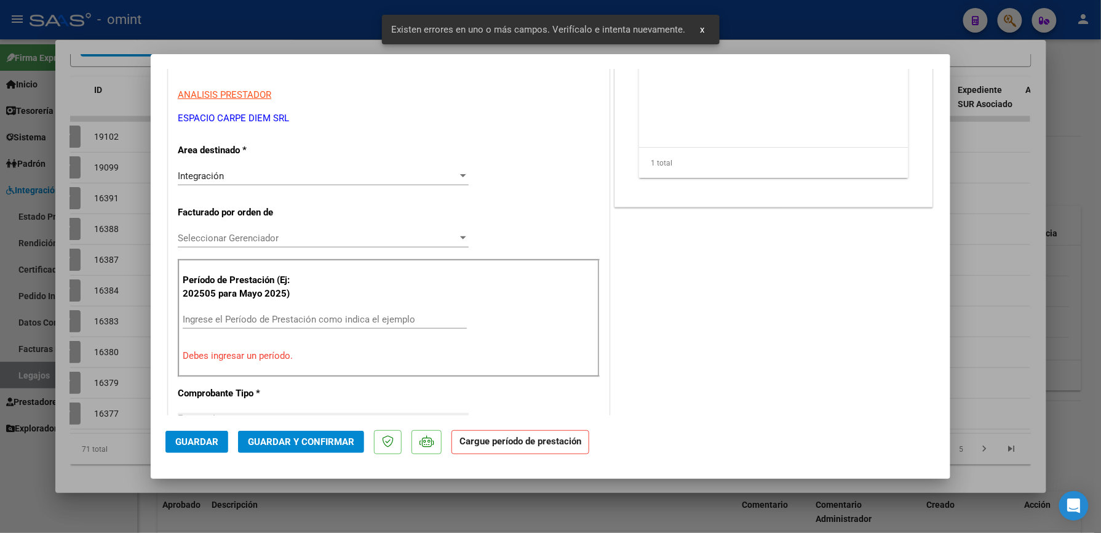
scroll to position [246, 0]
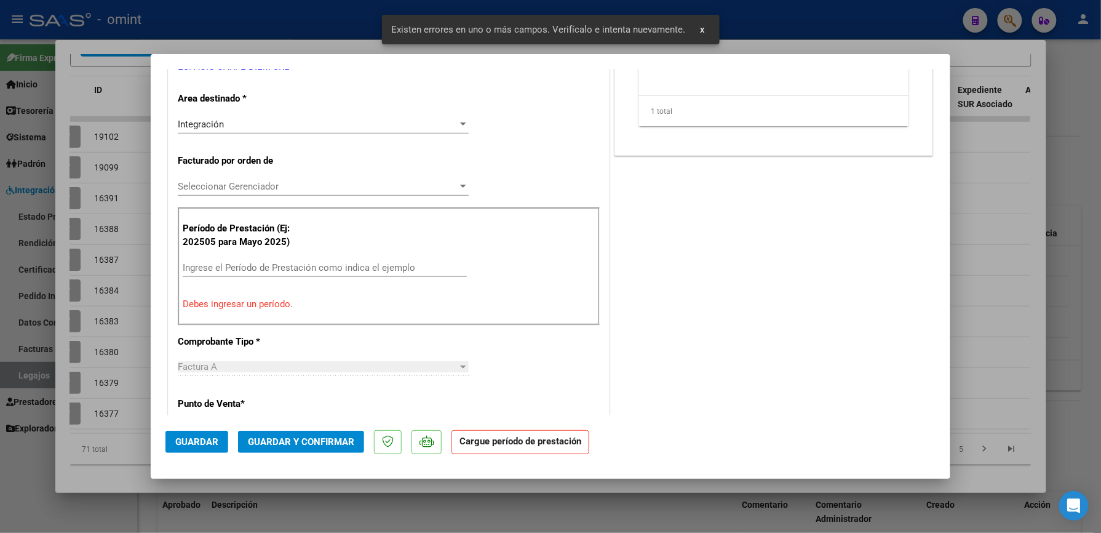
click at [247, 269] on input "Ingrese el Período de Prestación como indica el ejemplo" at bounding box center [325, 267] width 284 height 11
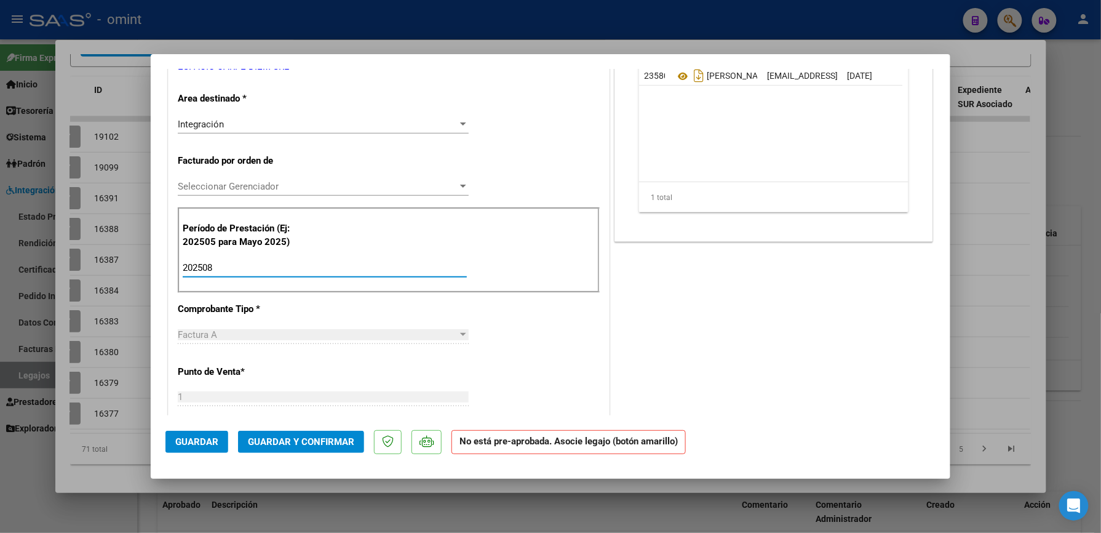
type input "202508"
click at [196, 437] on span "Guardar" at bounding box center [196, 441] width 43 height 11
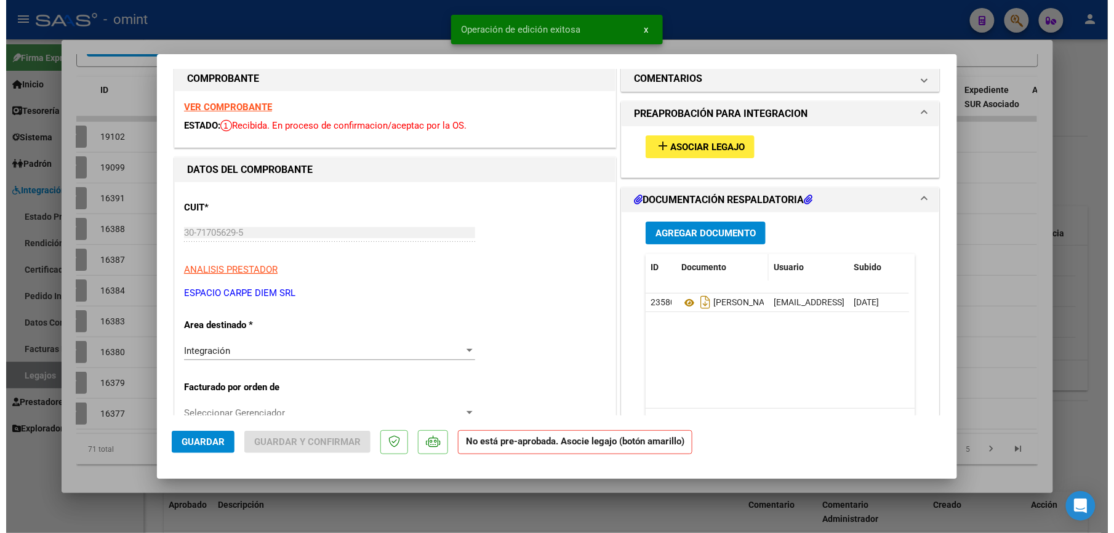
scroll to position [0, 0]
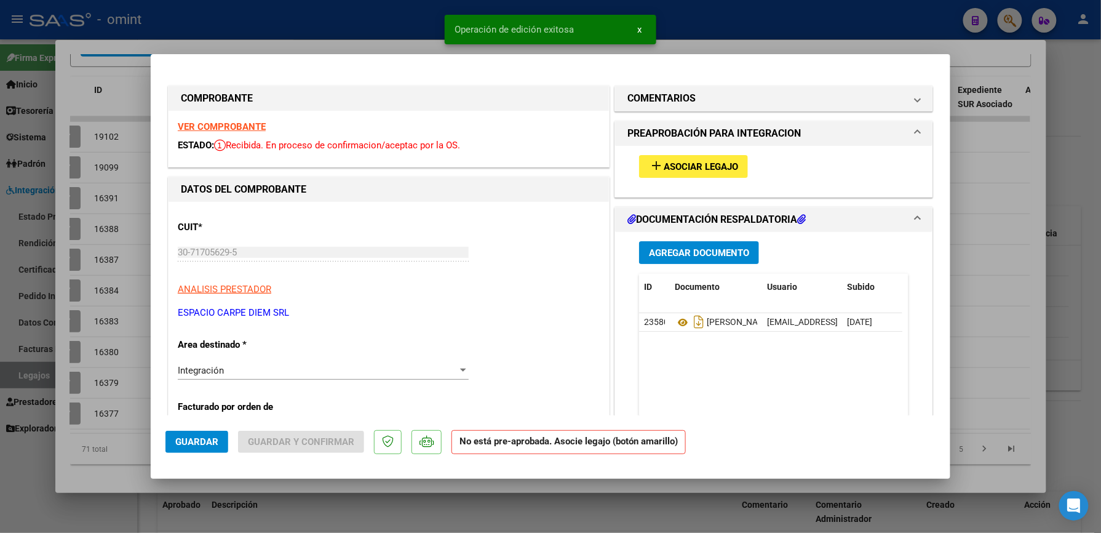
click at [719, 168] on span "Asociar Legajo" at bounding box center [701, 166] width 74 height 11
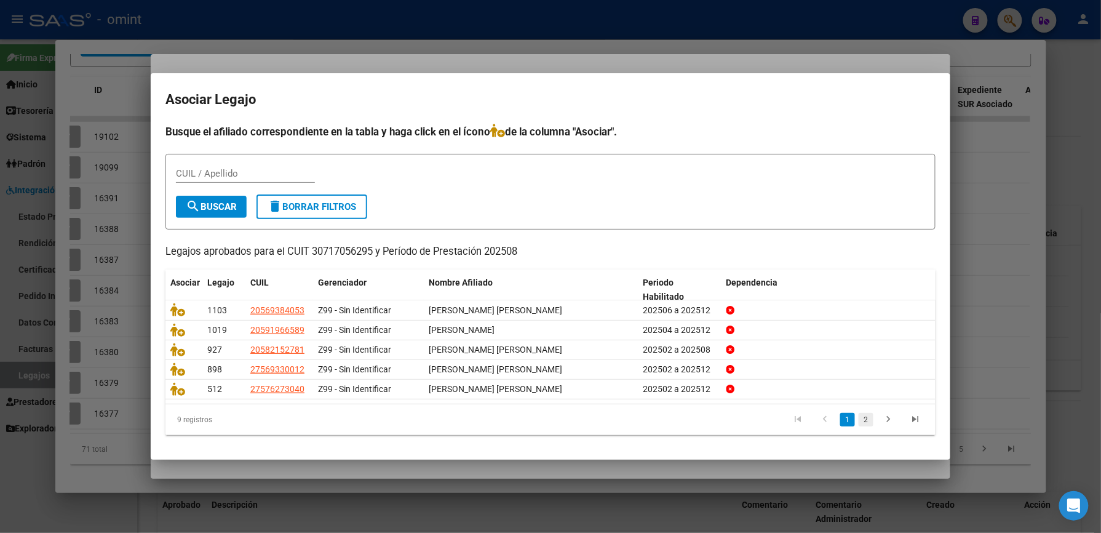
click at [863, 420] on link "2" at bounding box center [866, 420] width 15 height 14
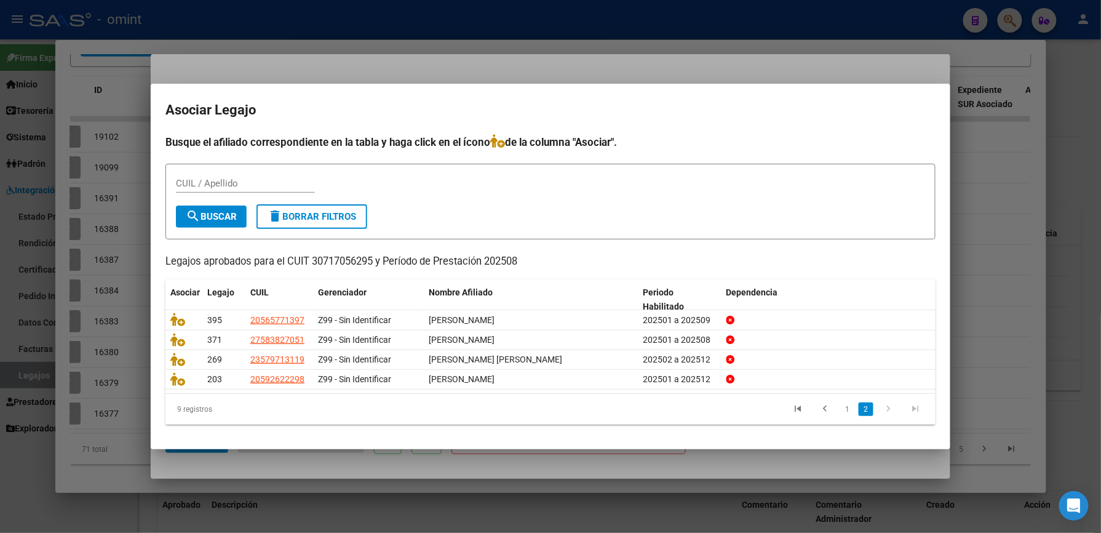
click at [792, 28] on div at bounding box center [550, 266] width 1101 height 533
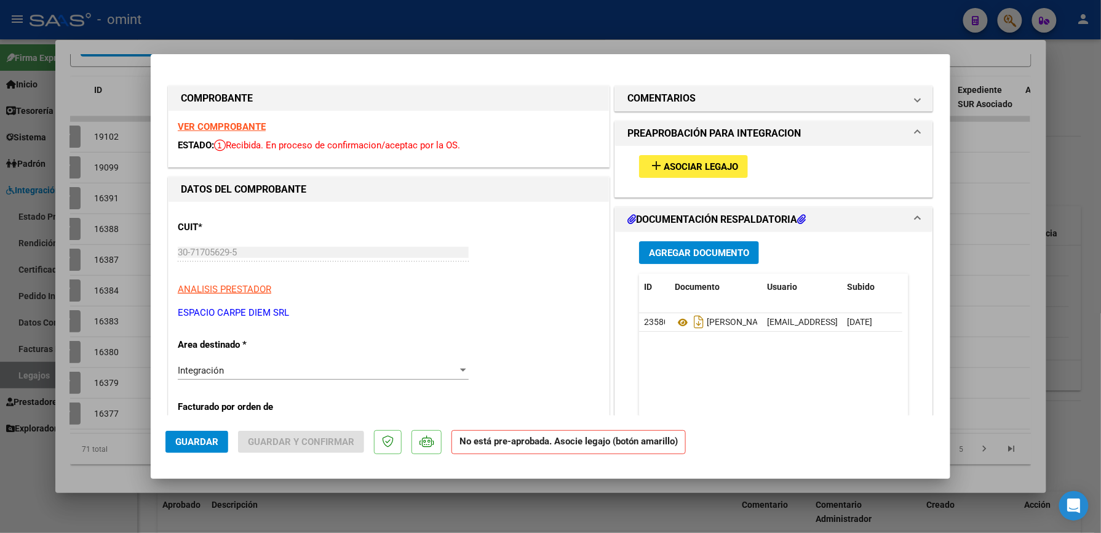
click at [790, 28] on div at bounding box center [550, 266] width 1101 height 533
type input "$ 0,00"
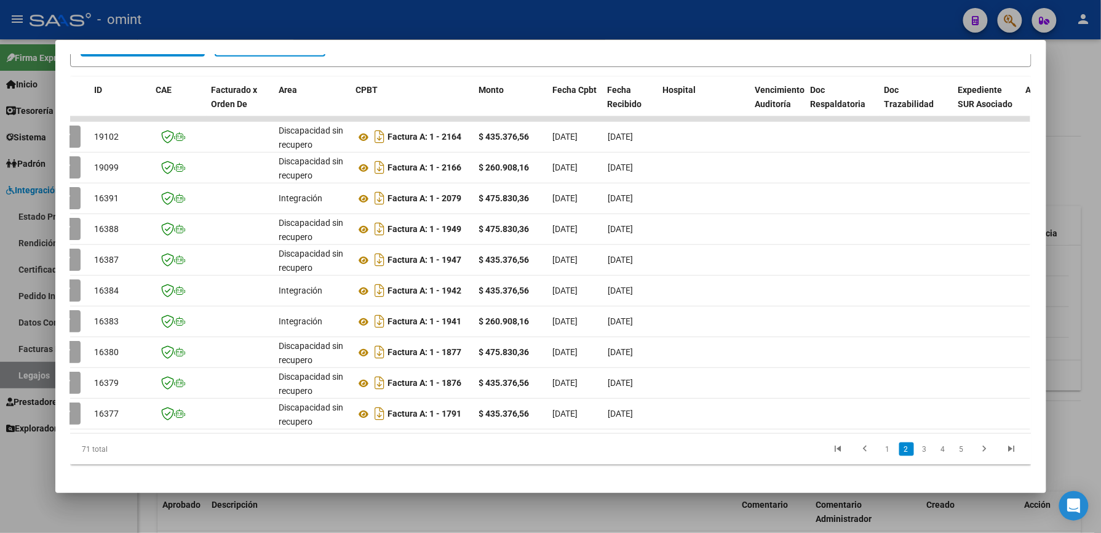
drag, startPoint x: 509, startPoint y: 18, endPoint x: 476, endPoint y: 18, distance: 33.8
click at [508, 18] on div at bounding box center [550, 266] width 1101 height 533
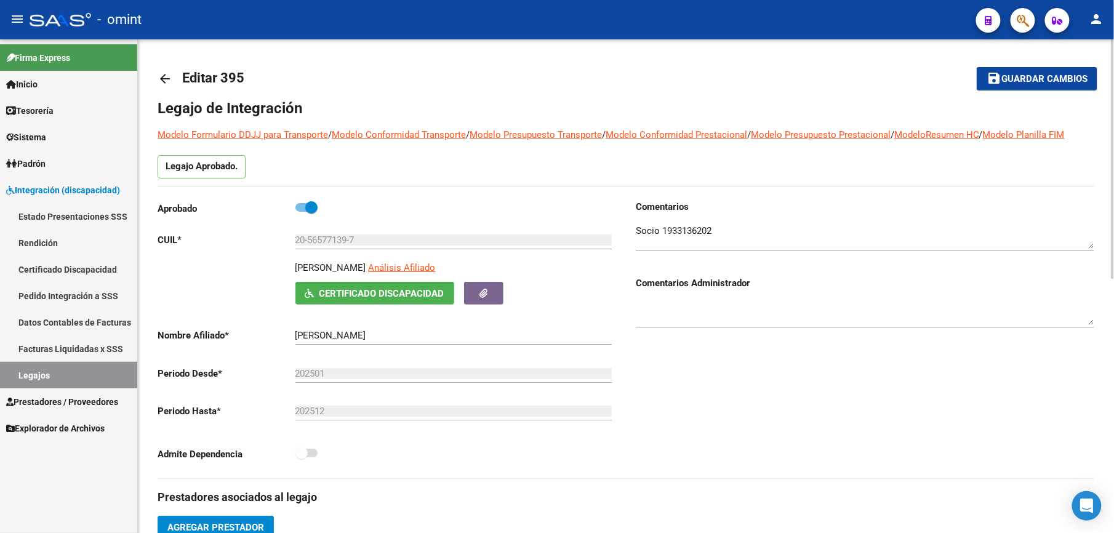
click at [1025, 79] on span "Guardar cambios" at bounding box center [1044, 79] width 86 height 11
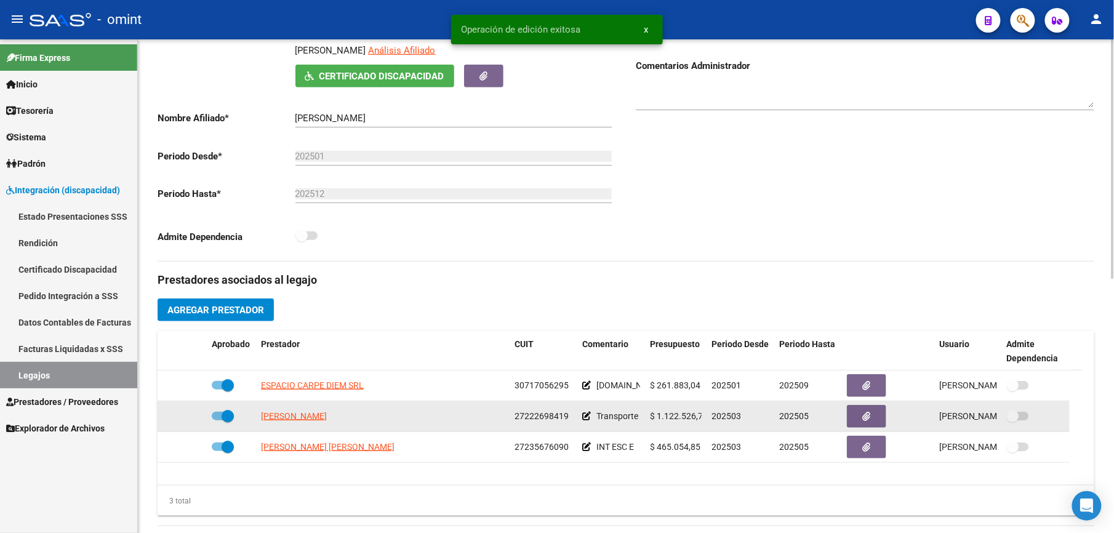
scroll to position [246, 0]
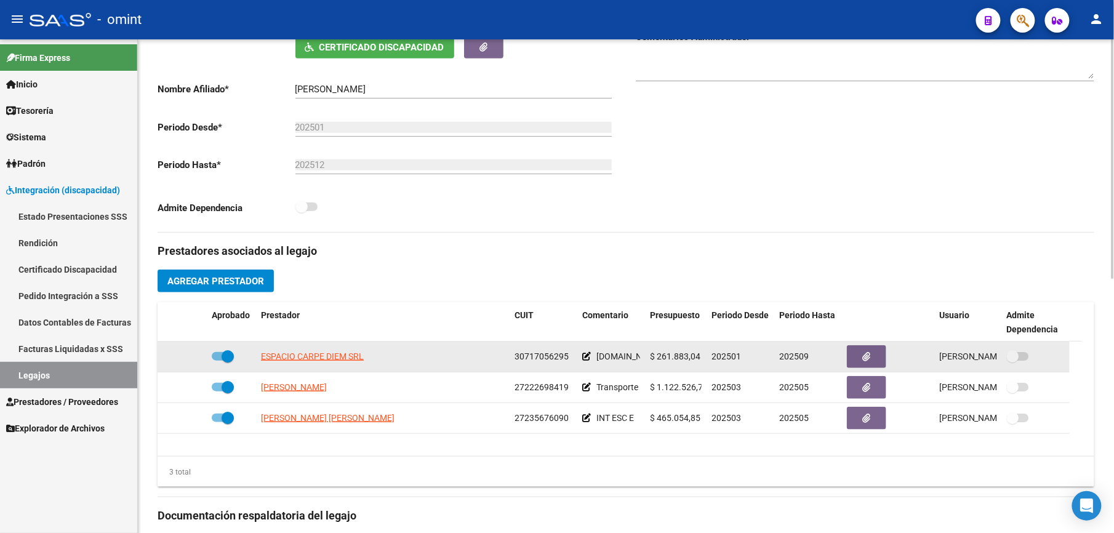
drag, startPoint x: 514, startPoint y: 357, endPoint x: 568, endPoint y: 354, distance: 54.2
click at [568, 354] on div "30717056295" at bounding box center [543, 356] width 58 height 14
drag, startPoint x: 568, startPoint y: 354, endPoint x: 555, endPoint y: 357, distance: 13.9
copy span "30717056295"
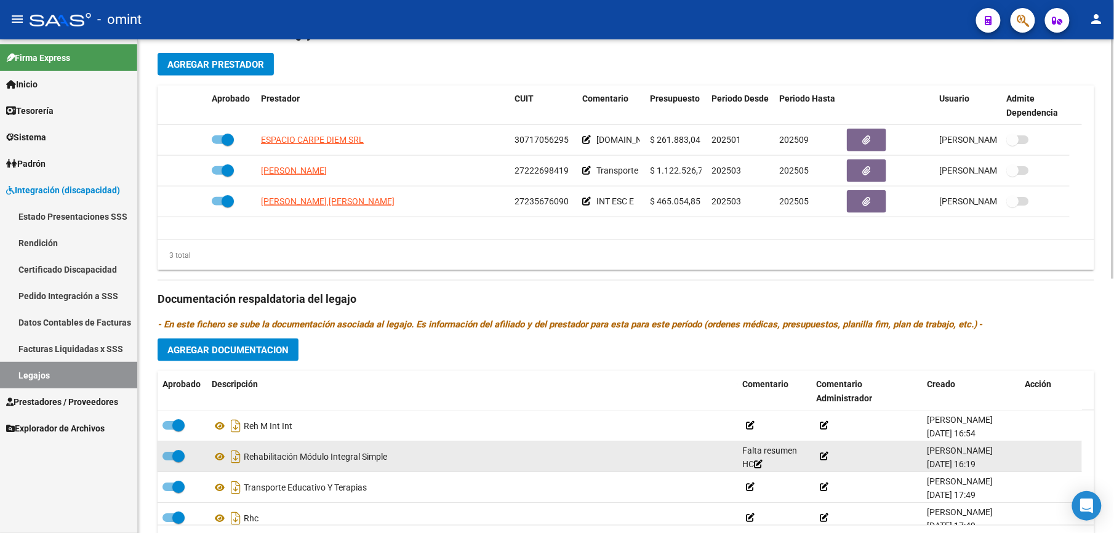
scroll to position [525, 0]
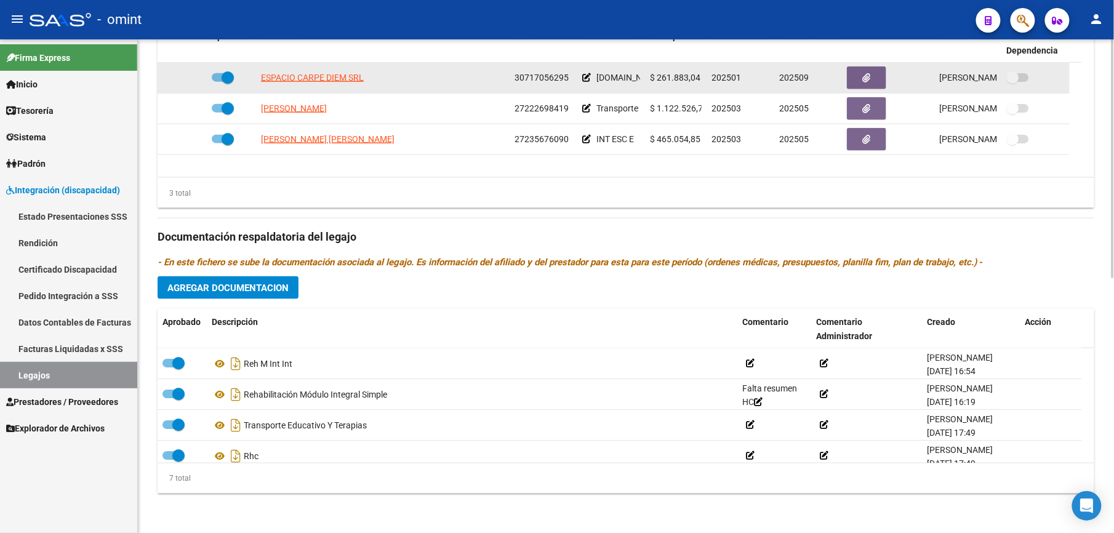
copy span "30717056295"
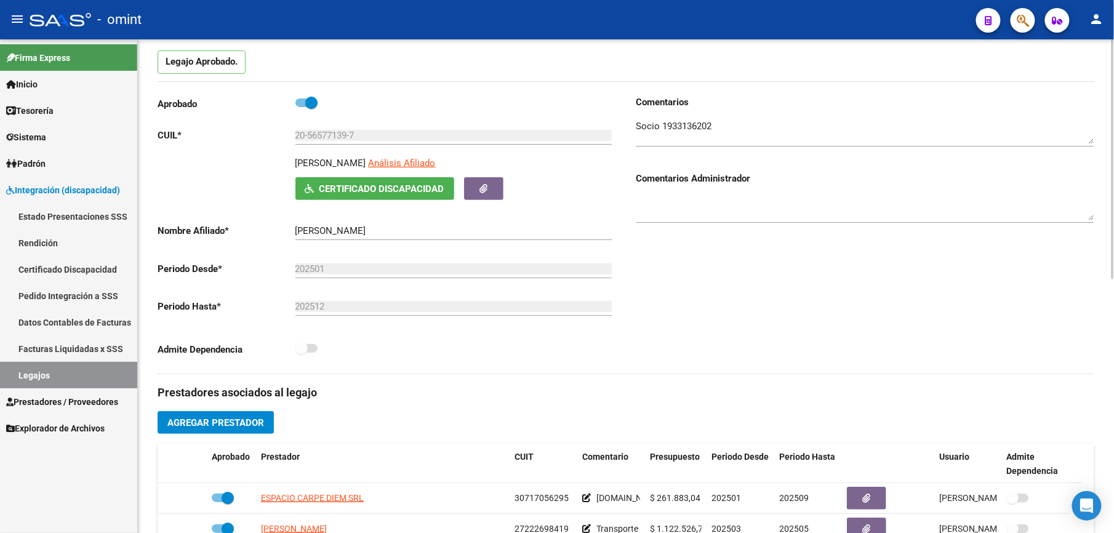
scroll to position [0, 0]
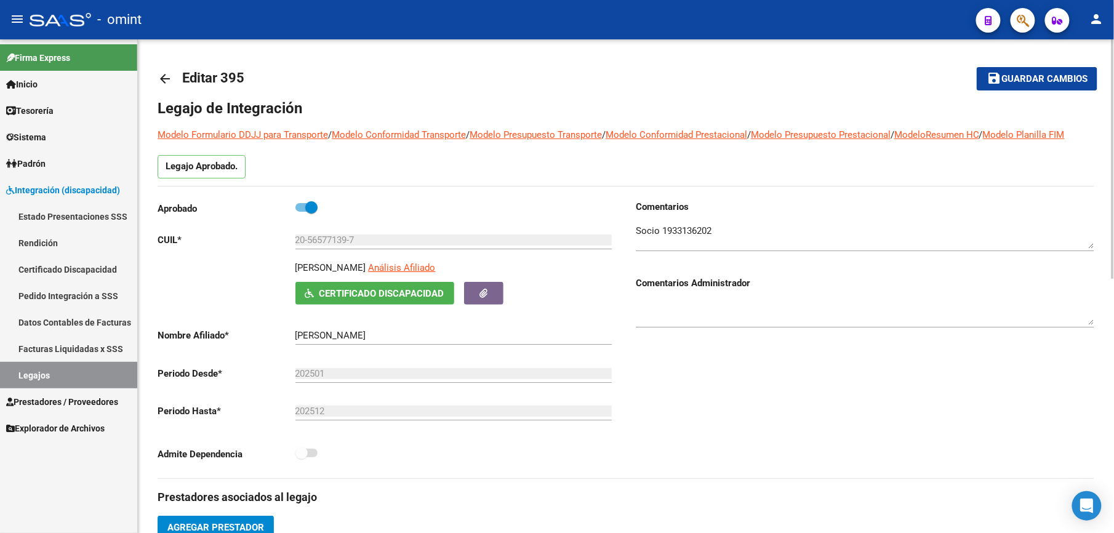
drag, startPoint x: 1014, startPoint y: 70, endPoint x: 992, endPoint y: 81, distance: 25.0
click at [1012, 70] on button "save Guardar cambios" at bounding box center [1036, 78] width 121 height 23
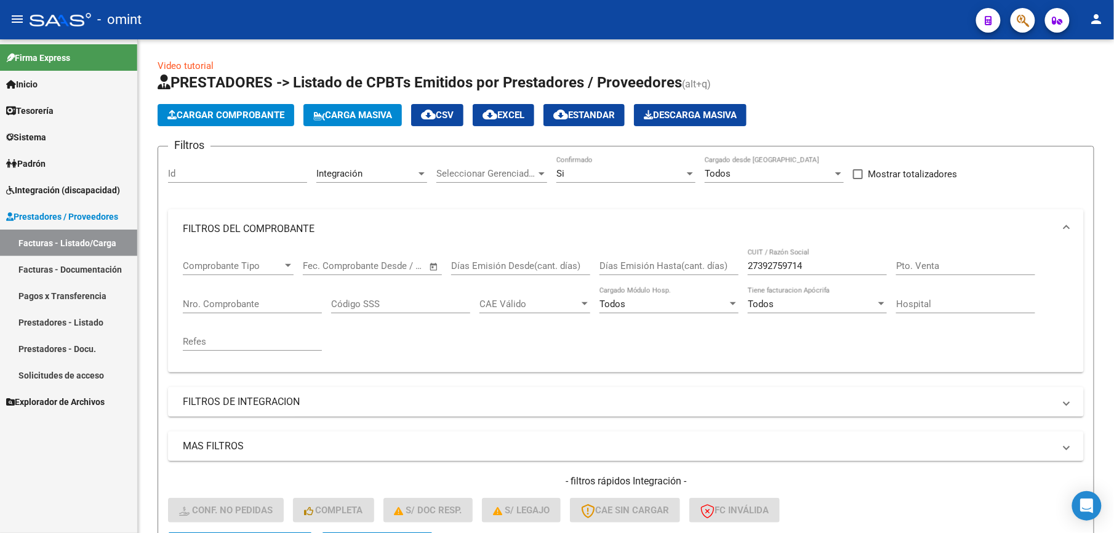
scroll to position [185, 0]
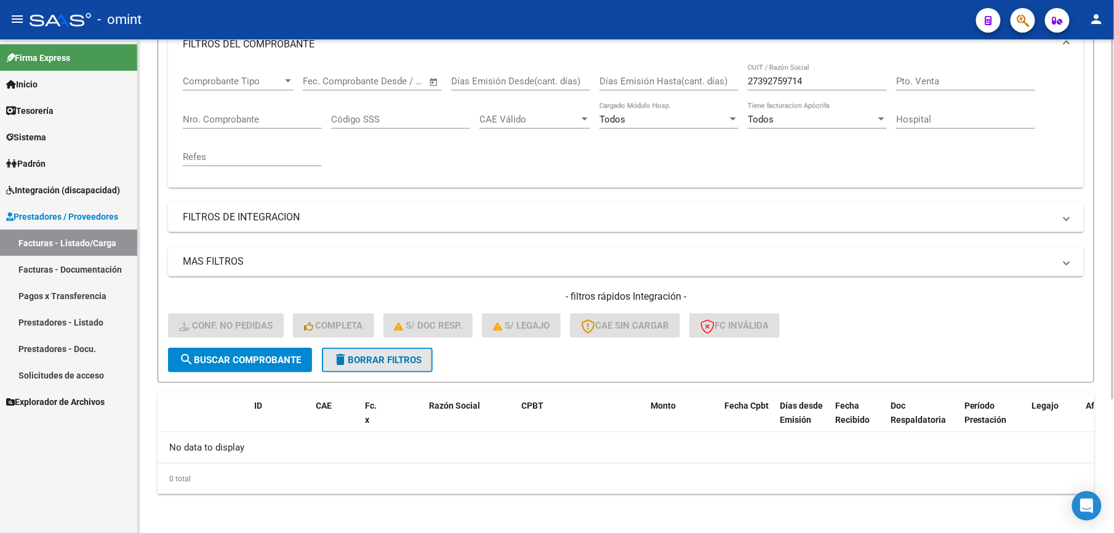
drag, startPoint x: 391, startPoint y: 361, endPoint x: 370, endPoint y: 362, distance: 21.0
click at [391, 362] on span "delete Borrar Filtros" at bounding box center [377, 359] width 89 height 11
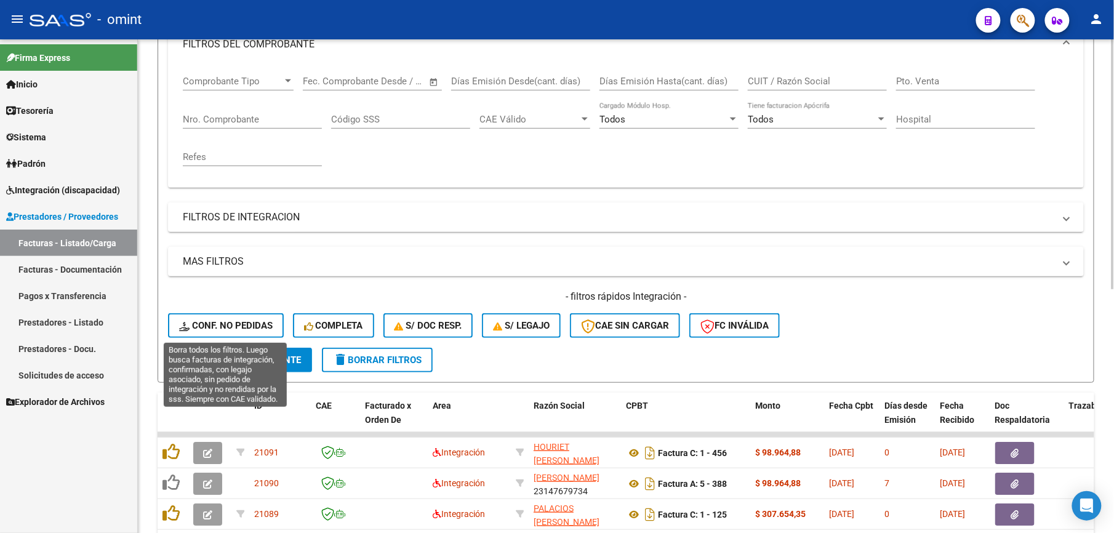
click at [251, 322] on span "Conf. no pedidas" at bounding box center [226, 325] width 94 height 11
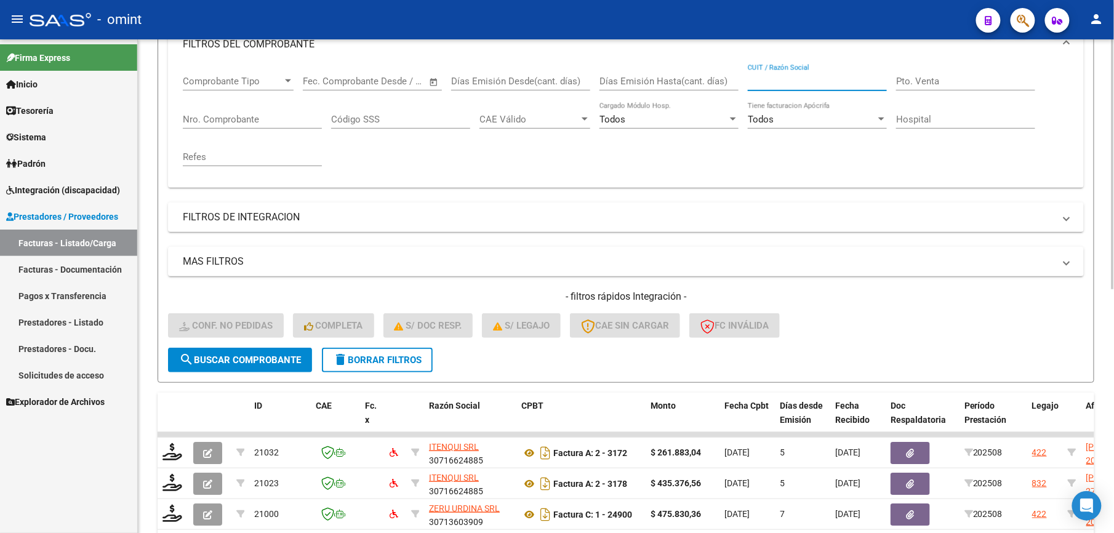
paste input "30717056295"
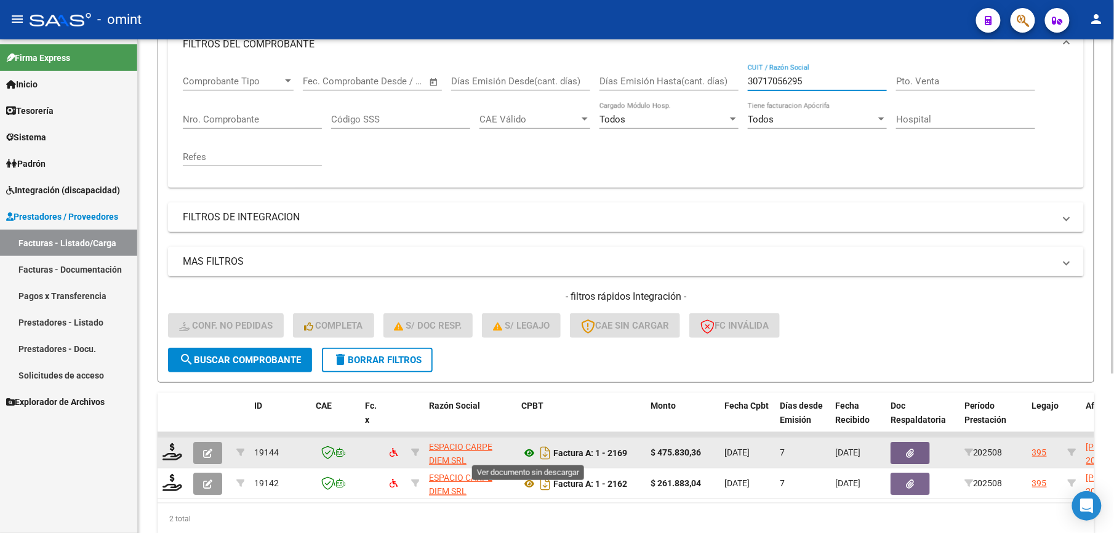
type input "30717056295"
click at [532, 453] on icon at bounding box center [529, 452] width 16 height 15
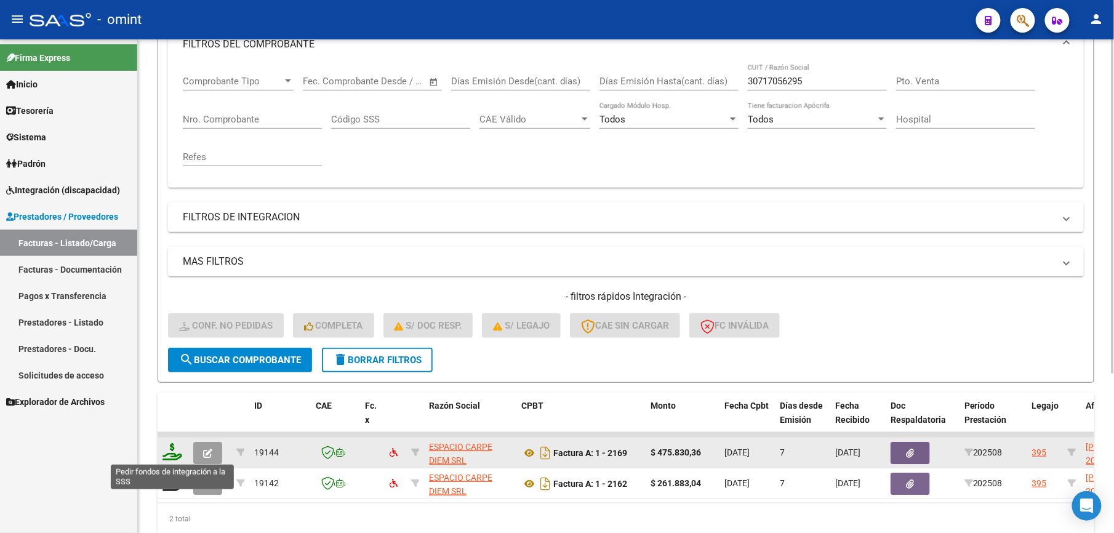
click at [180, 453] on icon at bounding box center [172, 451] width 20 height 17
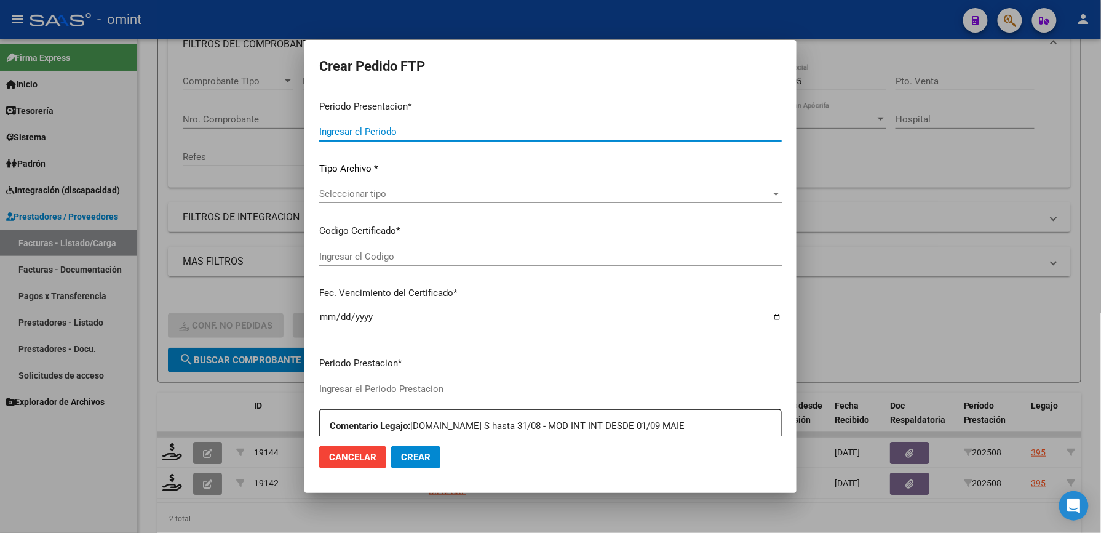
type input "202508"
type input "$ 475.830,36"
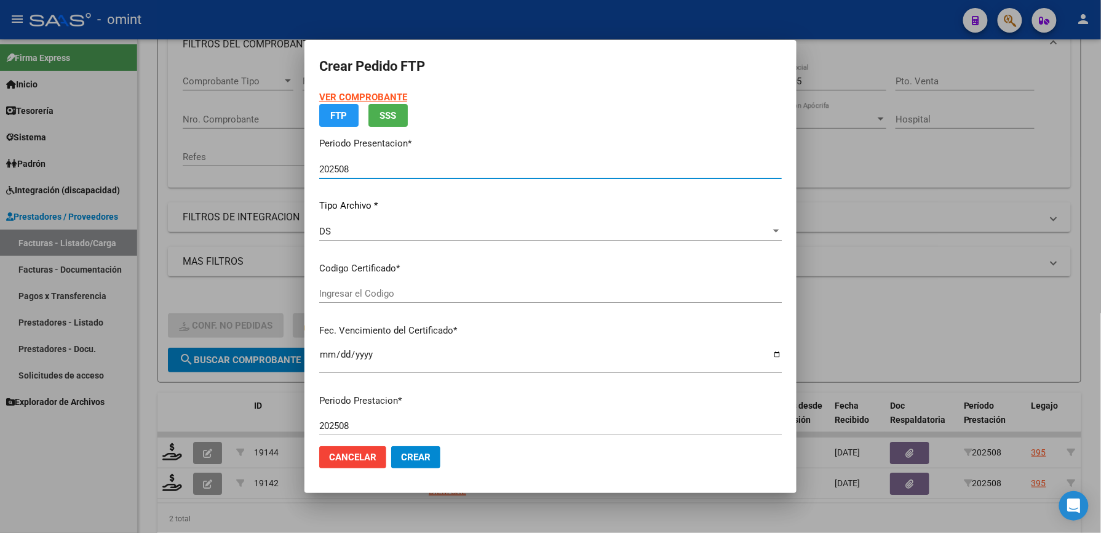
type input "39516316"
type input "2026-08-31"
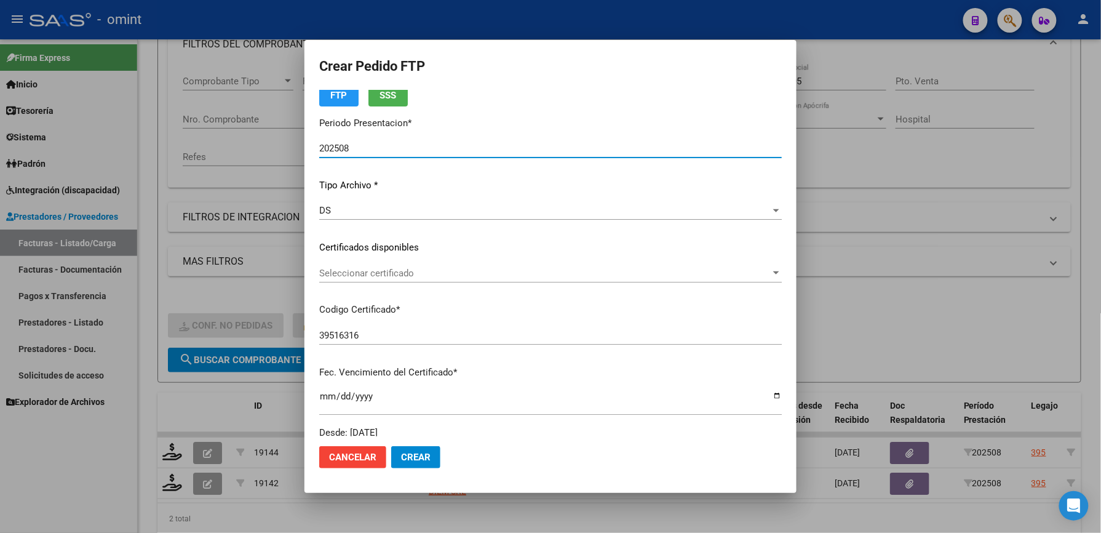
scroll to position [82, 0]
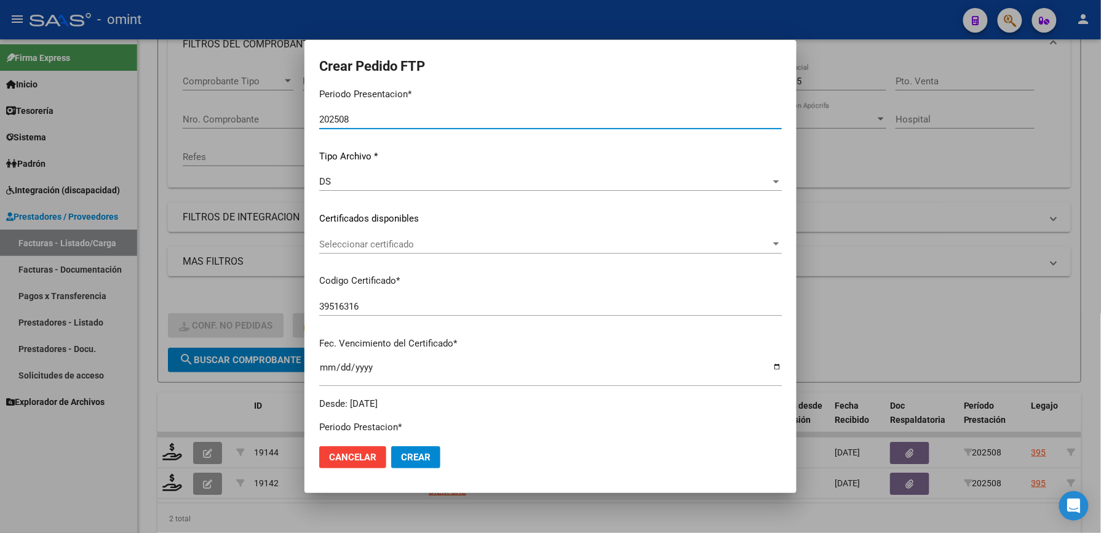
click at [452, 242] on span "Seleccionar certificado" at bounding box center [545, 244] width 452 height 11
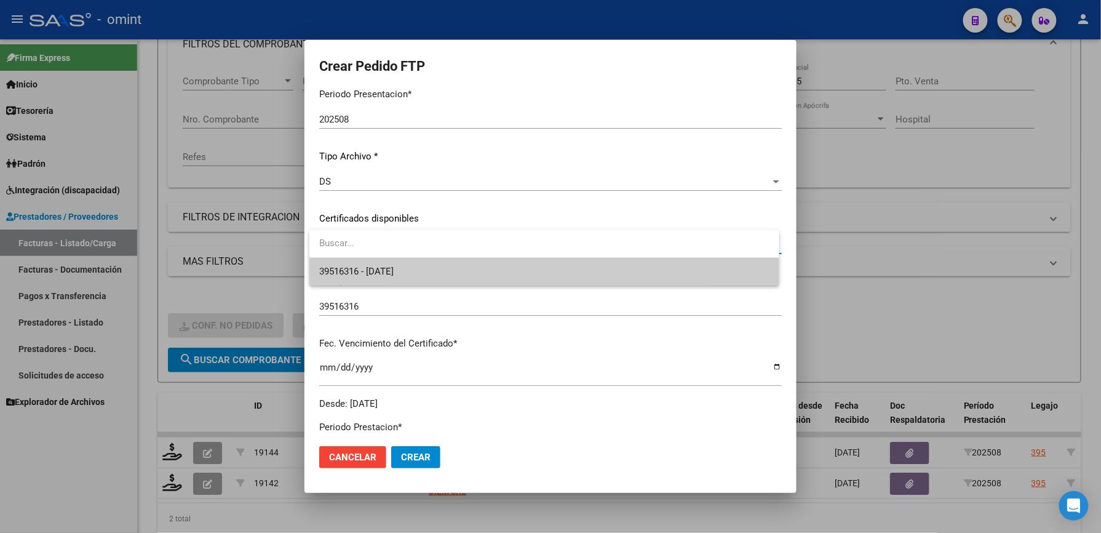
click at [460, 269] on span "39516316 - 2026-08-31" at bounding box center [544, 272] width 450 height 28
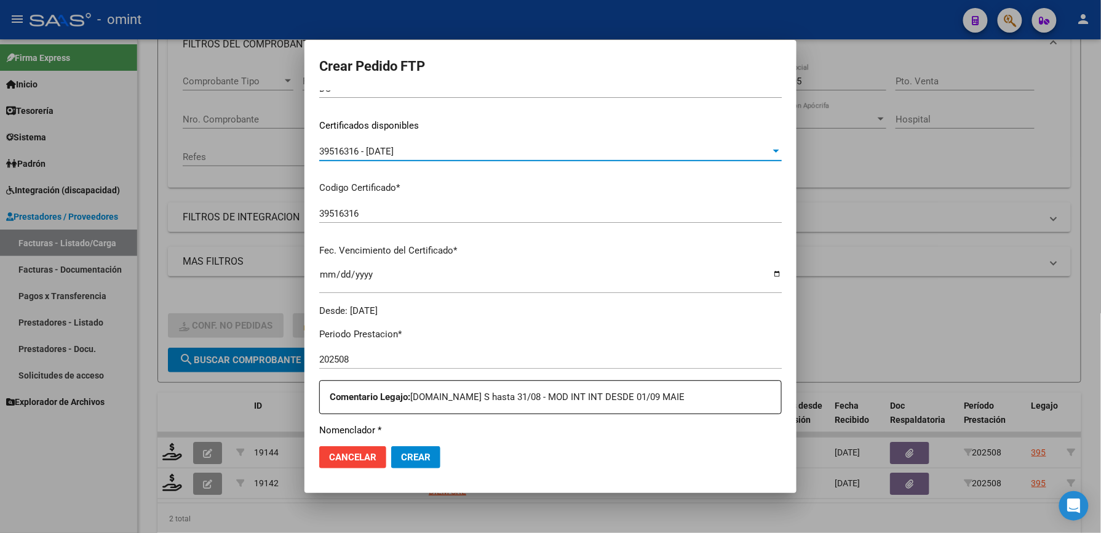
scroll to position [328, 0]
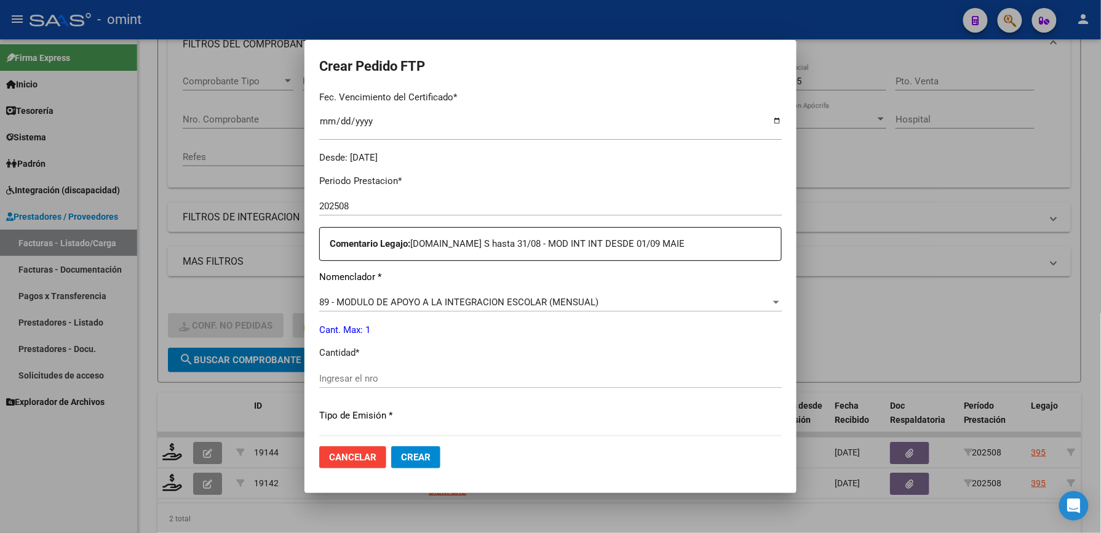
click at [427, 377] on input "Ingresar el nro" at bounding box center [550, 378] width 463 height 11
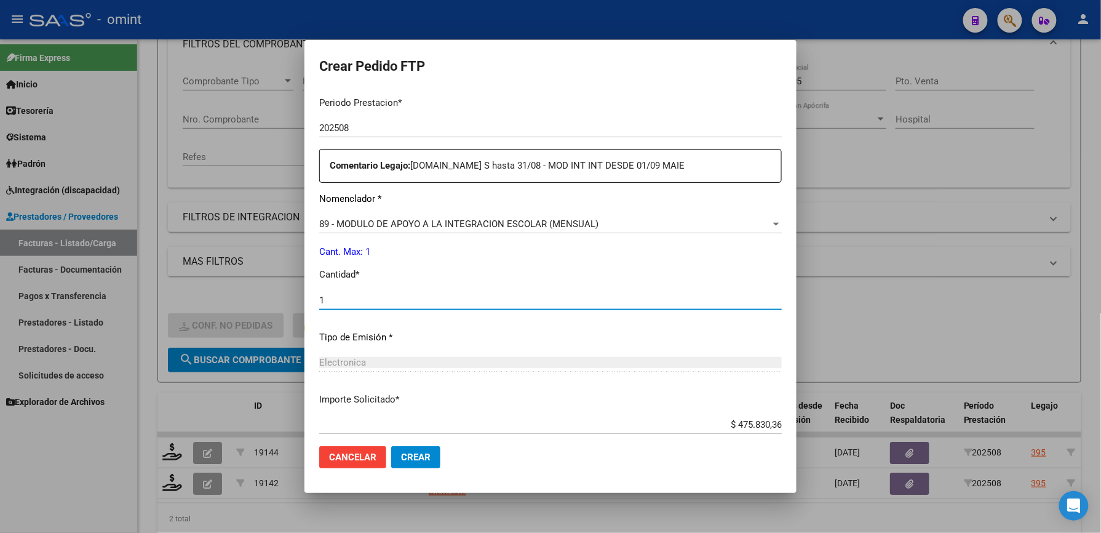
scroll to position [476, 0]
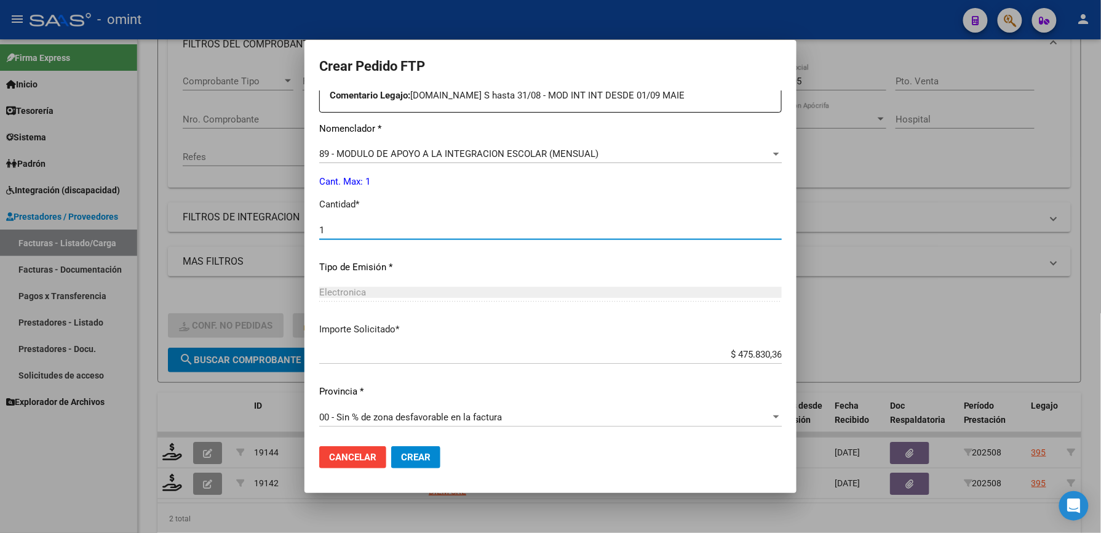
type input "1"
click at [426, 452] on span "Crear" at bounding box center [416, 457] width 30 height 11
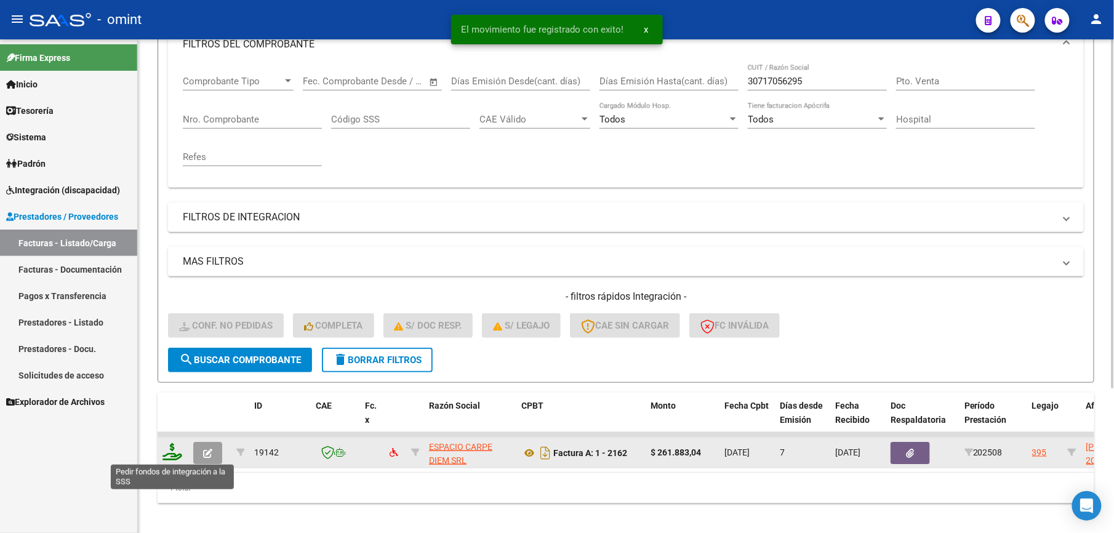
click at [172, 450] on icon at bounding box center [172, 451] width 20 height 17
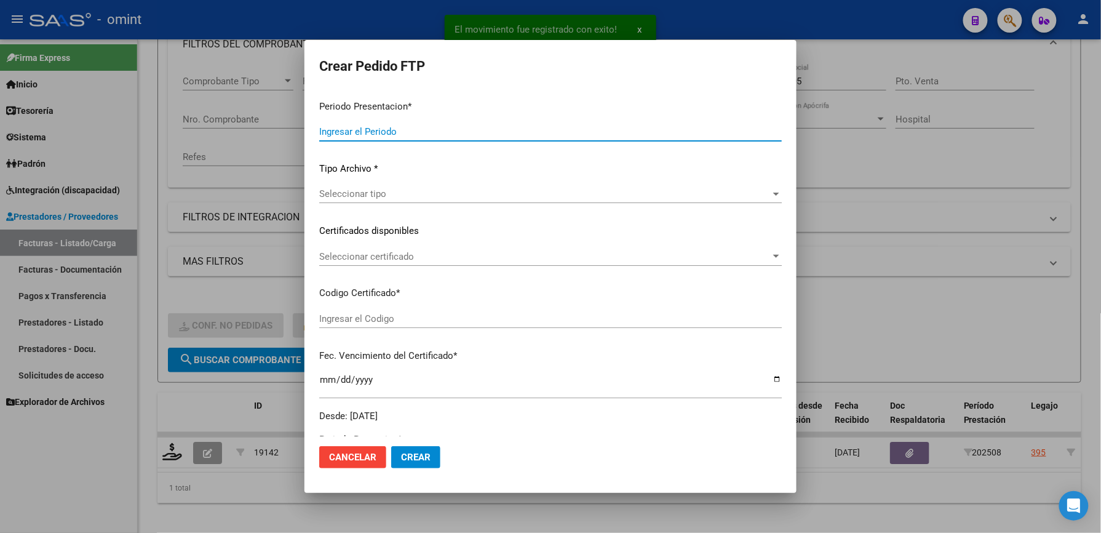
type input "202508"
type input "$ 261.883,04"
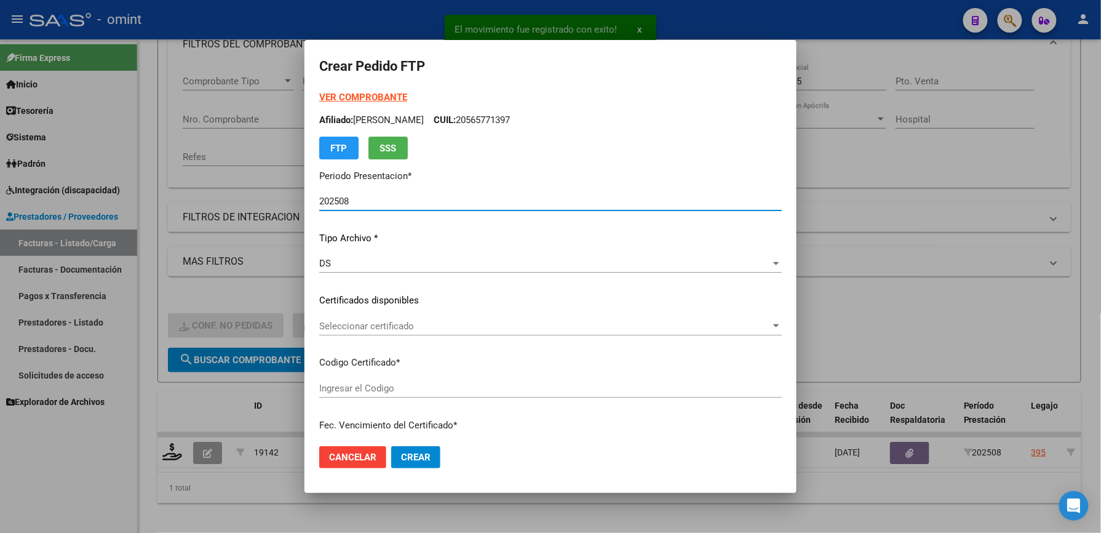
type input "39516316"
type input "2026-08-31"
click at [409, 323] on span "Seleccionar certificado" at bounding box center [545, 326] width 452 height 11
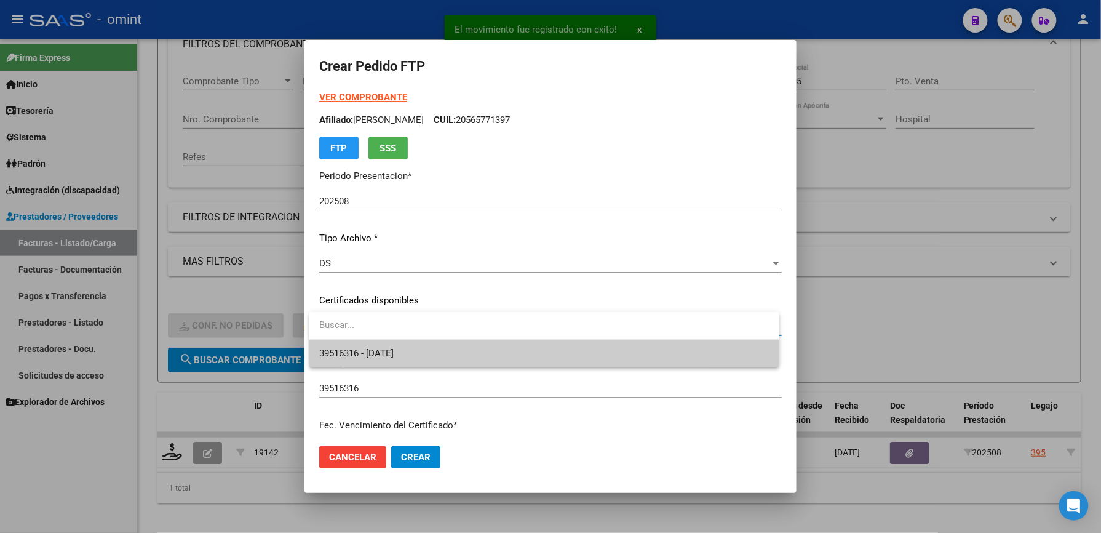
click at [411, 343] on span "39516316 - 2026-08-31" at bounding box center [544, 354] width 450 height 28
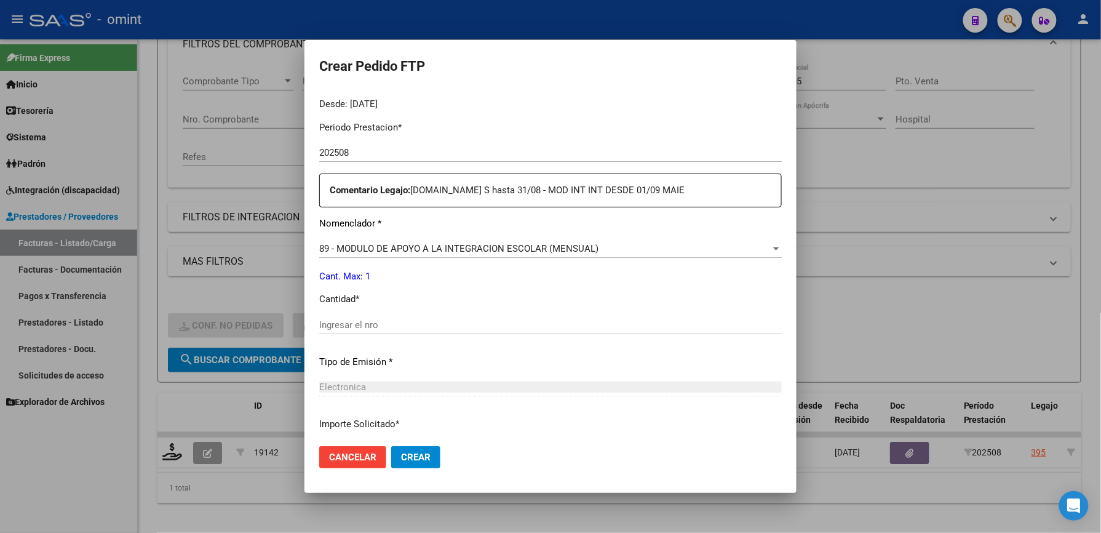
scroll to position [410, 0]
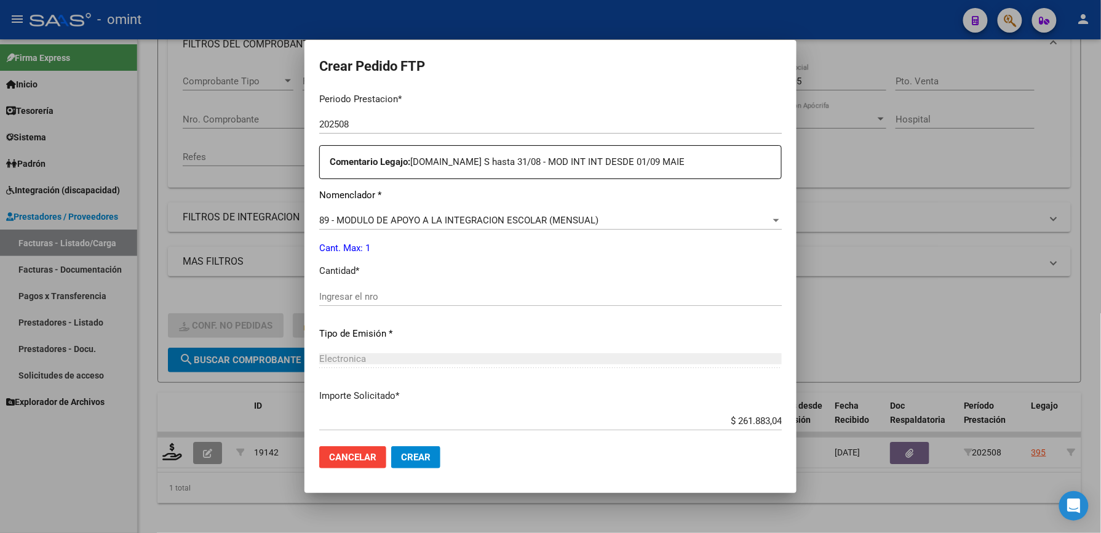
click at [495, 220] on span "89 - MODULO DE APOYO A LA INTEGRACION ESCOLAR (MENSUAL)" at bounding box center [458, 220] width 279 height 11
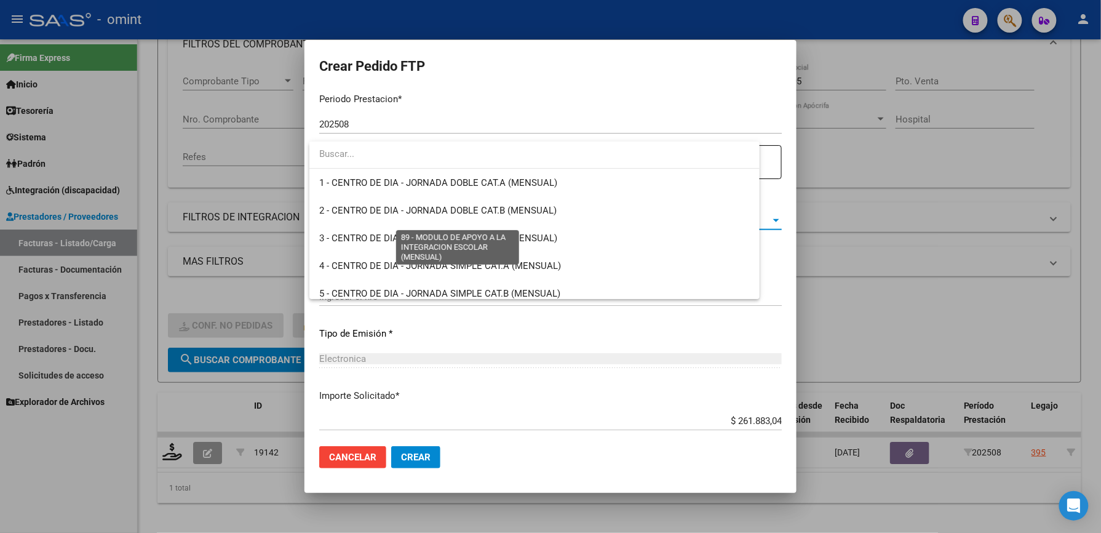
scroll to position [2399, 0]
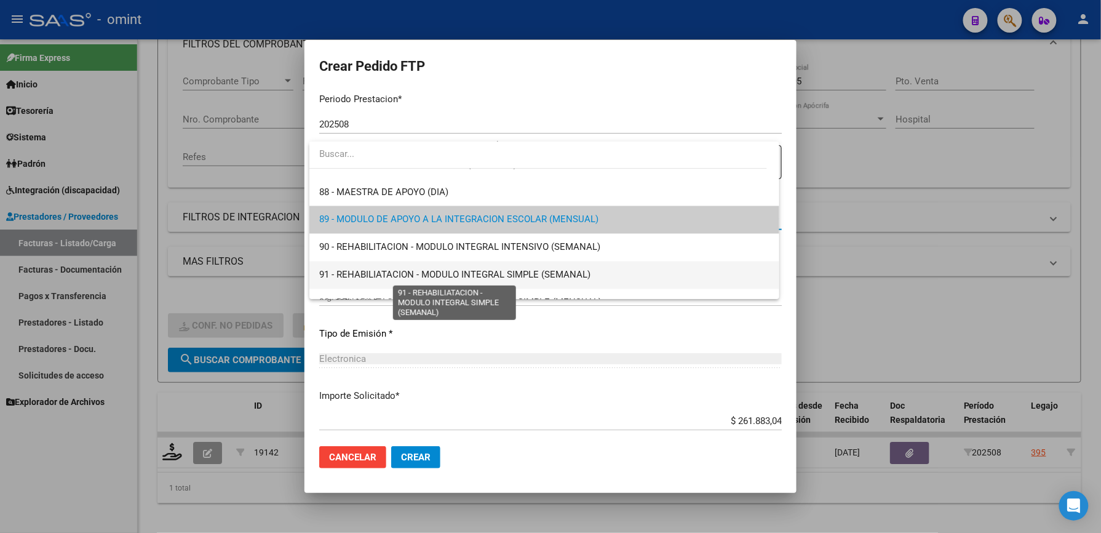
click at [478, 271] on span "91 - REHABILIATACION - MODULO INTEGRAL SIMPLE (SEMANAL)" at bounding box center [454, 274] width 271 height 11
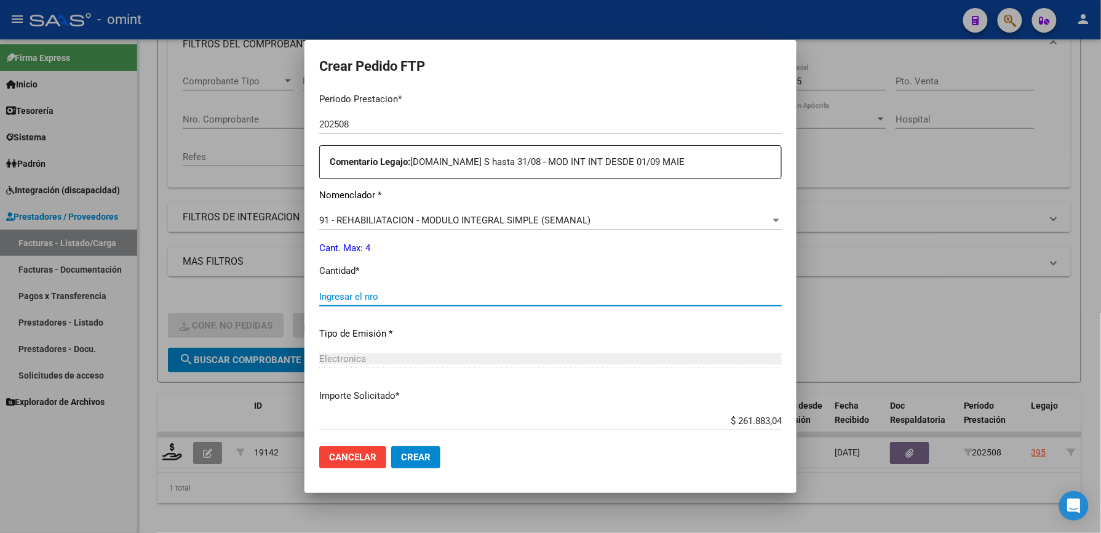
click at [434, 297] on input "Ingresar el nro" at bounding box center [550, 296] width 463 height 11
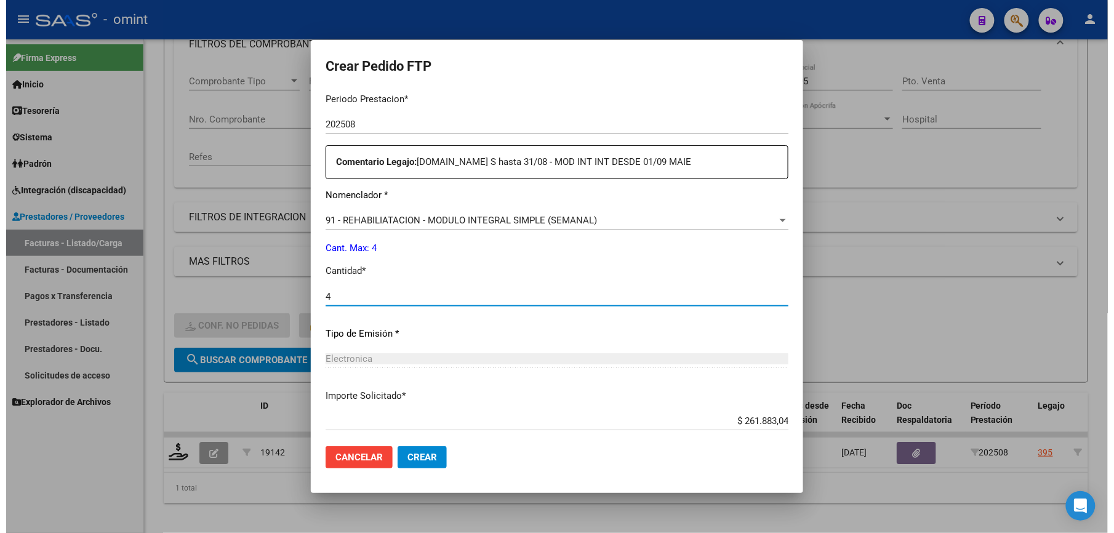
scroll to position [476, 0]
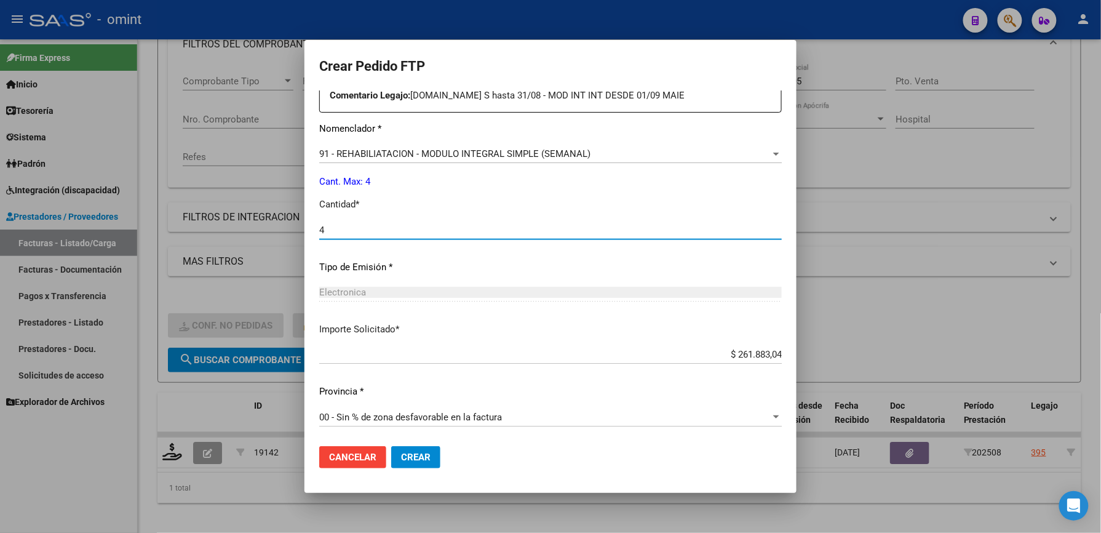
type input "4"
click at [419, 459] on span "Crear" at bounding box center [416, 457] width 30 height 11
